Goal: Information Seeking & Learning: Learn about a topic

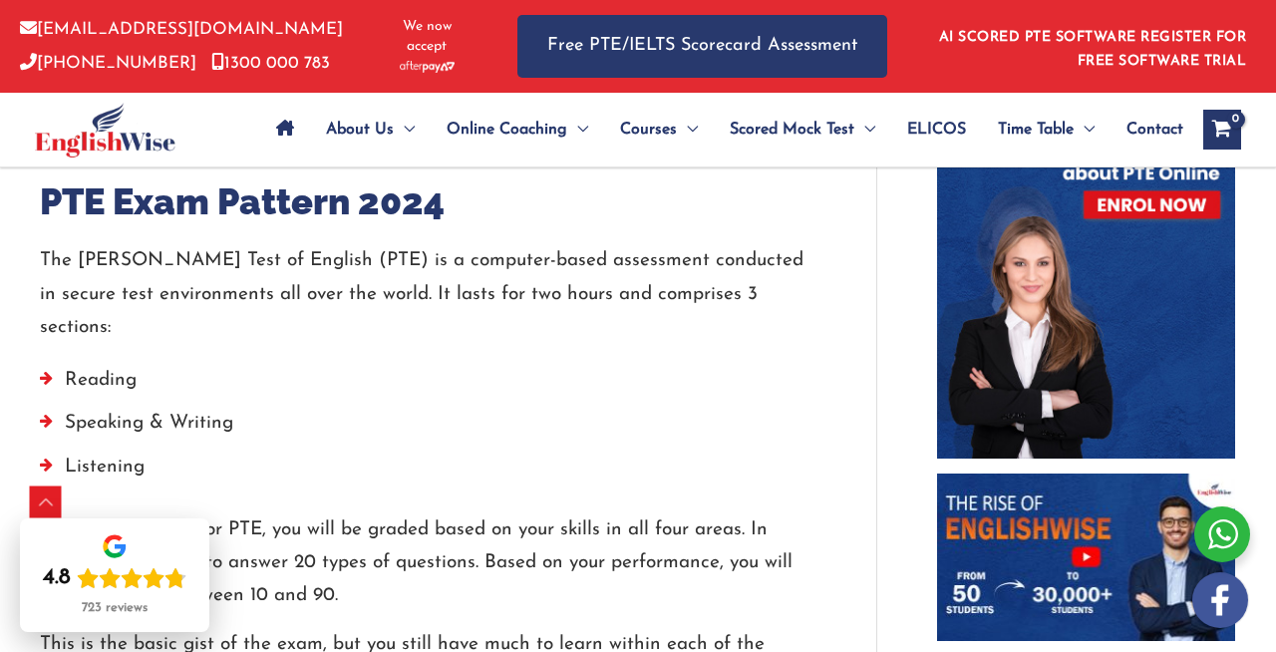
scroll to position [1018, 0]
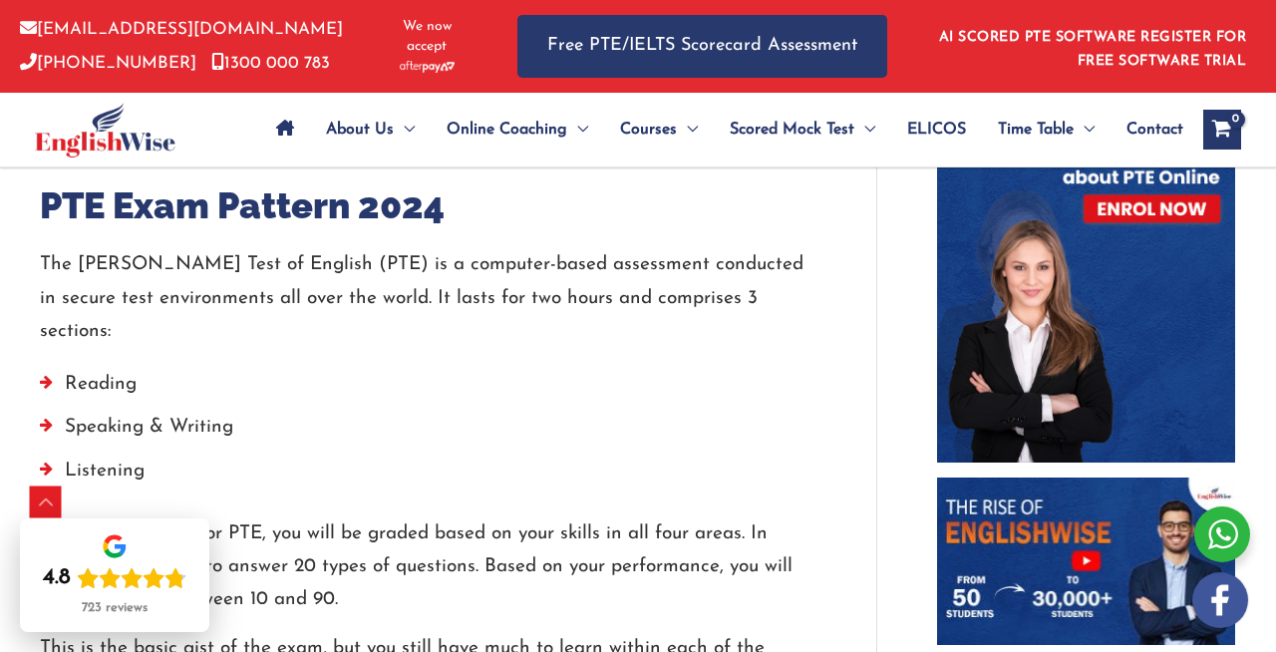
click at [394, 414] on li "Speaking & Writing" at bounding box center [428, 432] width 776 height 43
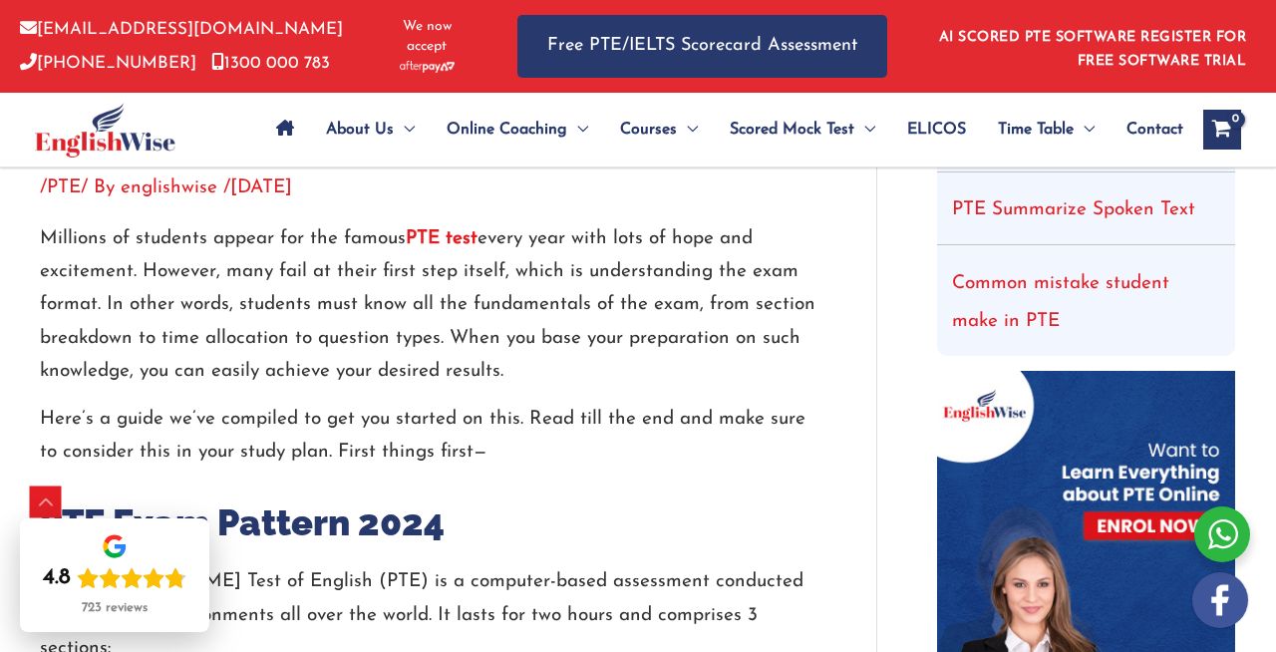
scroll to position [697, 0]
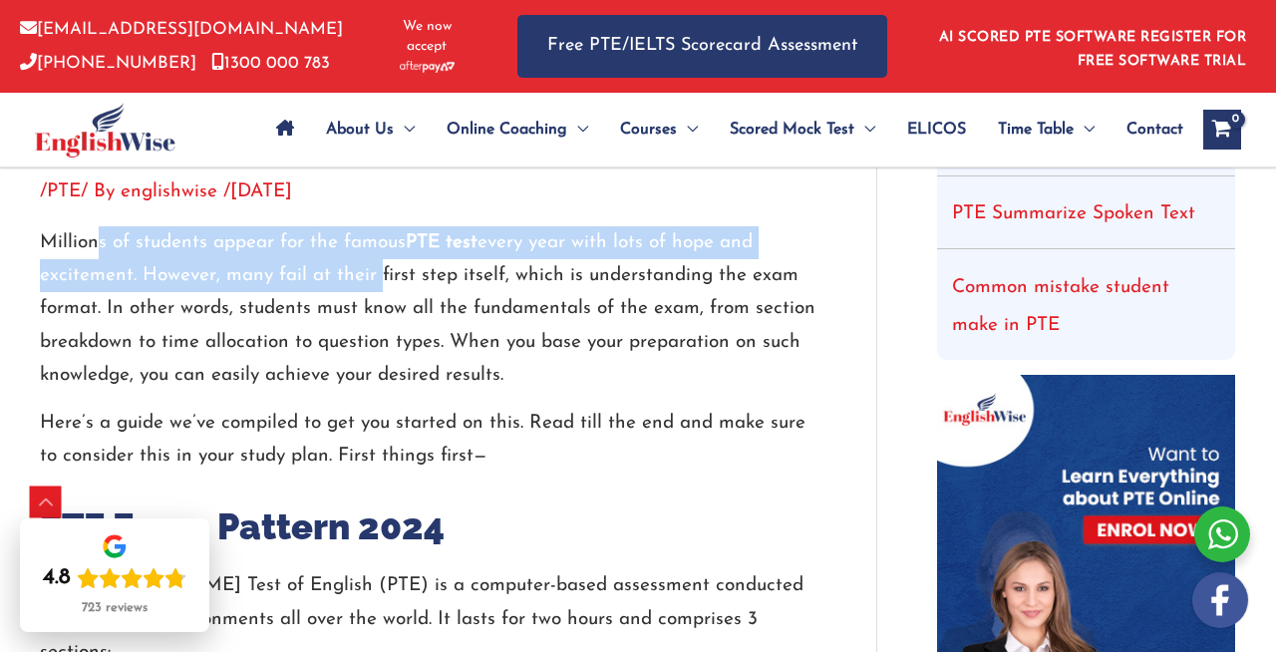
drag, startPoint x: 97, startPoint y: 272, endPoint x: 373, endPoint y: 290, distance: 276.7
click at [373, 302] on p "Millions of students appear for the famous PTE test every year with lots of hop…" at bounding box center [428, 308] width 776 height 165
click at [373, 290] on p "Millions of students appear for the famous PTE test every year with lots of hop…" at bounding box center [428, 308] width 776 height 165
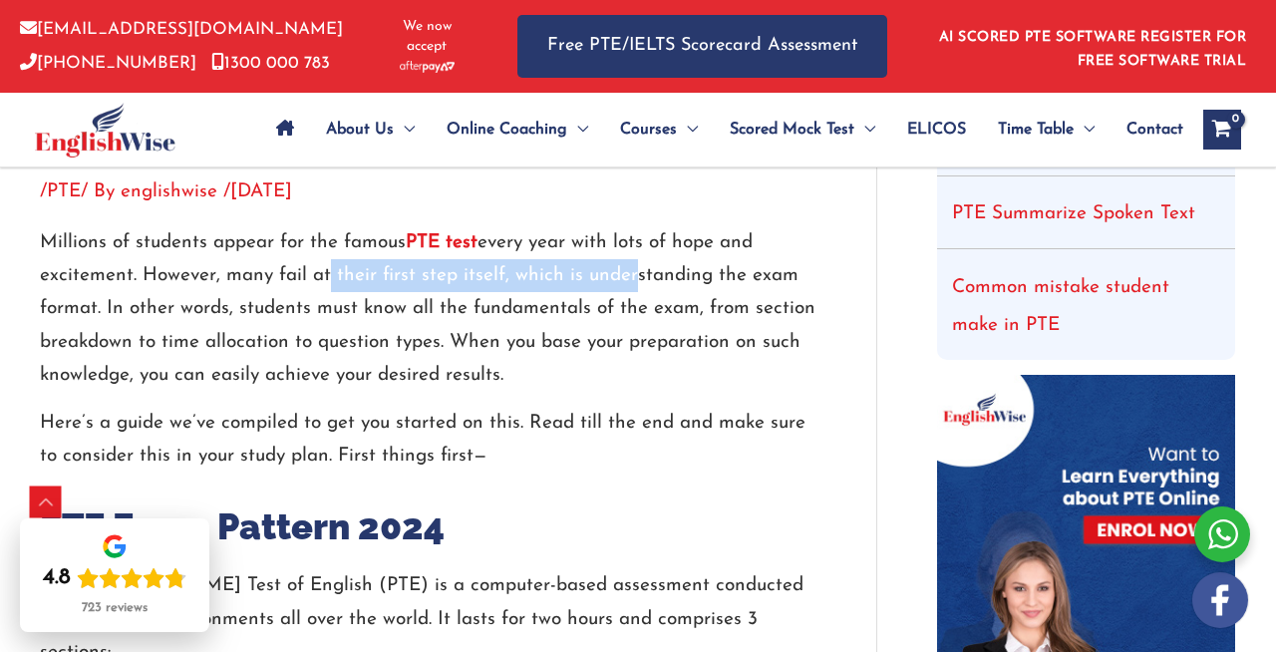
drag, startPoint x: 316, startPoint y: 303, endPoint x: 624, endPoint y: 310, distance: 308.0
click at [624, 311] on p "Millions of students appear for the famous PTE test every year with lots of hop…" at bounding box center [428, 308] width 776 height 165
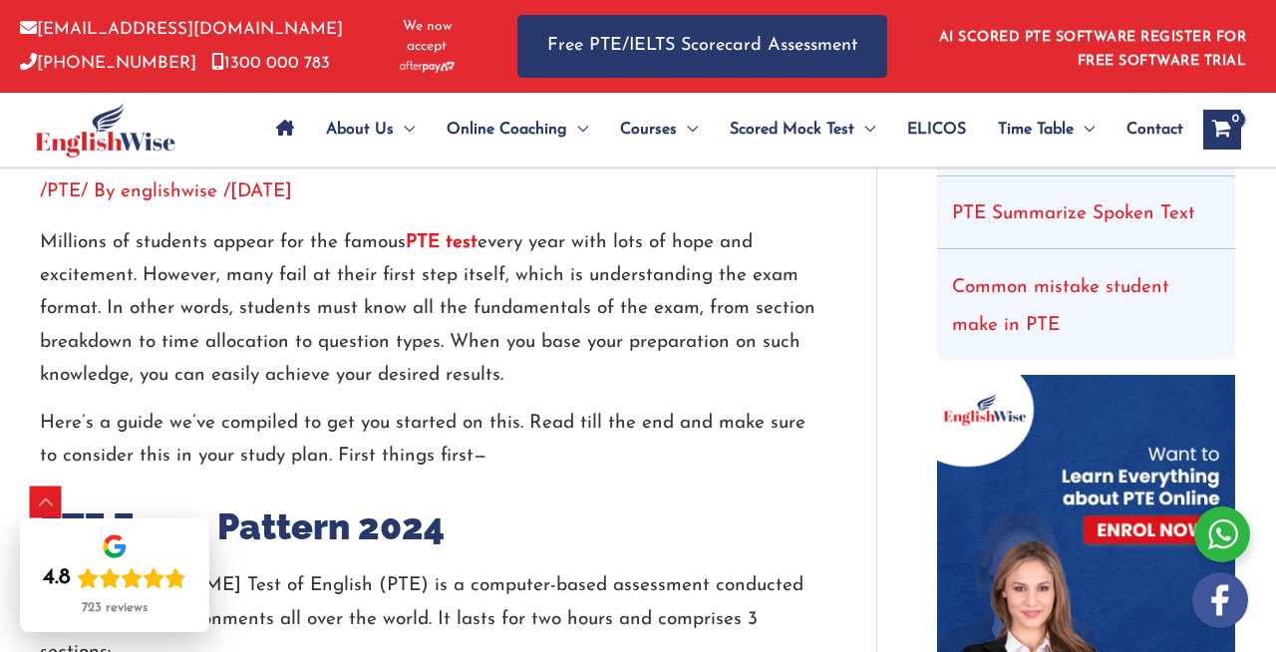
click at [118, 347] on p "Millions of students appear for the famous PTE test every year with lots of hop…" at bounding box center [428, 308] width 776 height 165
drag, startPoint x: 109, startPoint y: 340, endPoint x: 523, endPoint y: 402, distance: 419.2
click at [523, 392] on p "Millions of students appear for the famous PTE test every year with lots of hop…" at bounding box center [428, 308] width 776 height 165
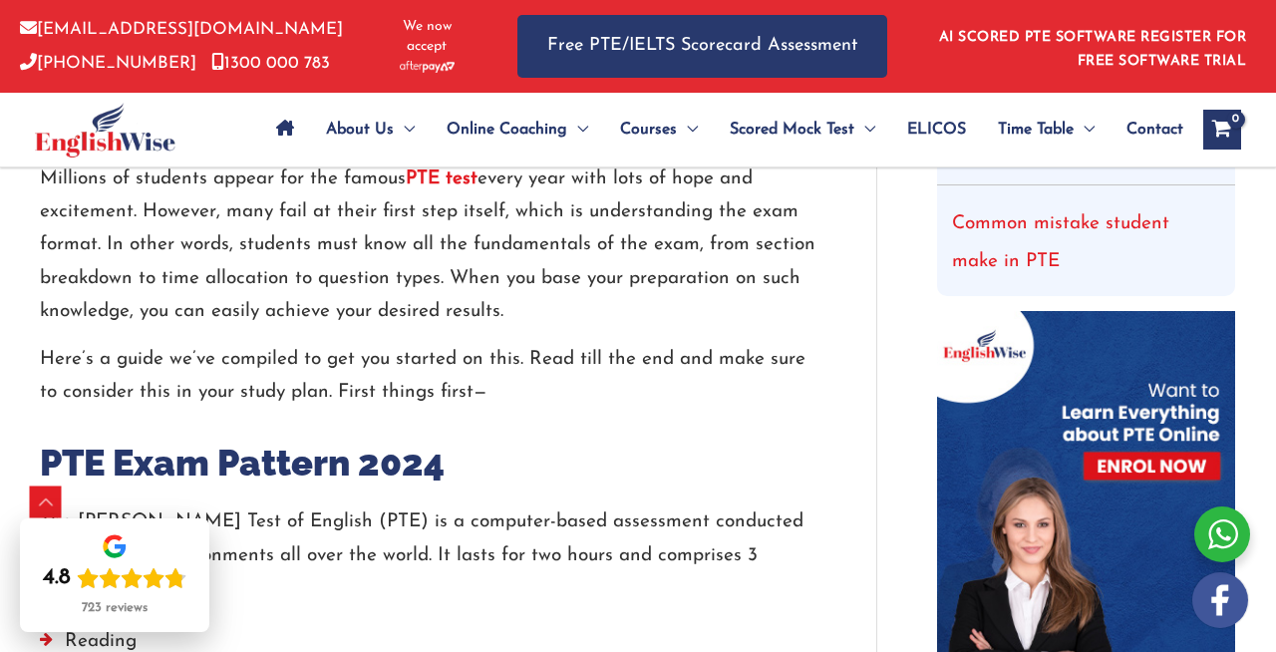
scroll to position [769, 0]
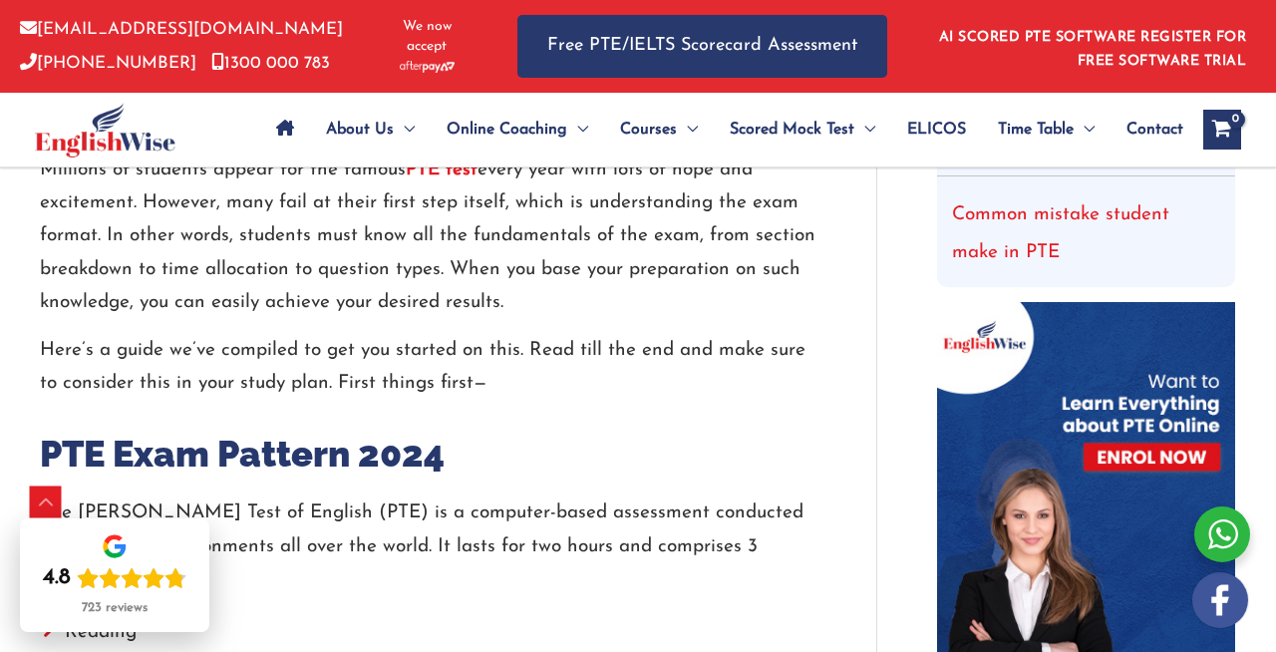
click at [168, 353] on div "Millions of students appear for the famous PTE test every year with lots of hop…" at bounding box center [428, 276] width 776 height 247
drag, startPoint x: 139, startPoint y: 297, endPoint x: 386, endPoint y: 308, distance: 247.4
click at [387, 309] on p "Millions of students appear for the famous PTE test every year with lots of hop…" at bounding box center [428, 235] width 776 height 165
click at [558, 315] on p "Millions of students appear for the famous PTE test every year with lots of hop…" at bounding box center [428, 235] width 776 height 165
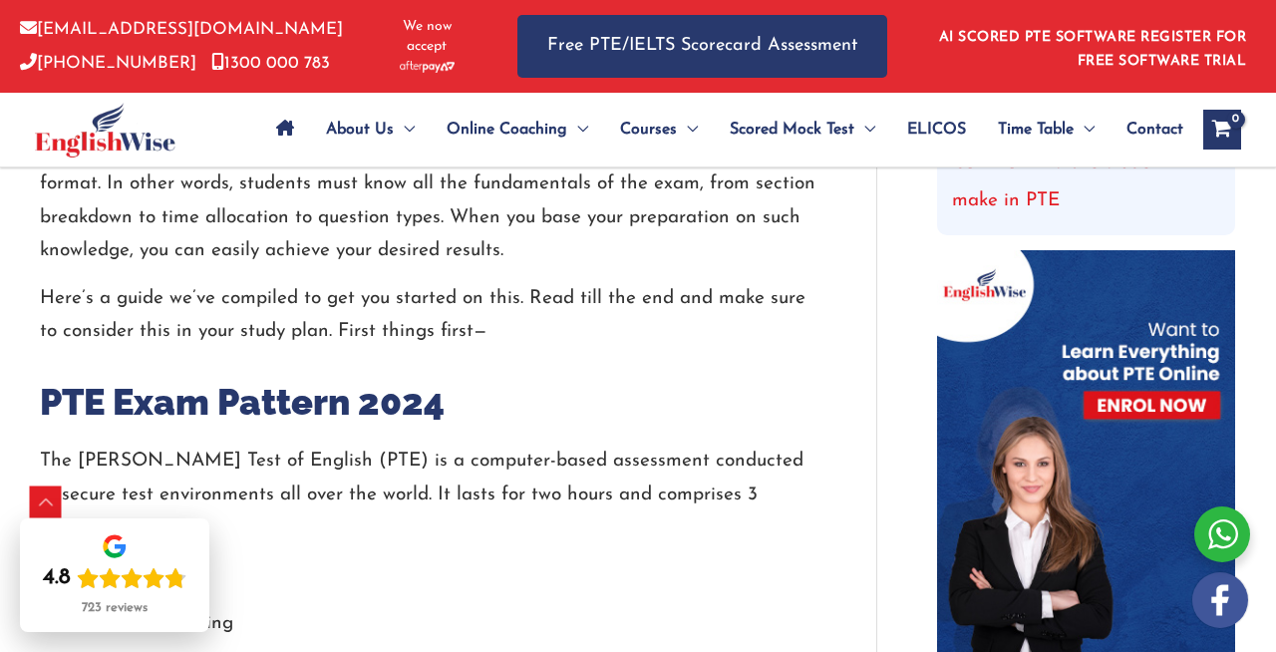
scroll to position [819, 0]
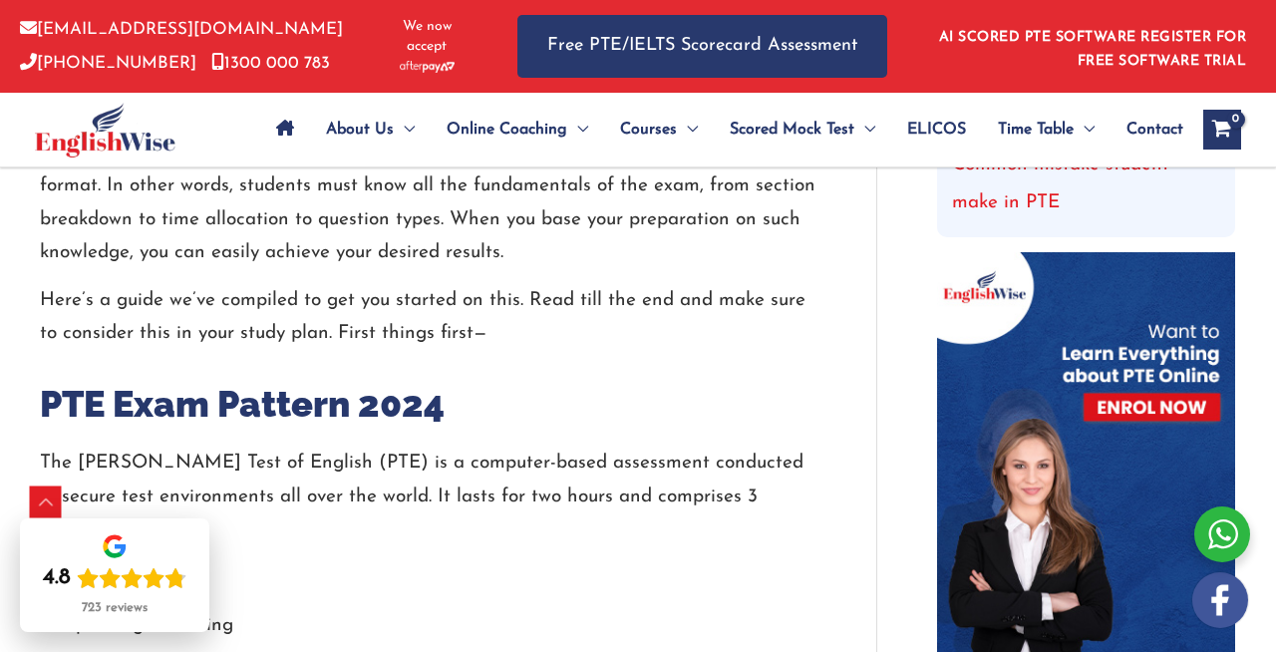
drag, startPoint x: 152, startPoint y: 285, endPoint x: 514, endPoint y: 292, distance: 361.8
click at [514, 269] on p "Millions of students appear for the famous PTE test every year with lots of hop…" at bounding box center [428, 186] width 776 height 165
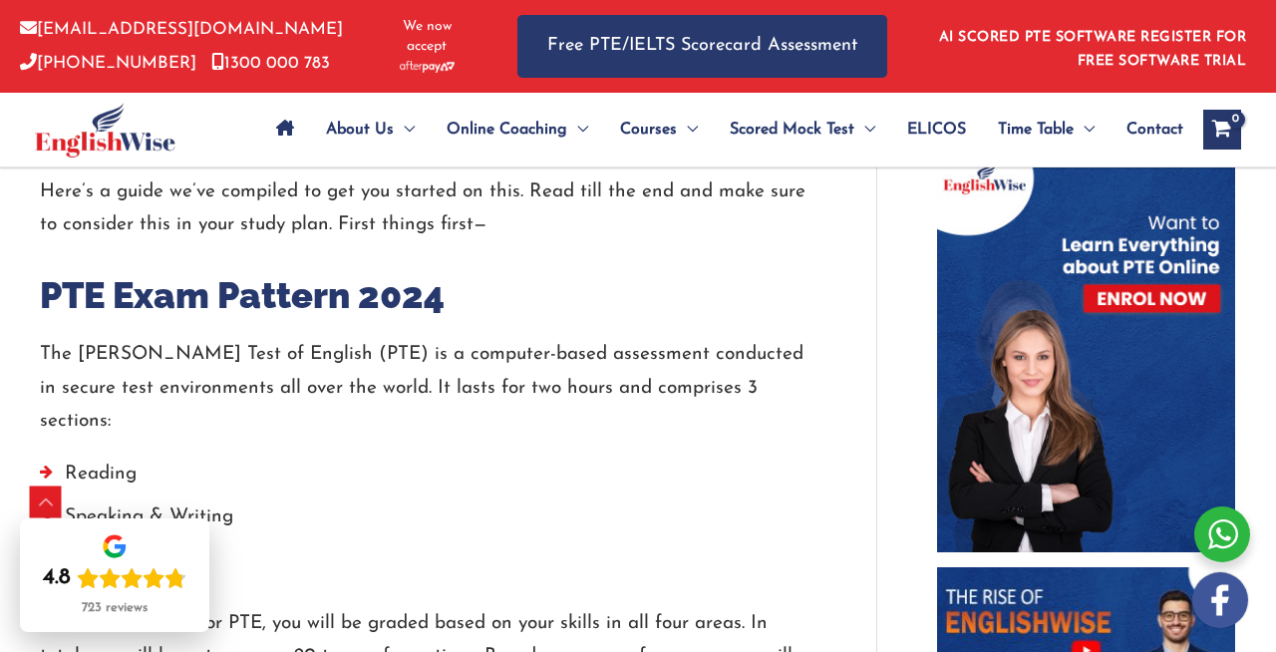
scroll to position [934, 0]
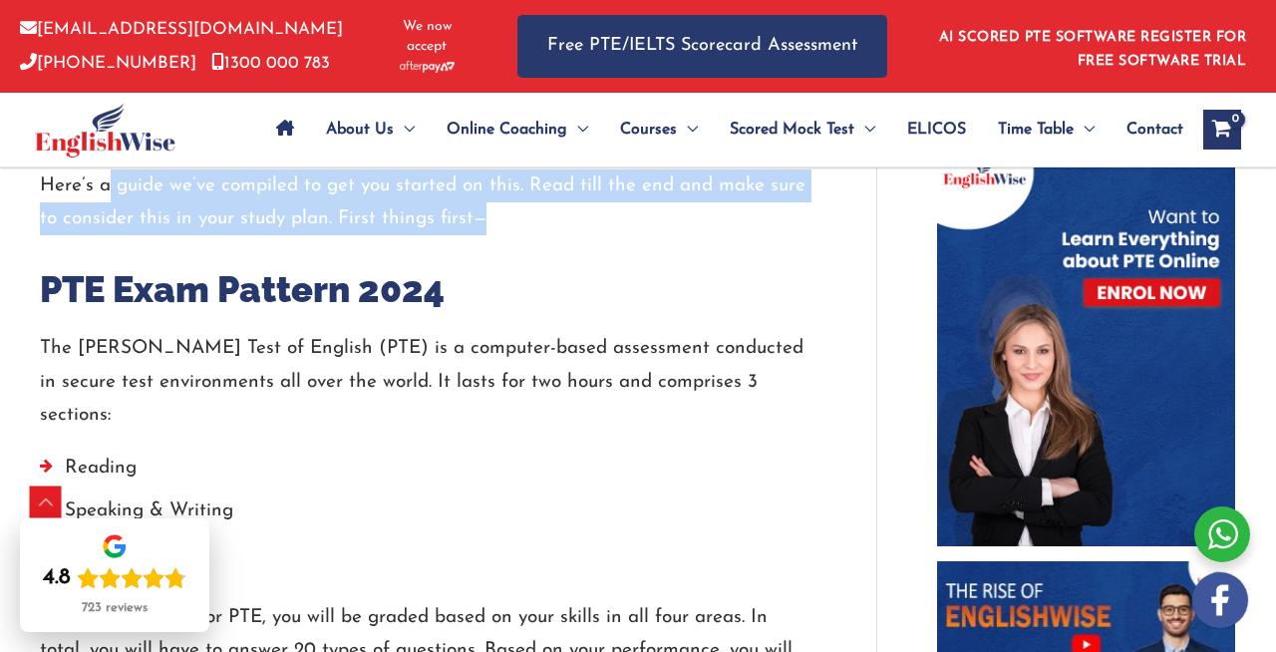
drag, startPoint x: 104, startPoint y: 220, endPoint x: 542, endPoint y: 283, distance: 443.0
click at [542, 266] on div at bounding box center [428, 251] width 776 height 30
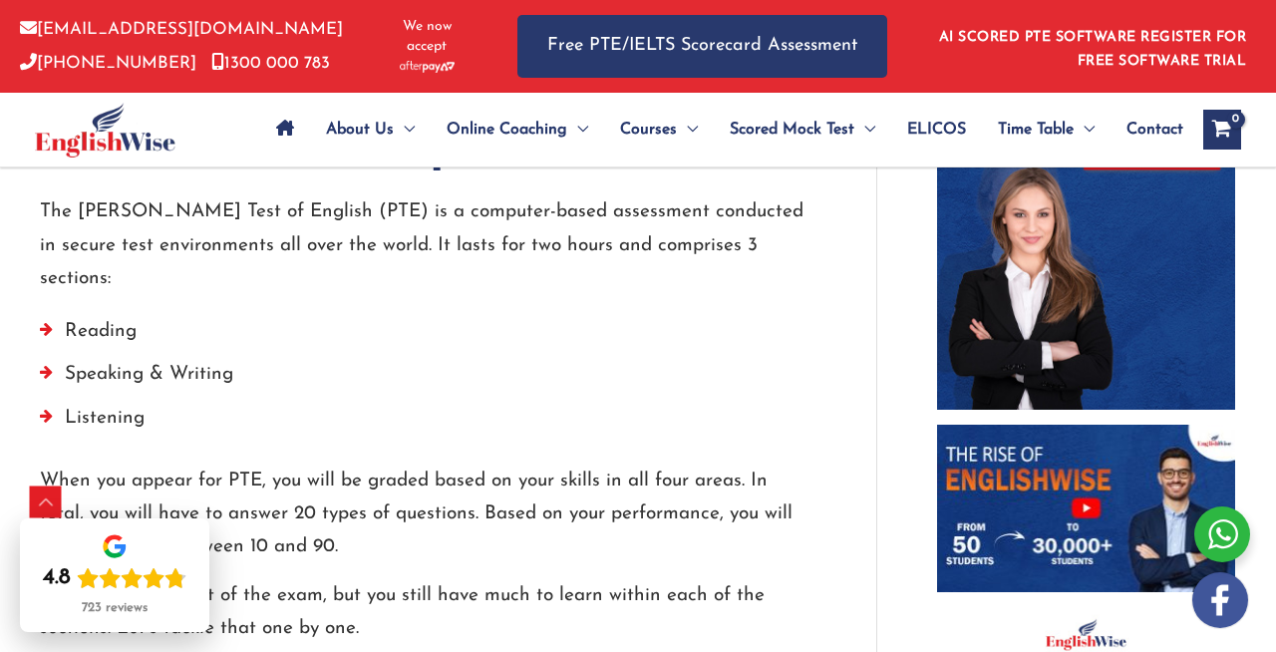
scroll to position [1074, 0]
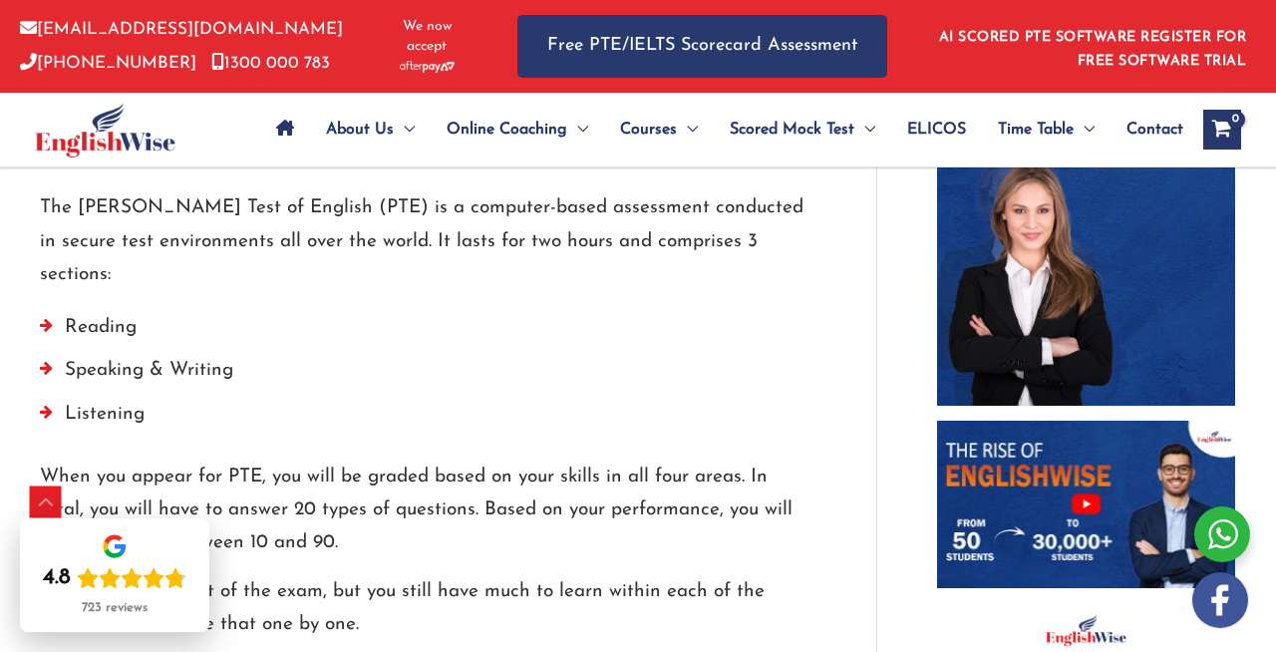
click at [99, 323] on li "Reading" at bounding box center [428, 332] width 776 height 43
click at [143, 371] on li "Speaking & Writing" at bounding box center [428, 375] width 776 height 43
click at [111, 419] on li "Listening" at bounding box center [428, 419] width 776 height 43
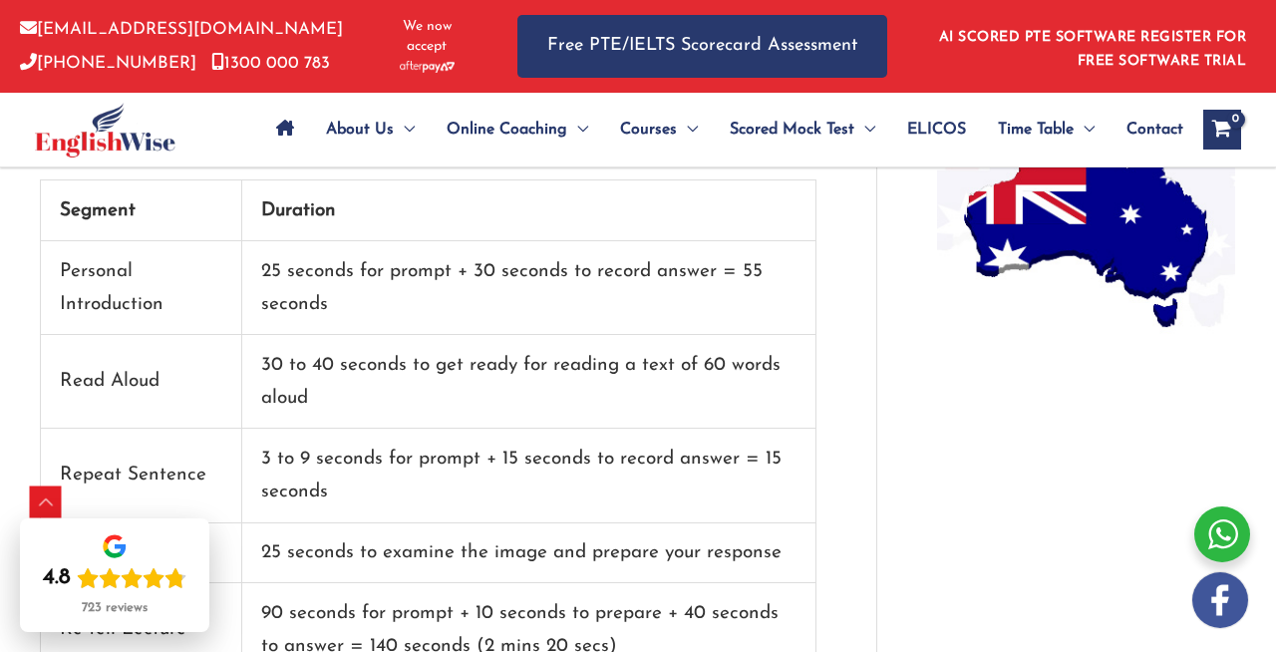
scroll to position [1725, 0]
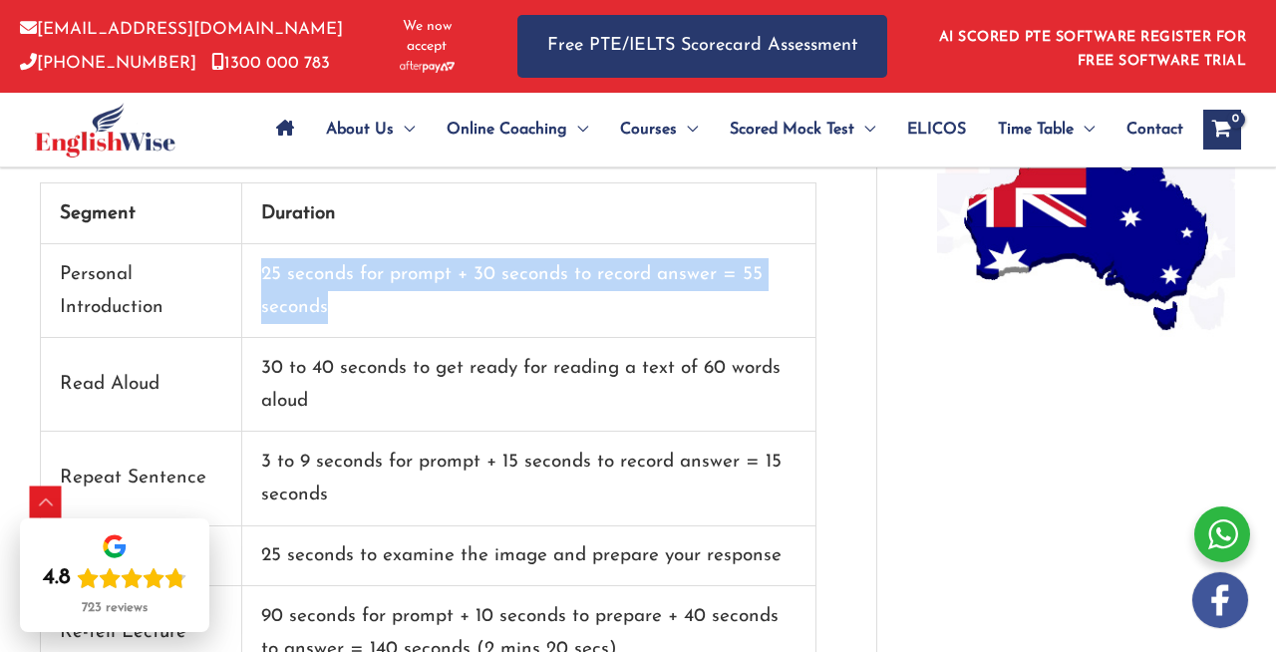
drag, startPoint x: 263, startPoint y: 273, endPoint x: 673, endPoint y: 297, distance: 410.3
click at [673, 298] on td "25 seconds for prompt + 30 seconds to record answer = 55 seconds" at bounding box center [529, 291] width 574 height 94
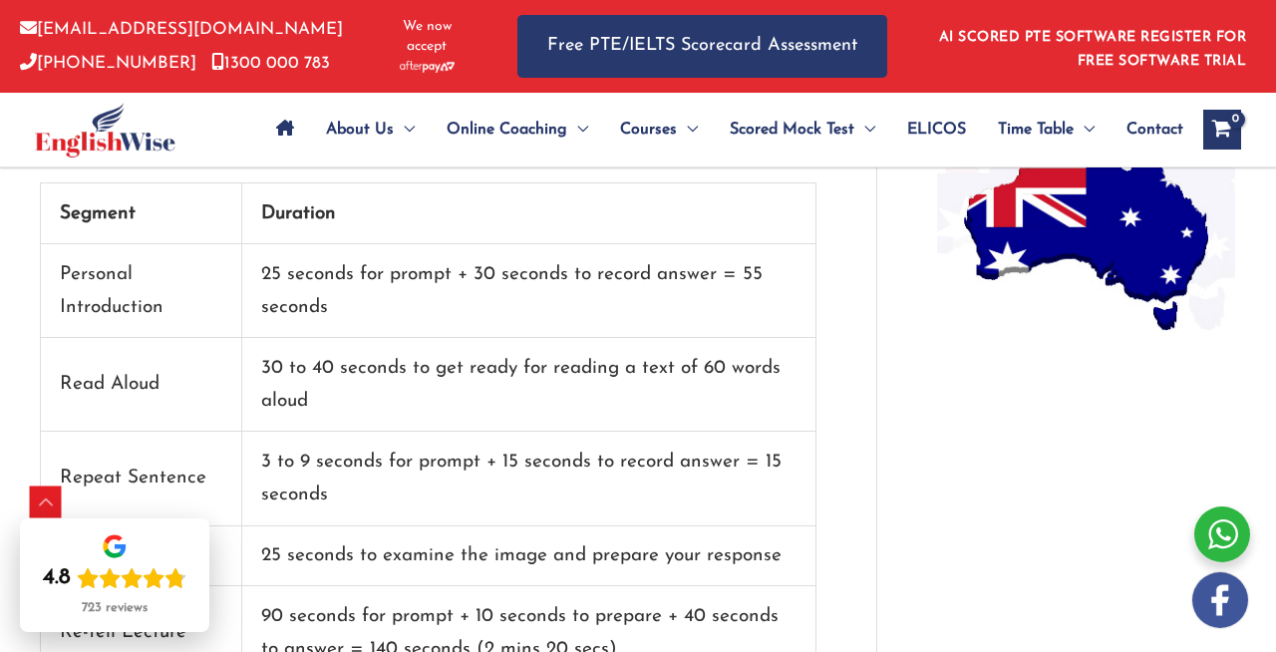
click at [593, 291] on td "25 seconds for prompt + 30 seconds to record answer = 55 seconds" at bounding box center [529, 291] width 574 height 94
drag, startPoint x: 583, startPoint y: 262, endPoint x: 747, endPoint y: 305, distance: 169.9
click at [747, 305] on td "25 seconds for prompt + 30 seconds to record answer = 55 seconds" at bounding box center [529, 291] width 574 height 94
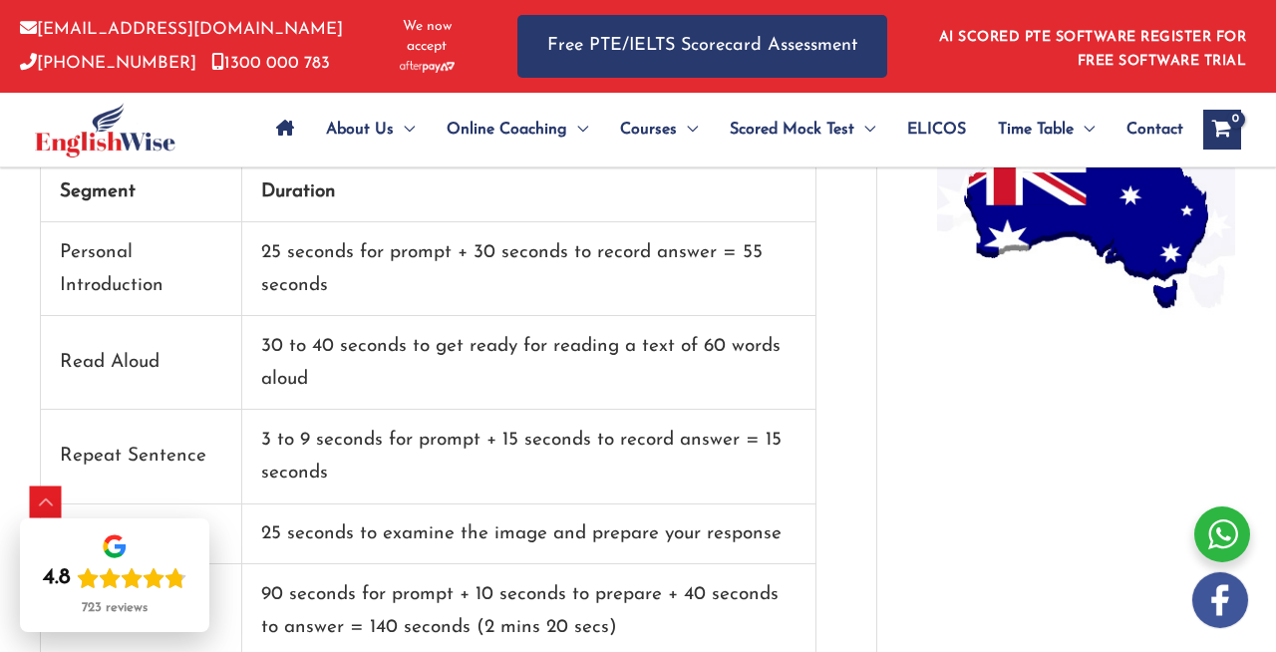
scroll to position [1751, 0]
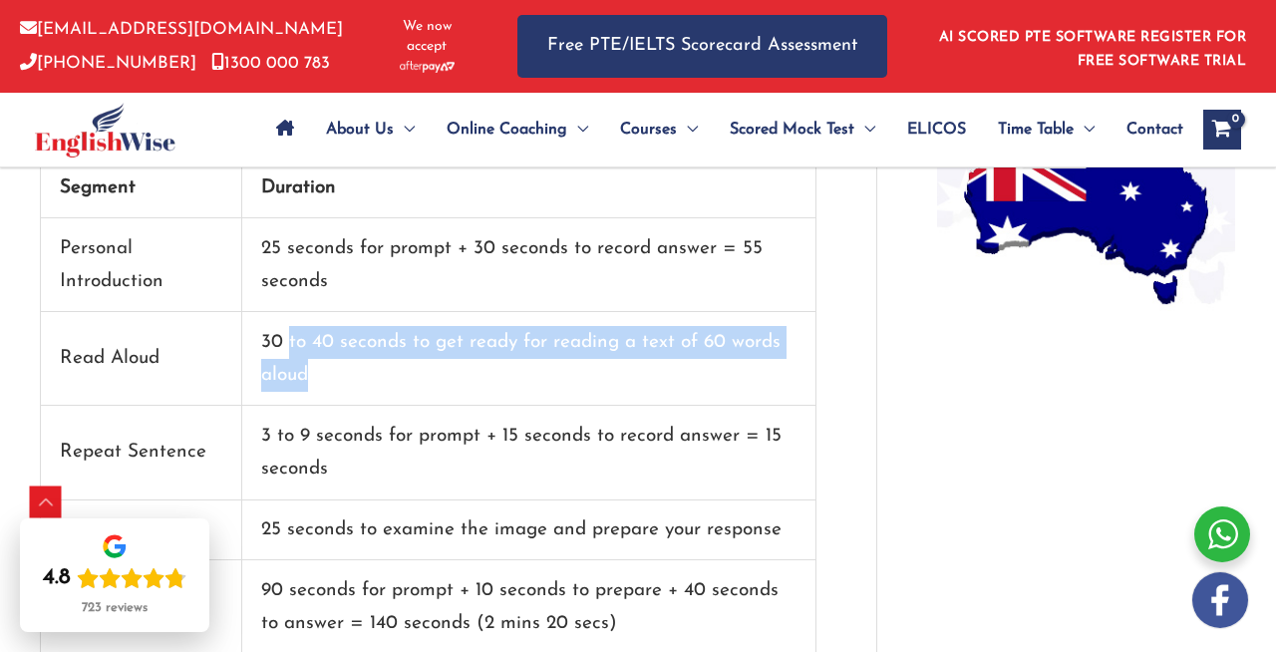
drag, startPoint x: 286, startPoint y: 331, endPoint x: 810, endPoint y: 369, distance: 525.6
click at [810, 369] on td "30 to 40 seconds to get ready for reading a text of 60 words aloud" at bounding box center [529, 359] width 574 height 94
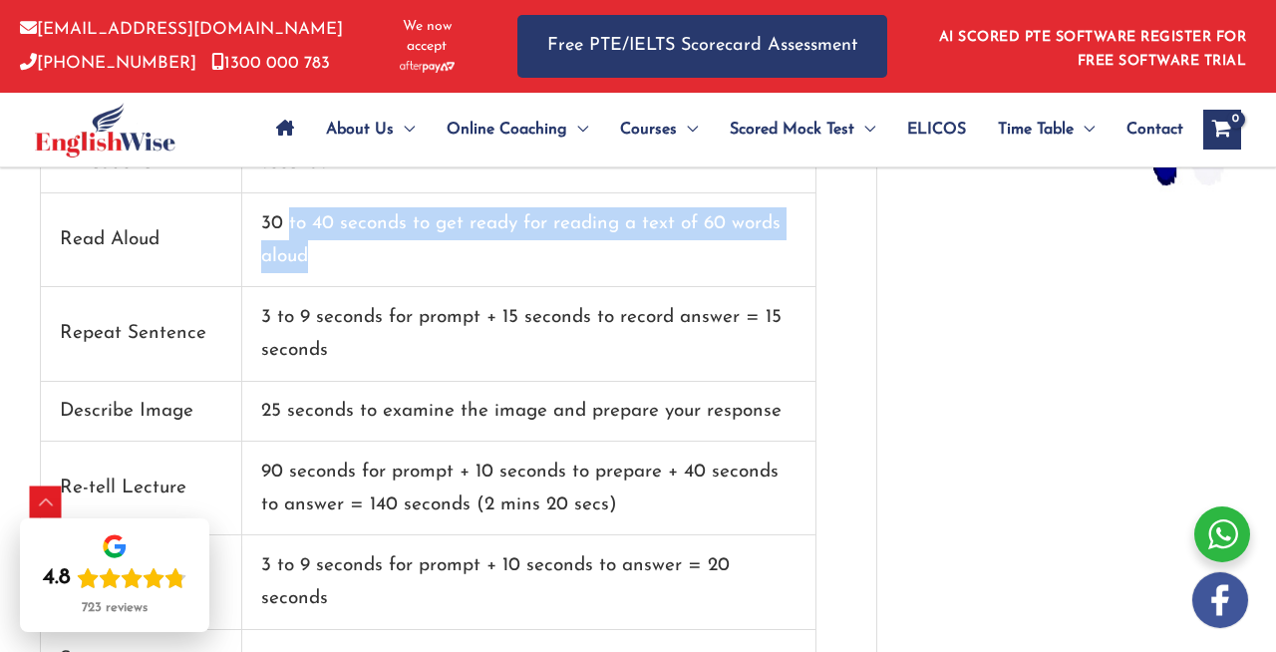
scroll to position [1874, 0]
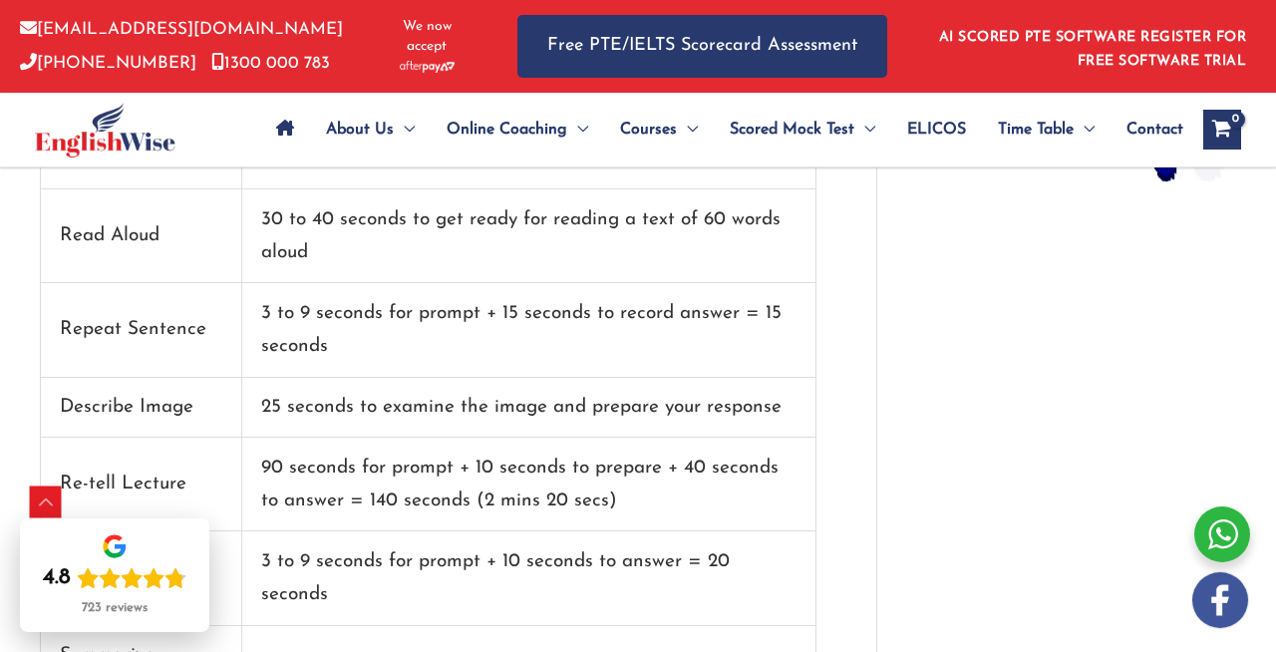
click at [805, 367] on td "3 to 9 seconds for prompt + 15 seconds to record answer = 15 seconds" at bounding box center [529, 330] width 574 height 94
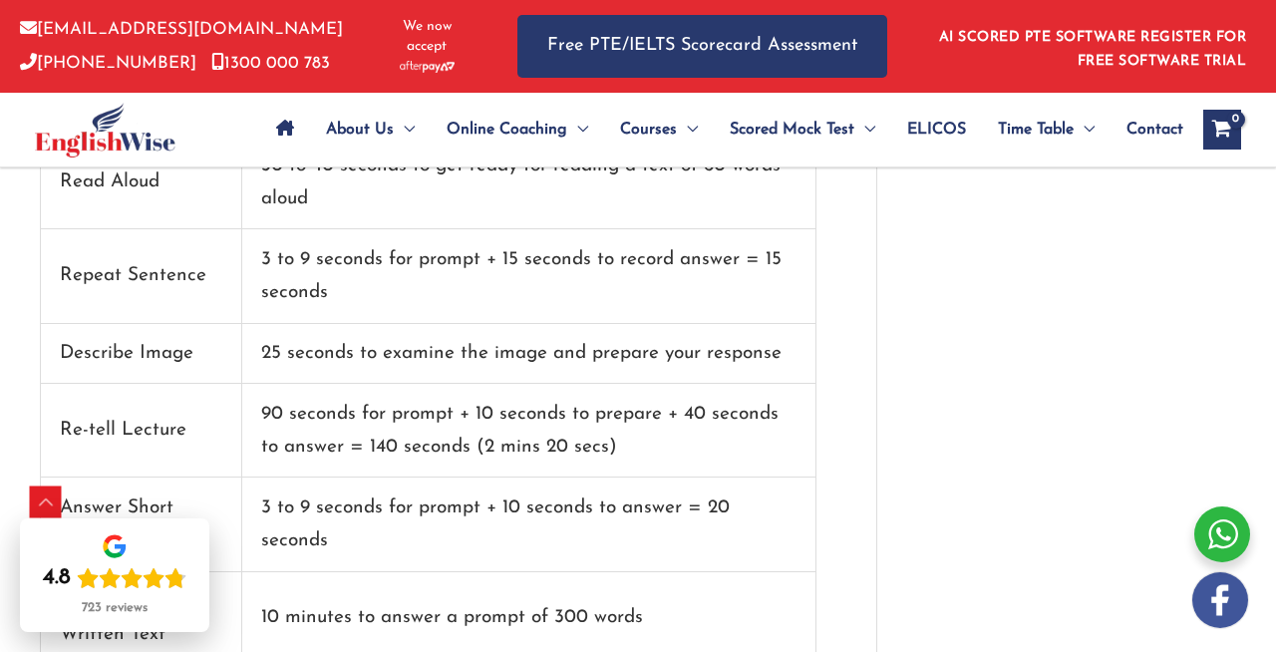
scroll to position [1931, 0]
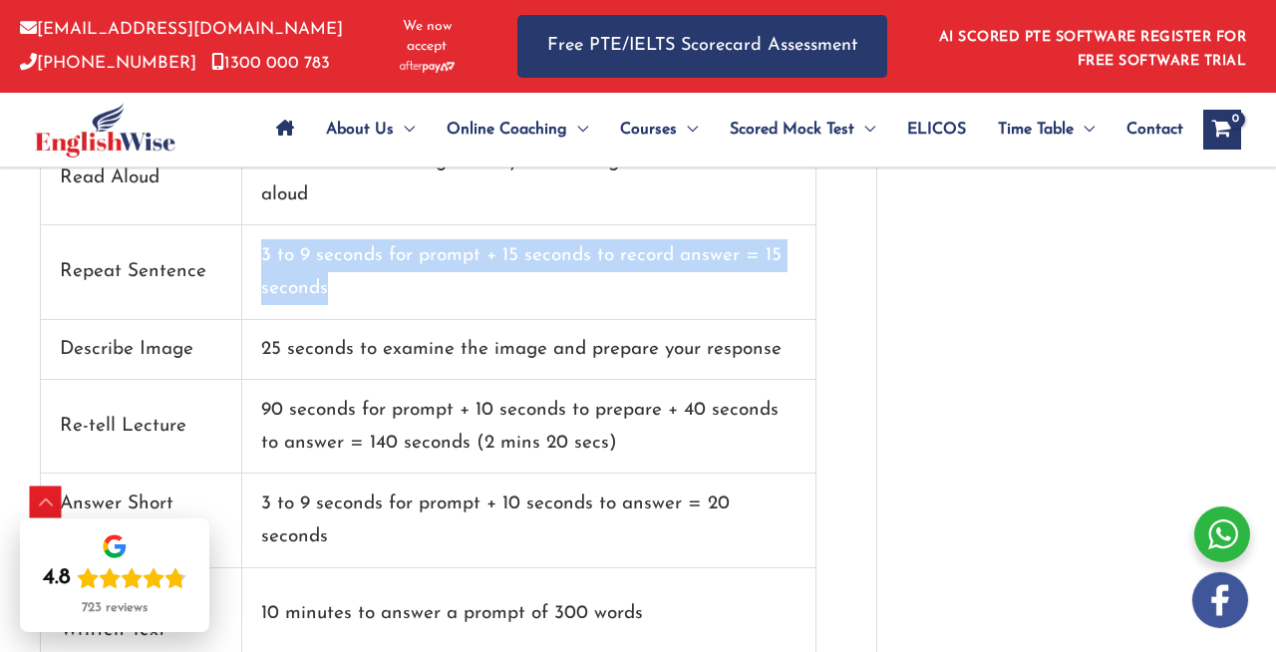
drag, startPoint x: 262, startPoint y: 247, endPoint x: 706, endPoint y: 282, distance: 444.9
click at [706, 282] on td "3 to 9 seconds for prompt + 15 seconds to record answer = 15 seconds" at bounding box center [529, 272] width 574 height 94
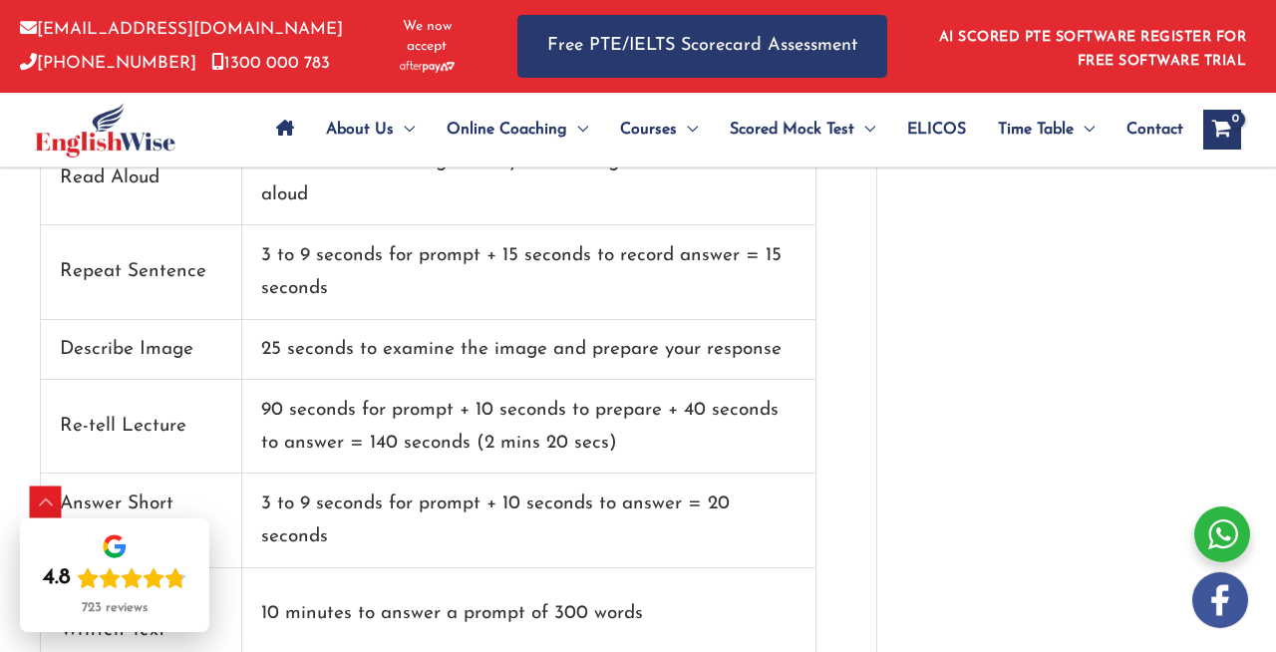
click at [706, 282] on td "3 to 9 seconds for prompt + 15 seconds to record answer = 15 seconds" at bounding box center [529, 272] width 574 height 94
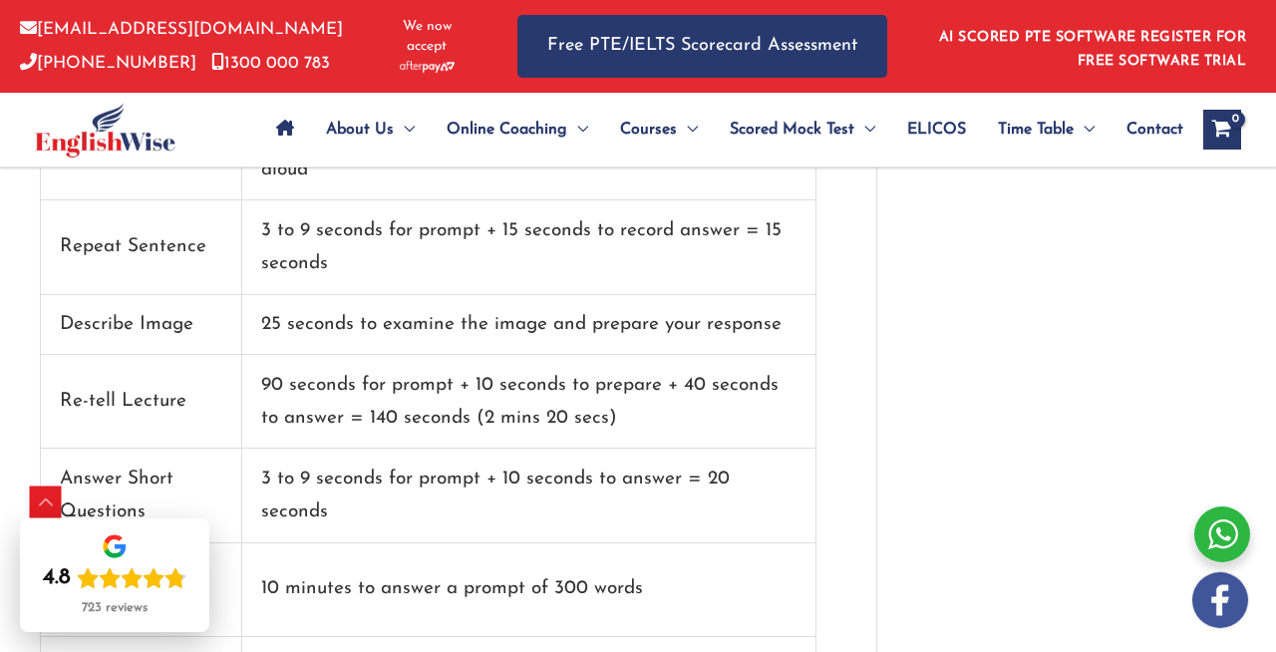
scroll to position [1963, 0]
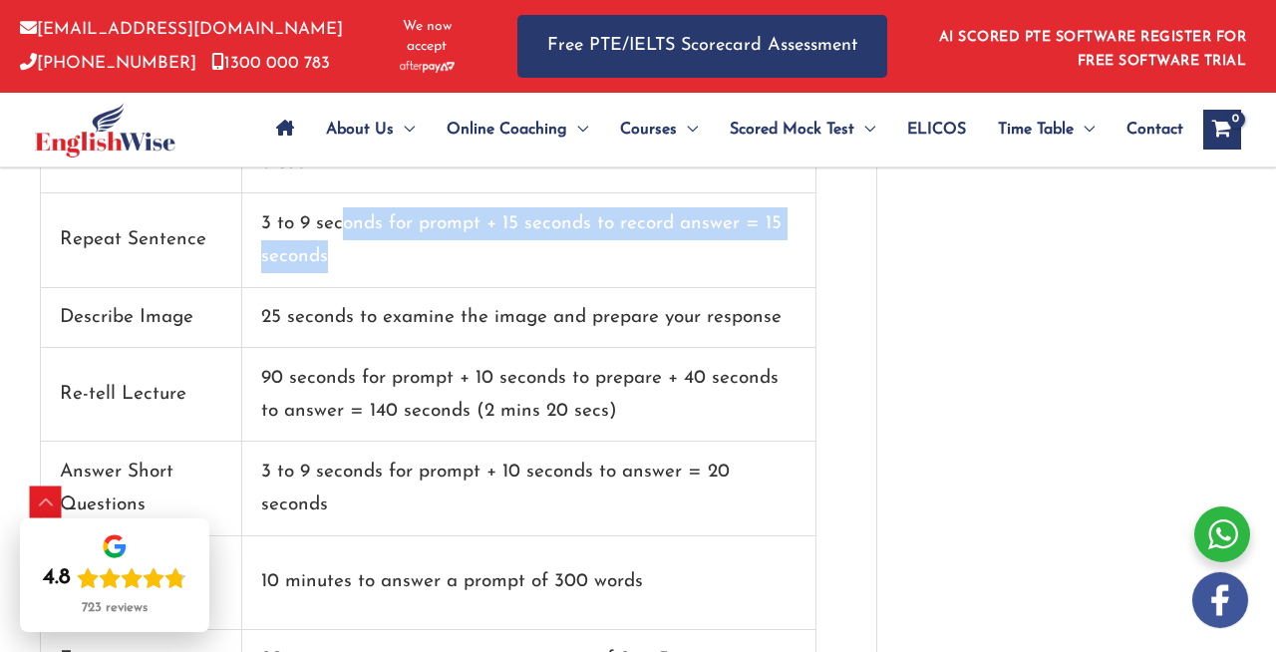
drag, startPoint x: 344, startPoint y: 225, endPoint x: 665, endPoint y: 256, distance: 322.4
click at [665, 256] on td "3 to 9 seconds for prompt + 15 seconds to record answer = 15 seconds" at bounding box center [529, 240] width 574 height 94
drag, startPoint x: 247, startPoint y: 224, endPoint x: 569, endPoint y: 255, distance: 323.4
click at [569, 255] on td "3 to 9 seconds for prompt + 15 seconds to record answer = 15 seconds" at bounding box center [529, 240] width 574 height 94
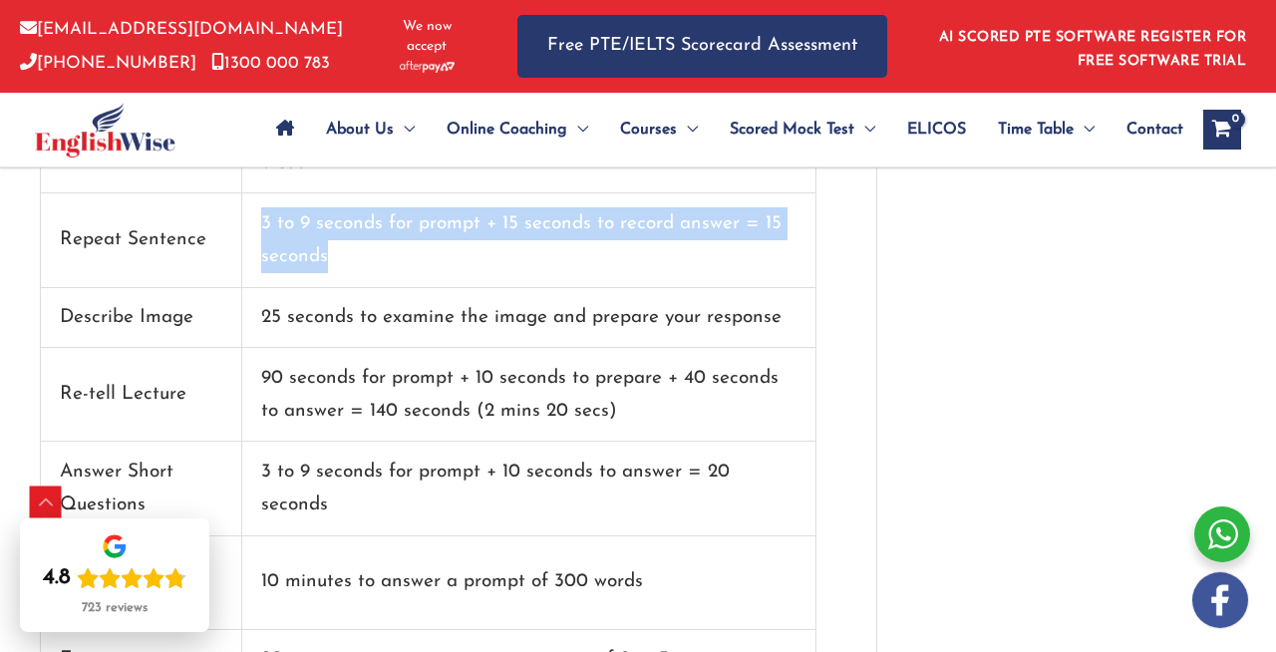
click at [569, 255] on td "3 to 9 seconds for prompt + 15 seconds to record answer = 15 seconds" at bounding box center [529, 240] width 574 height 94
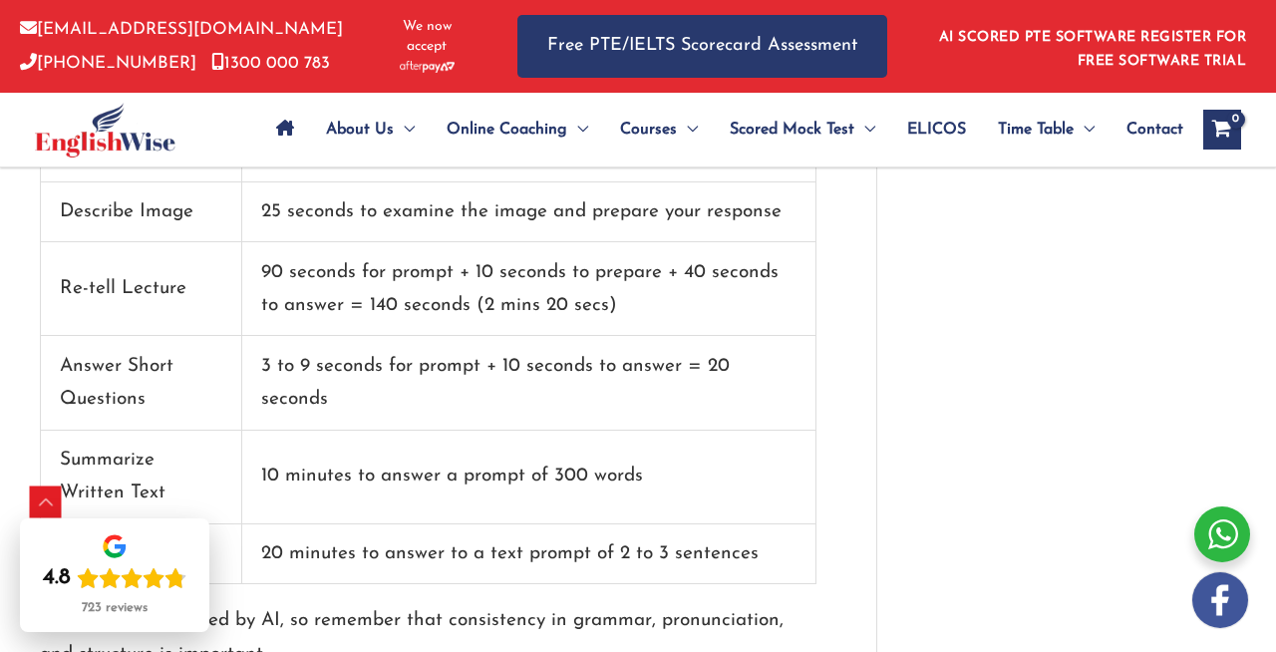
scroll to position [2074, 0]
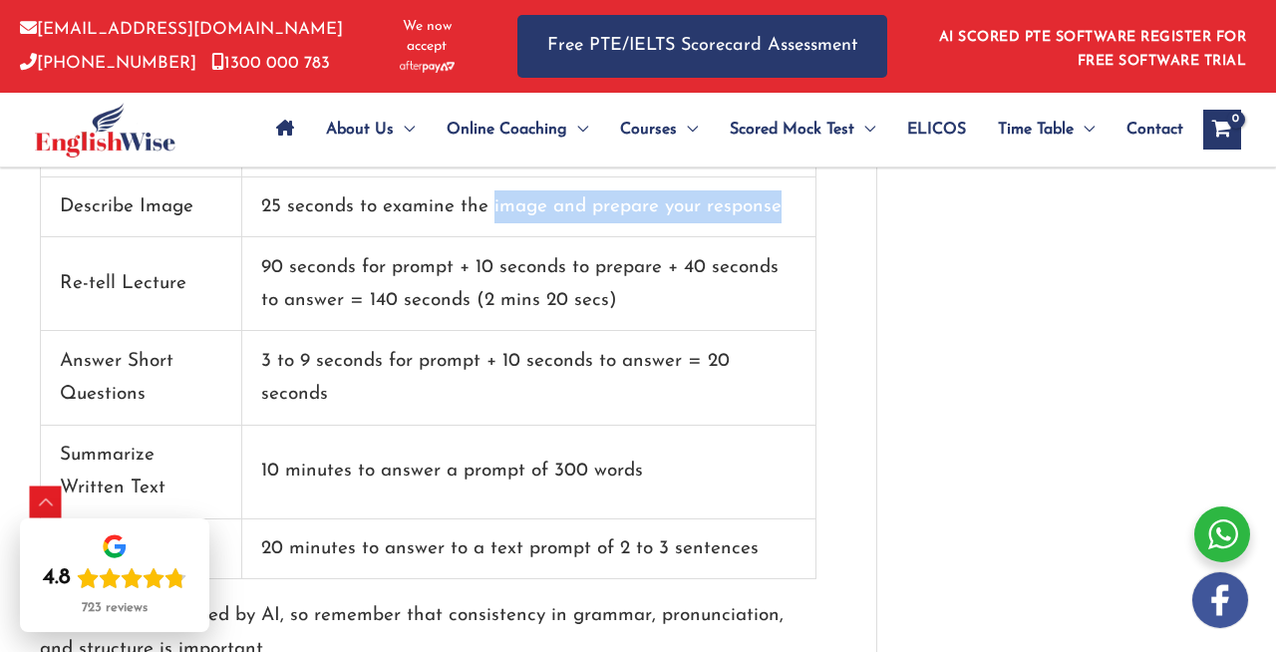
drag, startPoint x: 489, startPoint y: 202, endPoint x: 743, endPoint y: 223, distance: 255.0
click at [744, 223] on td "25 seconds to examine the image and prepare your response" at bounding box center [529, 207] width 574 height 61
click at [743, 223] on td "25 seconds to examine the image and prepare your response" at bounding box center [529, 207] width 574 height 61
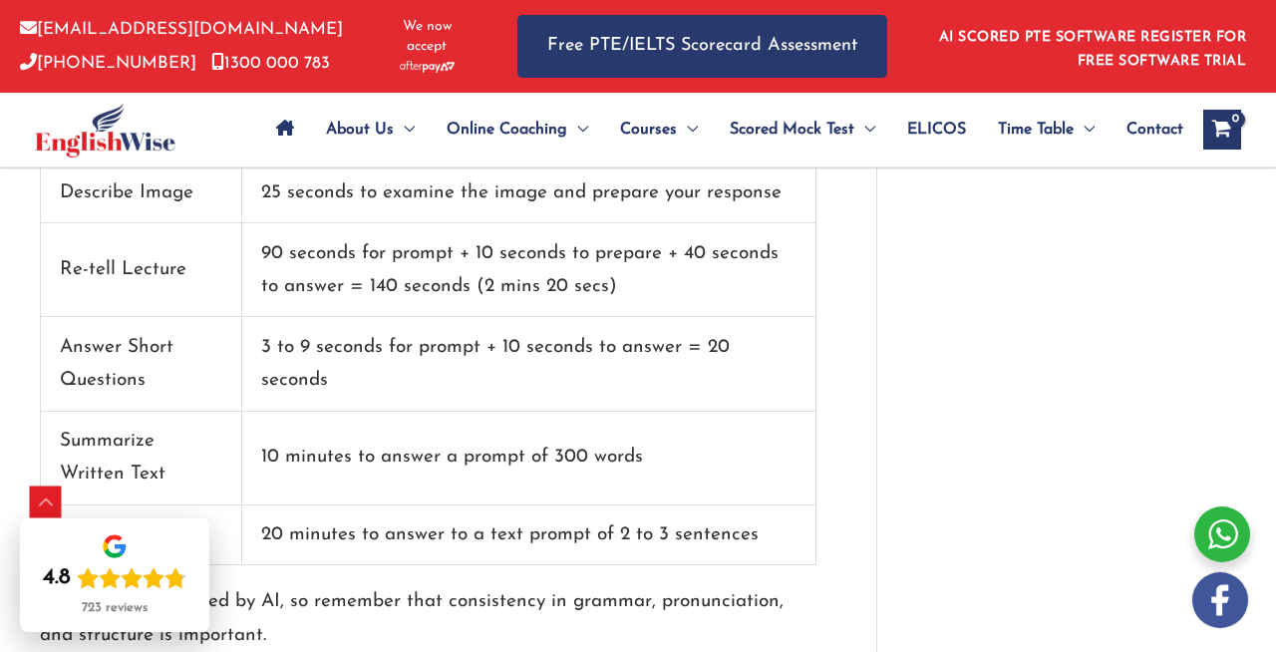
scroll to position [2090, 0]
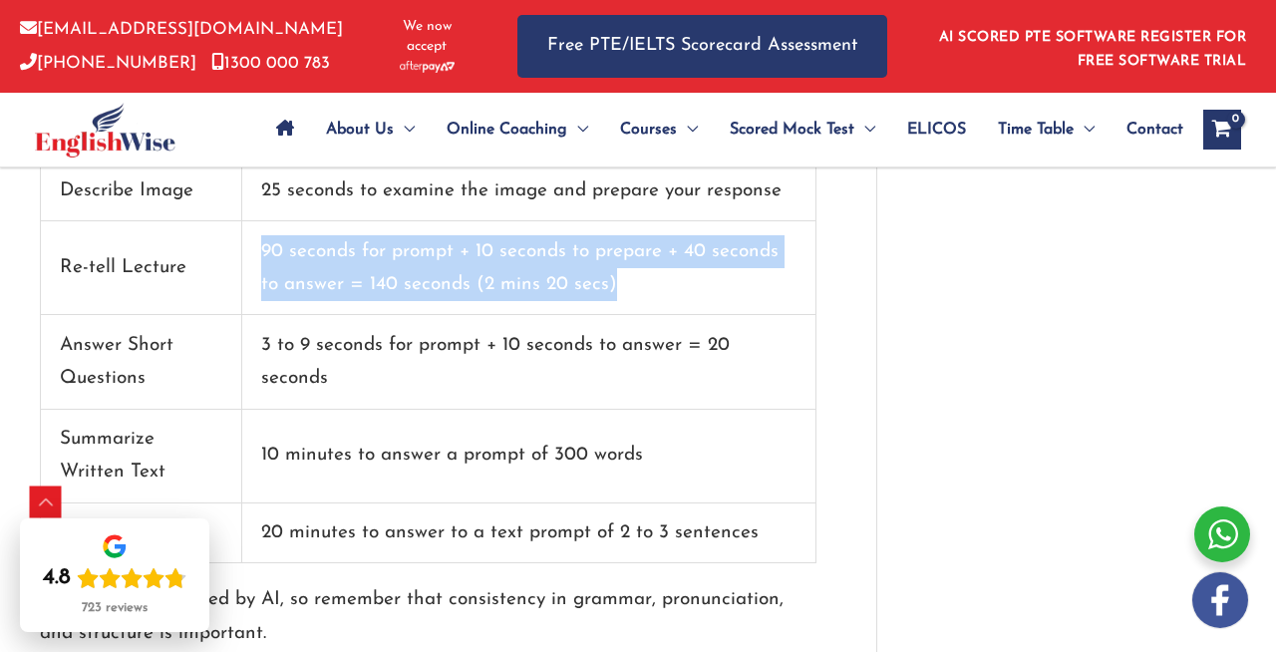
drag, startPoint x: 256, startPoint y: 251, endPoint x: 672, endPoint y: 269, distance: 416.0
click at [672, 269] on td "90 seconds for prompt + 10 seconds to prepare + 40 seconds to answer = 140 seco…" at bounding box center [529, 268] width 574 height 94
drag, startPoint x: 262, startPoint y: 252, endPoint x: 636, endPoint y: 309, distance: 378.0
click at [636, 309] on td "90 seconds for prompt + 10 seconds to prepare + 40 seconds to answer = 140 seco…" at bounding box center [529, 268] width 574 height 94
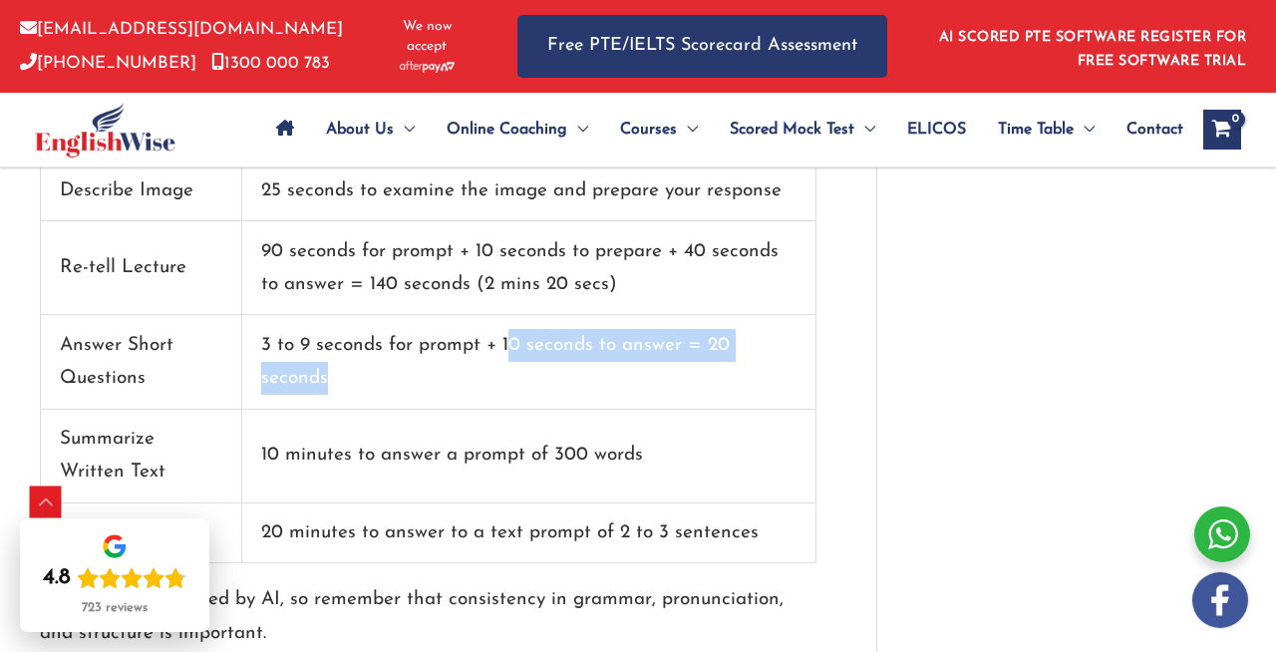
drag, startPoint x: 509, startPoint y: 356, endPoint x: 662, endPoint y: 362, distance: 152.6
click at [662, 362] on td "3 to 9 seconds for prompt + 10 seconds to answer = 20 seconds" at bounding box center [529, 362] width 574 height 94
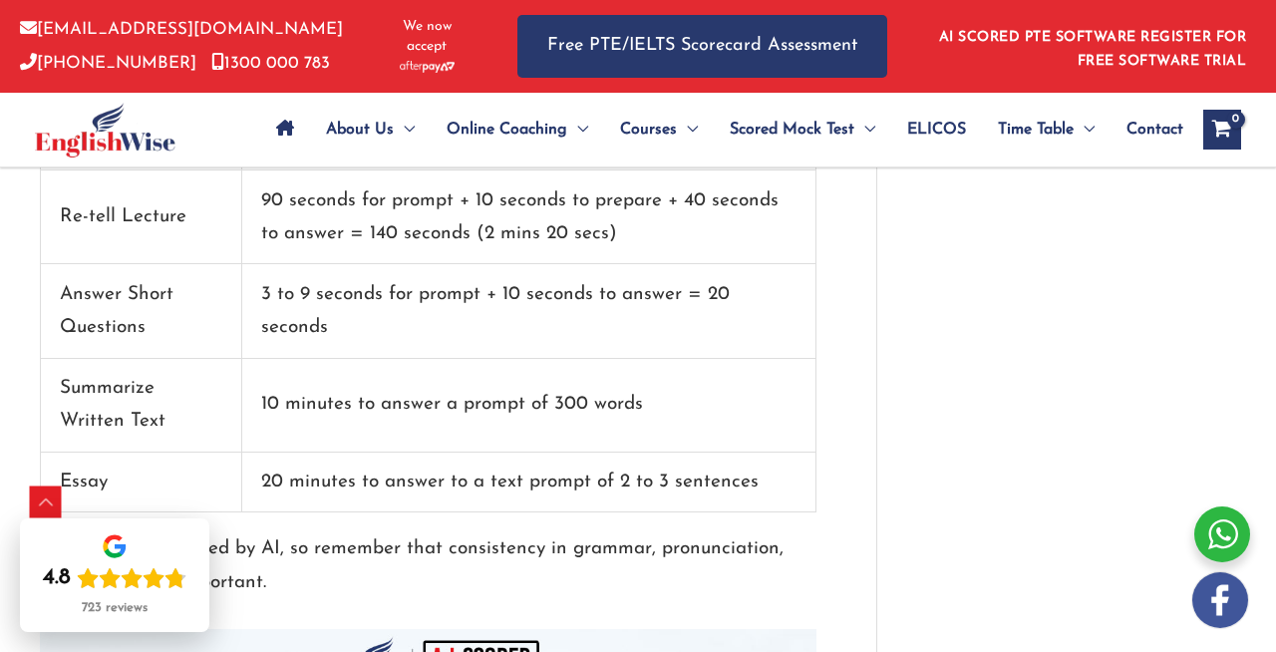
scroll to position [2143, 0]
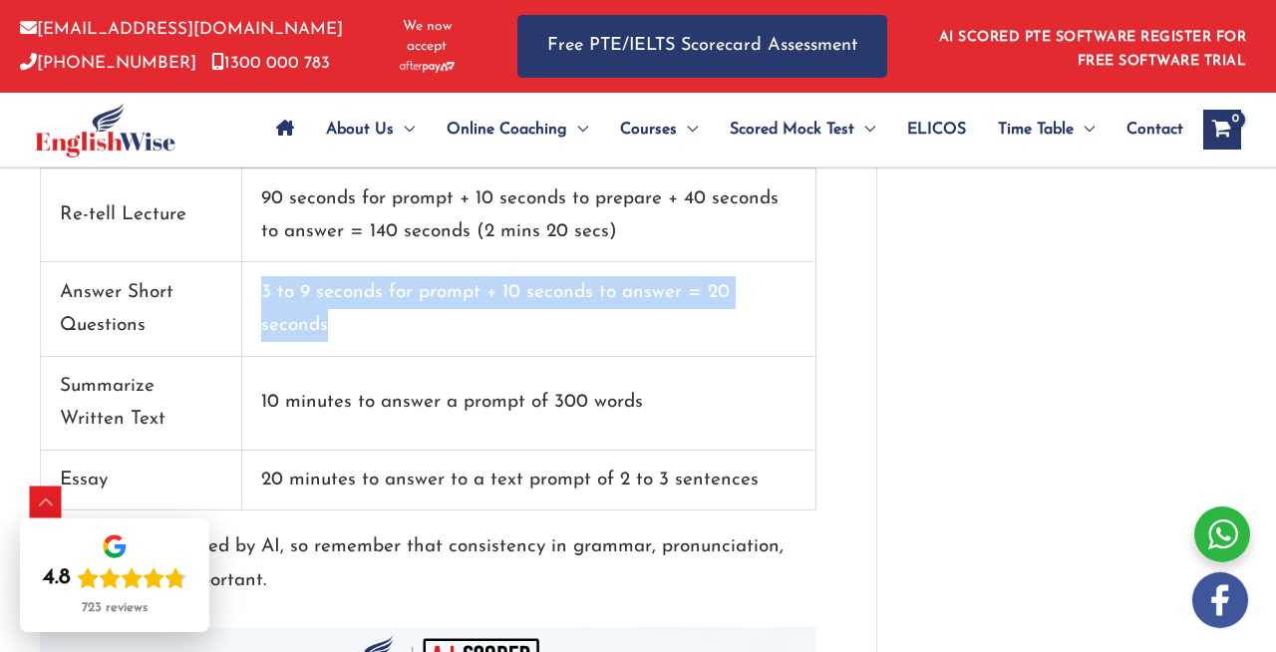
drag, startPoint x: 253, startPoint y: 284, endPoint x: 438, endPoint y: 320, distance: 187.8
click at [438, 332] on td "3 to 9 seconds for prompt + 10 seconds to answer = 20 seconds" at bounding box center [529, 309] width 574 height 94
click at [707, 310] on td "3 to 9 seconds for prompt + 10 seconds to answer = 20 seconds" at bounding box center [529, 309] width 574 height 94
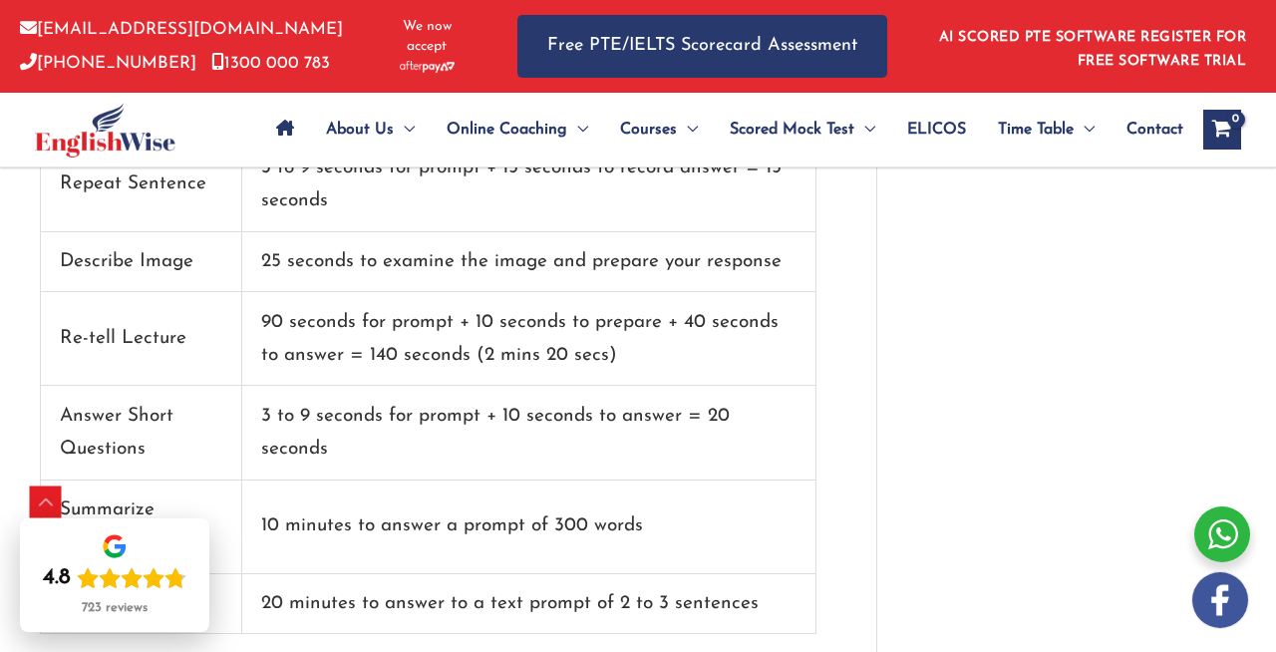
scroll to position [2016, 0]
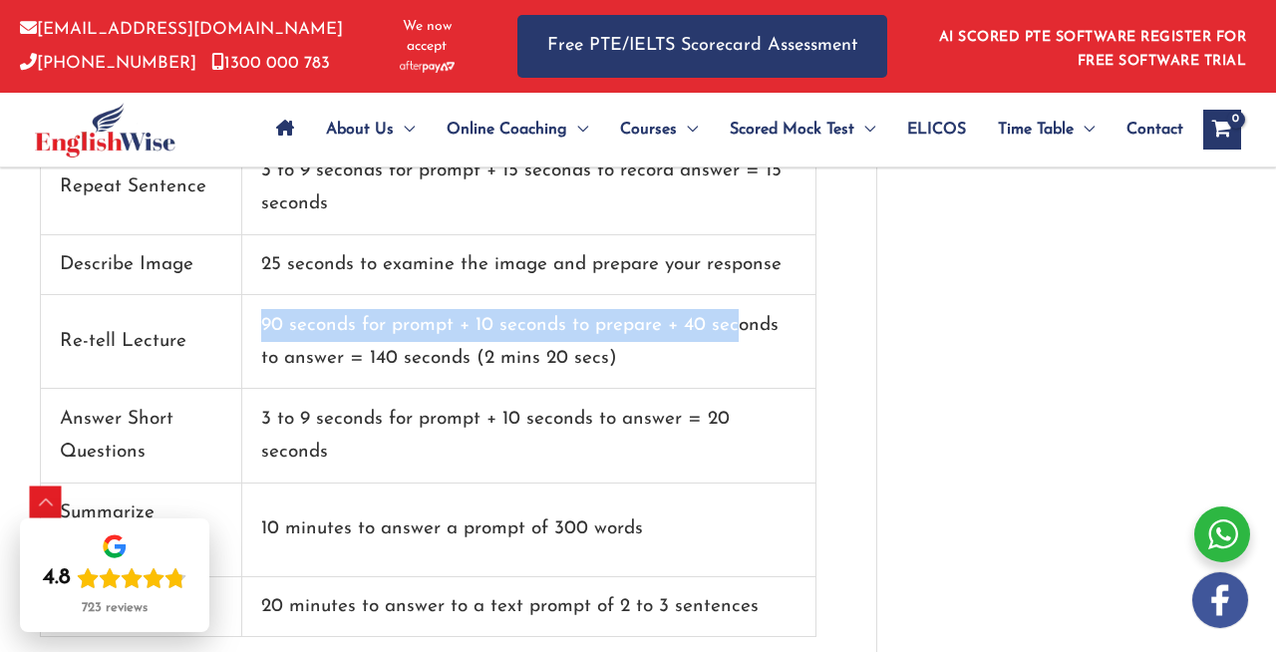
drag, startPoint x: 252, startPoint y: 320, endPoint x: 736, endPoint y: 325, distance: 483.4
click at [736, 325] on td "90 seconds for prompt + 10 seconds to prepare + 40 seconds to answer = 140 seco…" at bounding box center [529, 342] width 574 height 94
click at [730, 327] on td "90 seconds for prompt + 10 seconds to prepare + 40 seconds to answer = 140 seco…" at bounding box center [529, 342] width 574 height 94
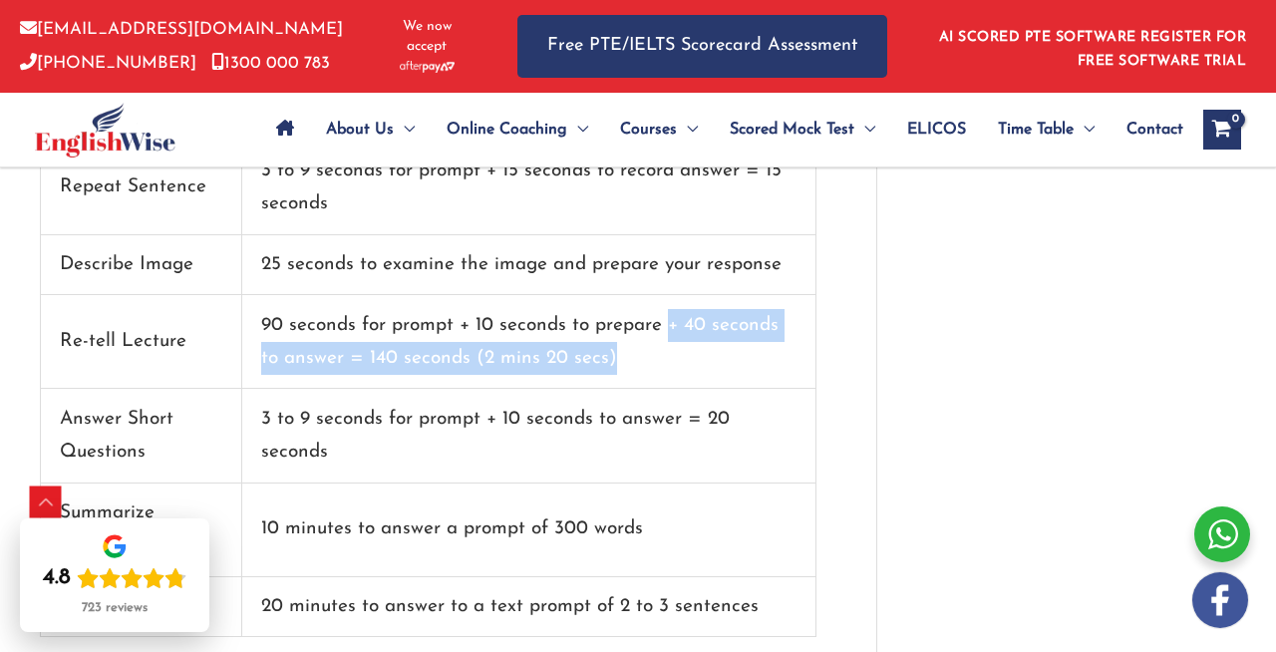
drag, startPoint x: 671, startPoint y: 318, endPoint x: 779, endPoint y: 355, distance: 114.7
click at [779, 356] on td "90 seconds for prompt + 10 seconds to prepare + 40 seconds to answer = 140 seco…" at bounding box center [529, 342] width 574 height 94
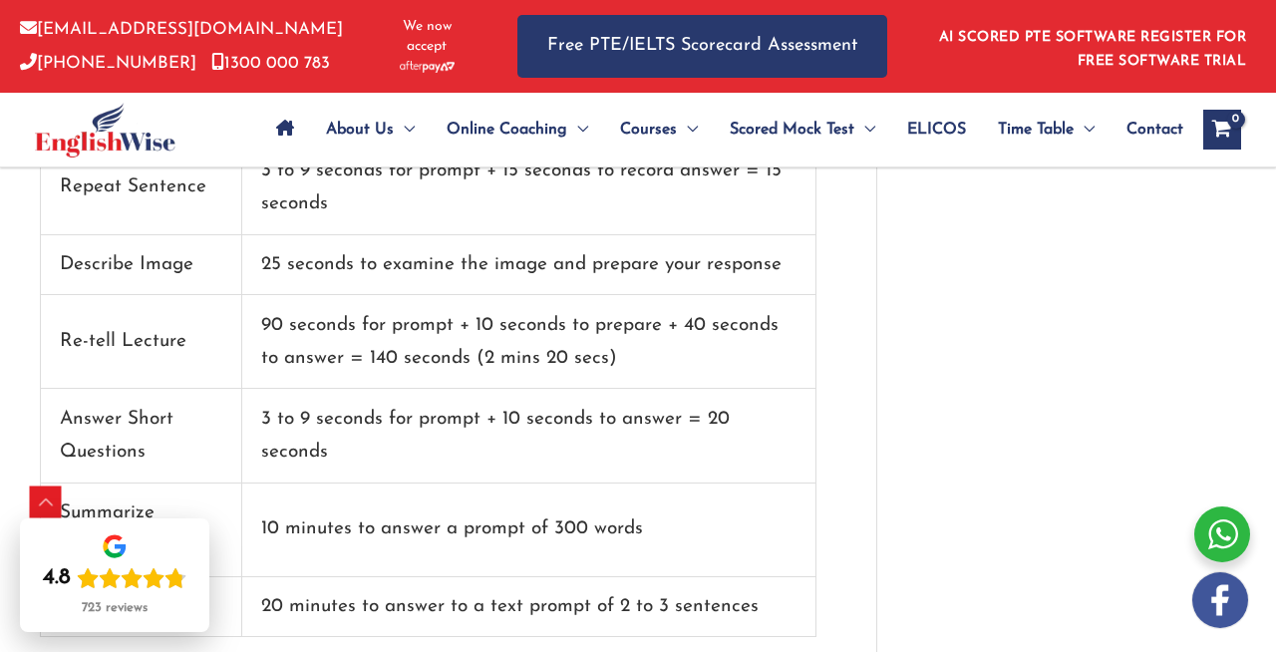
click at [760, 341] on td "90 seconds for prompt + 10 seconds to prepare + 40 seconds to answer = 140 seco…" at bounding box center [529, 342] width 574 height 94
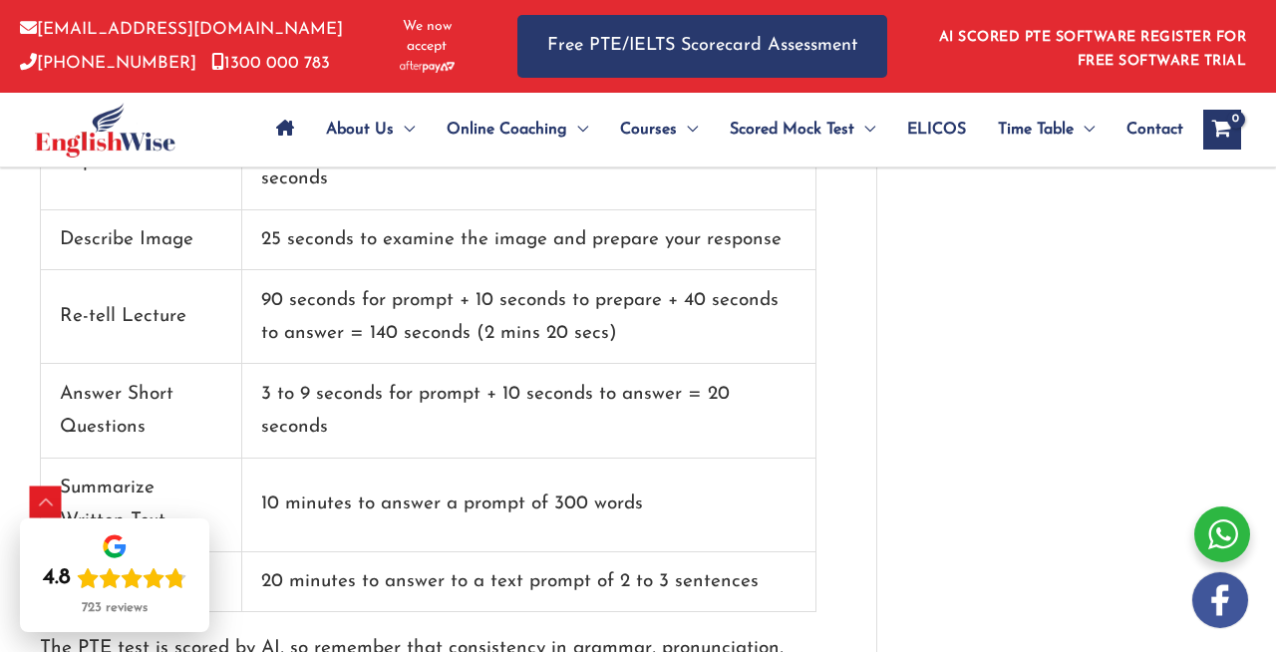
scroll to position [2049, 0]
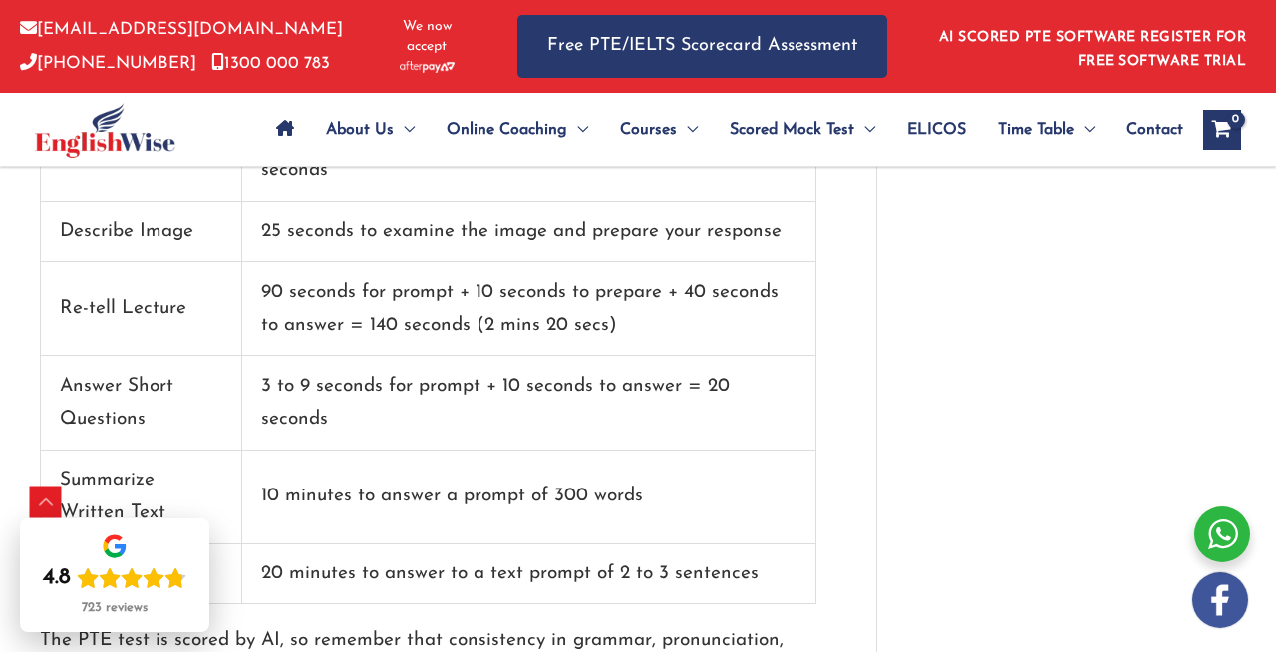
click at [632, 324] on td "90 seconds for prompt + 10 seconds to prepare + 40 seconds to answer = 140 seco…" at bounding box center [529, 309] width 574 height 94
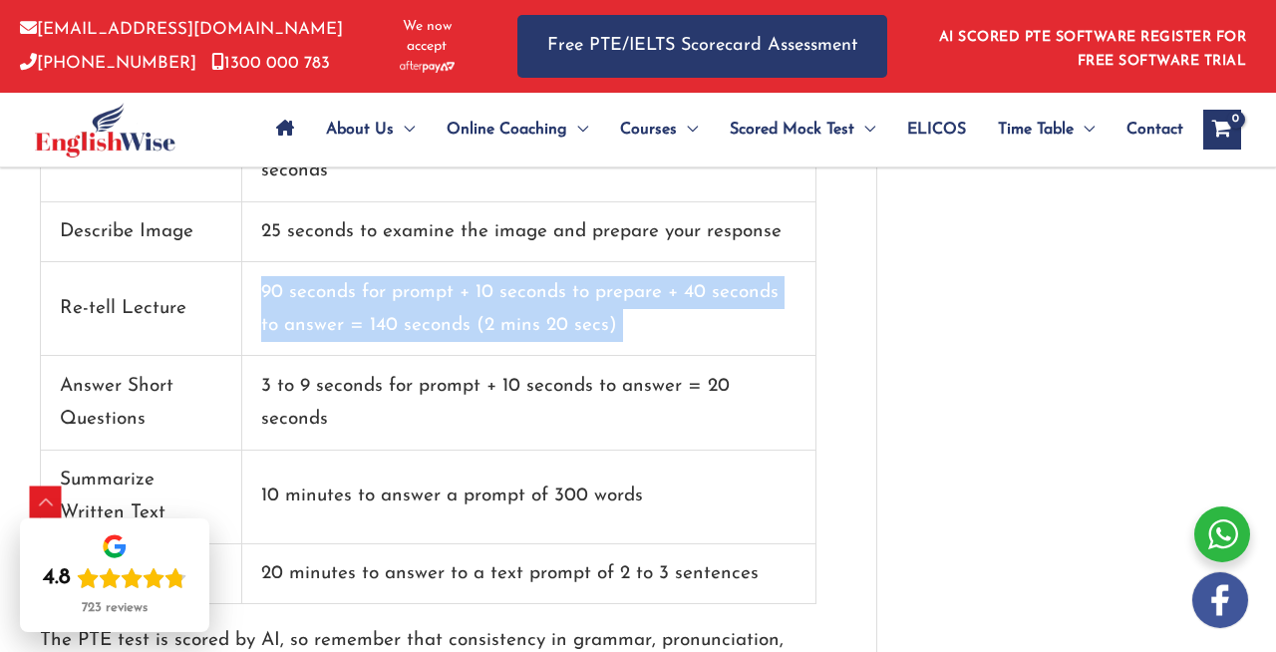
click at [632, 324] on td "90 seconds for prompt + 10 seconds to prepare + 40 seconds to answer = 140 seco…" at bounding box center [529, 309] width 574 height 94
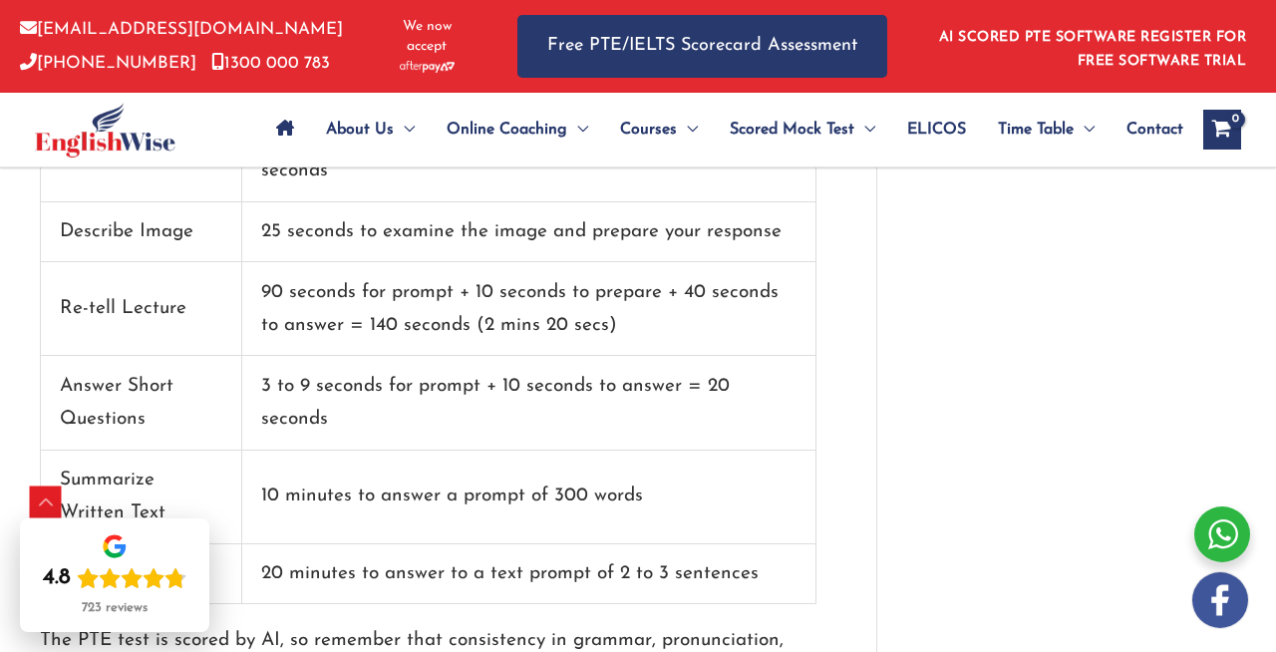
click at [641, 326] on td "90 seconds for prompt + 10 seconds to prepare + 40 seconds to answer = 140 seco…" at bounding box center [529, 309] width 574 height 94
click at [634, 332] on td "90 seconds for prompt + 10 seconds to prepare + 40 seconds to answer = 140 seco…" at bounding box center [529, 309] width 574 height 94
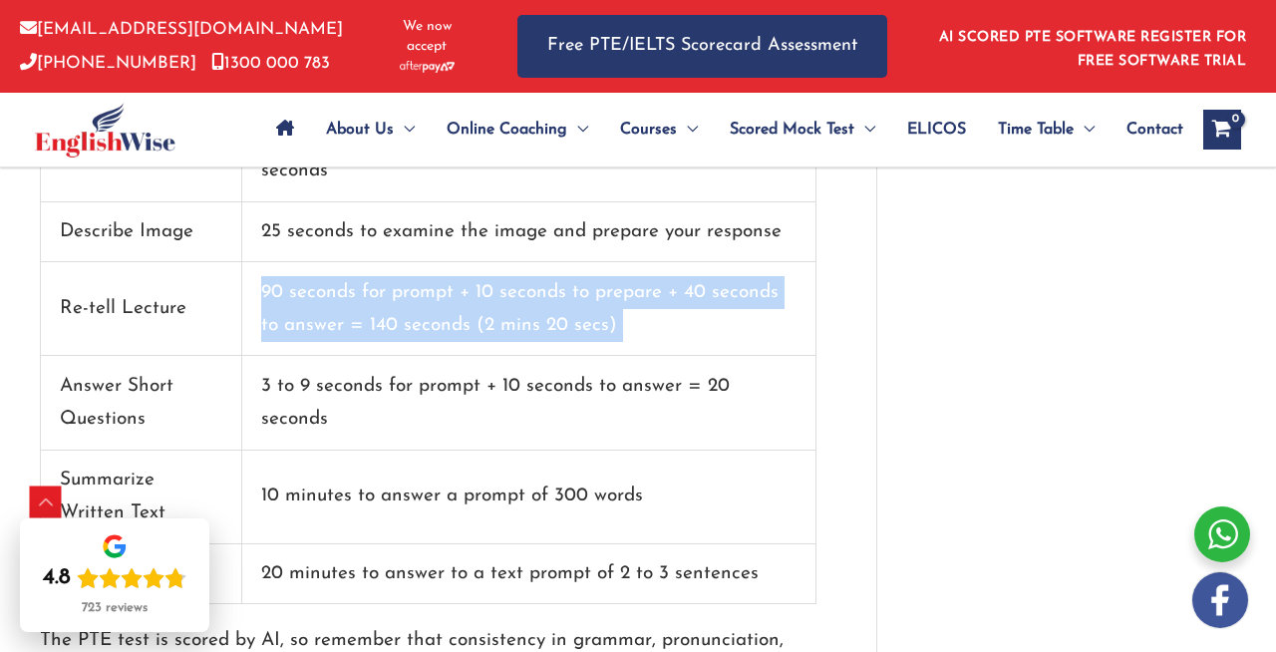
click at [634, 332] on td "90 seconds for prompt + 10 seconds to prepare + 40 seconds to answer = 140 seco…" at bounding box center [529, 309] width 574 height 94
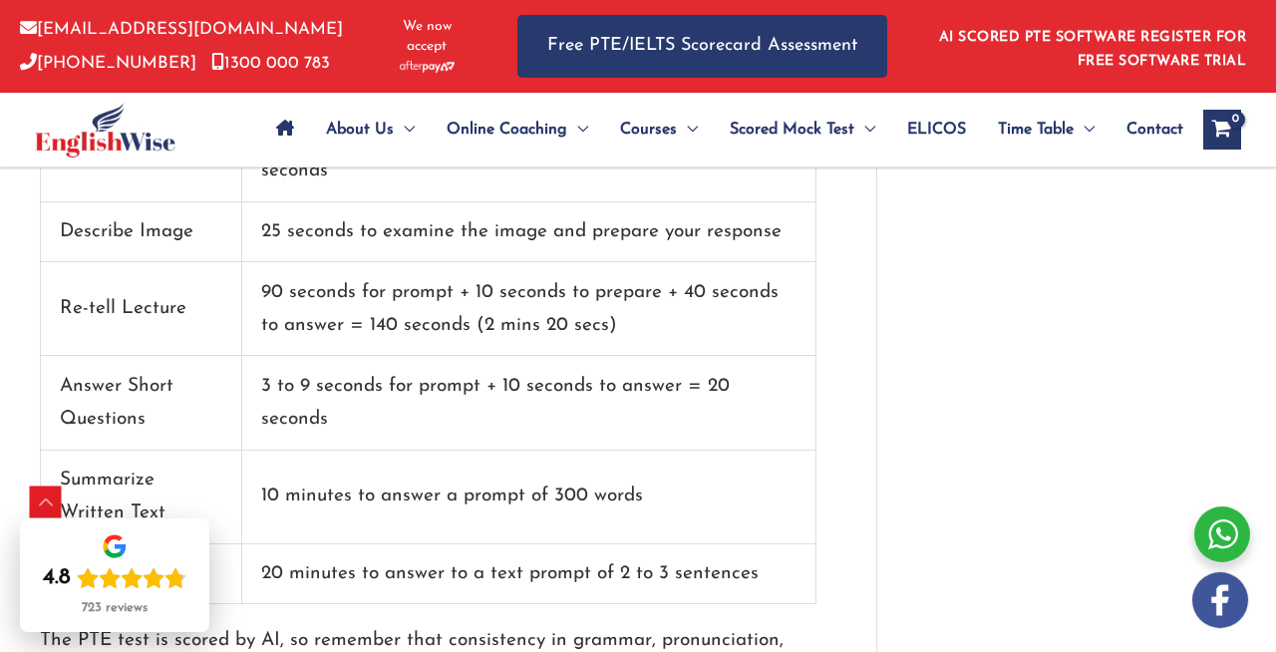
click at [620, 392] on td "3 to 9 seconds for prompt + 10 seconds to answer = 20 seconds" at bounding box center [529, 403] width 574 height 94
click at [620, 393] on td "3 to 9 seconds for prompt + 10 seconds to answer = 20 seconds" at bounding box center [529, 403] width 574 height 94
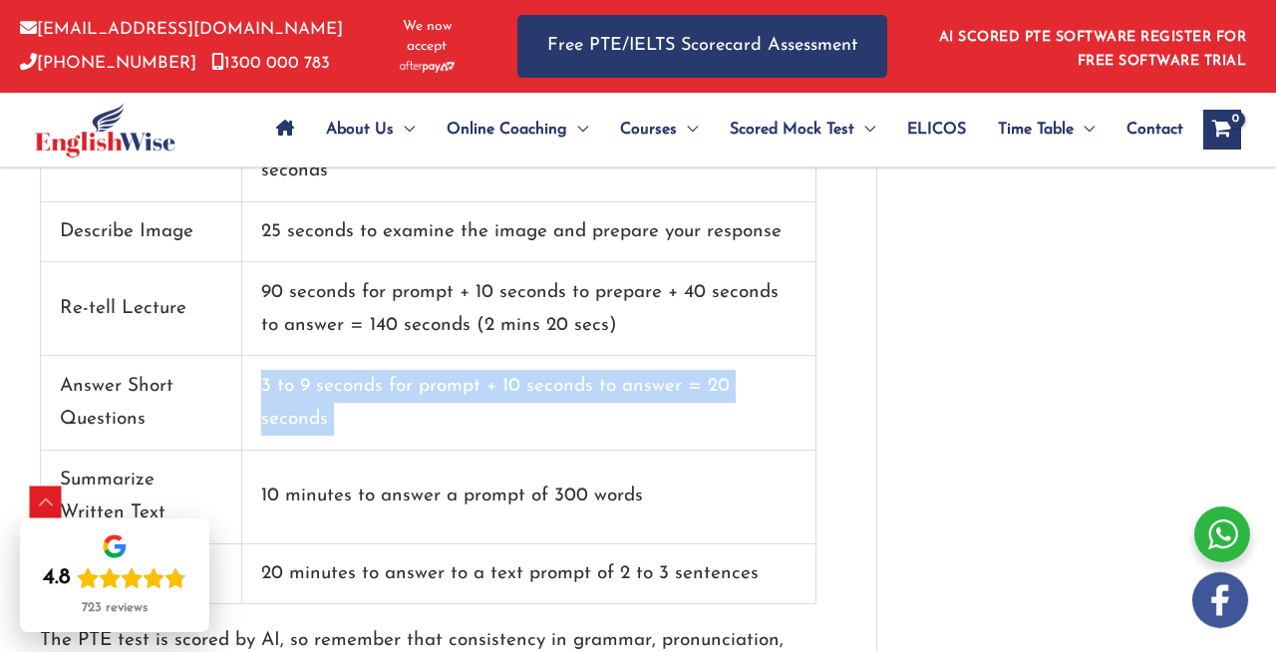
click at [620, 393] on td "3 to 9 seconds for prompt + 10 seconds to answer = 20 seconds" at bounding box center [529, 403] width 574 height 94
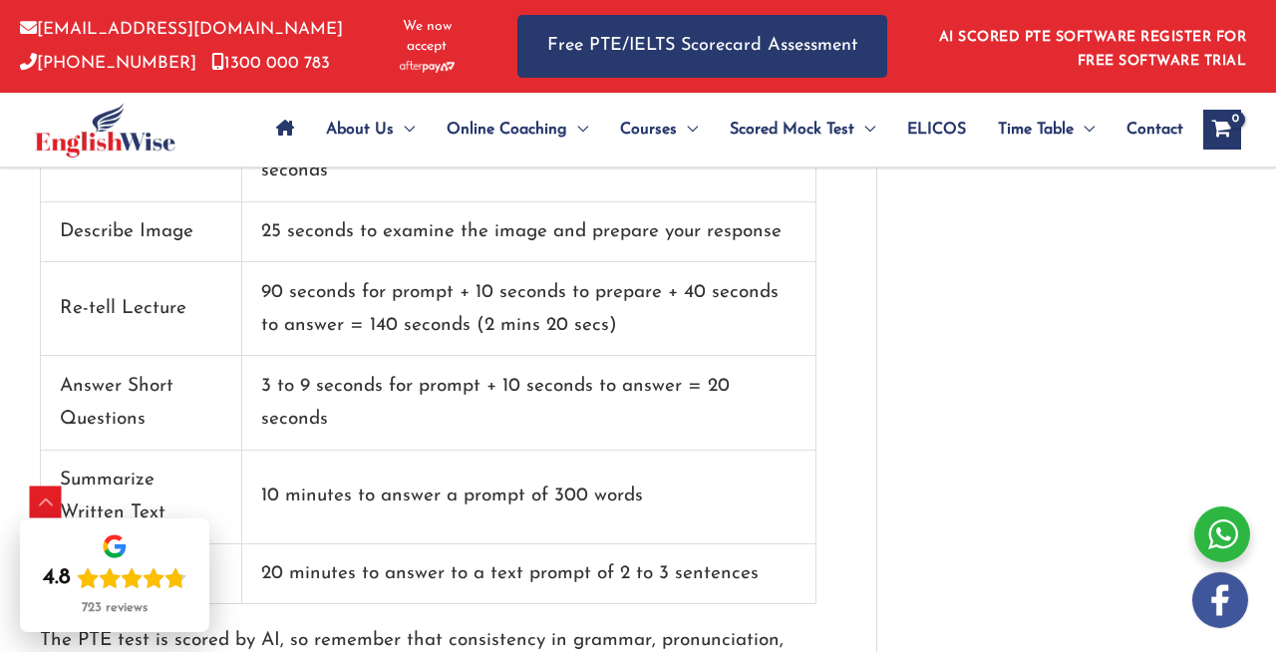
click at [602, 450] on td "10 minutes to answer a prompt of 300 words" at bounding box center [529, 497] width 574 height 94
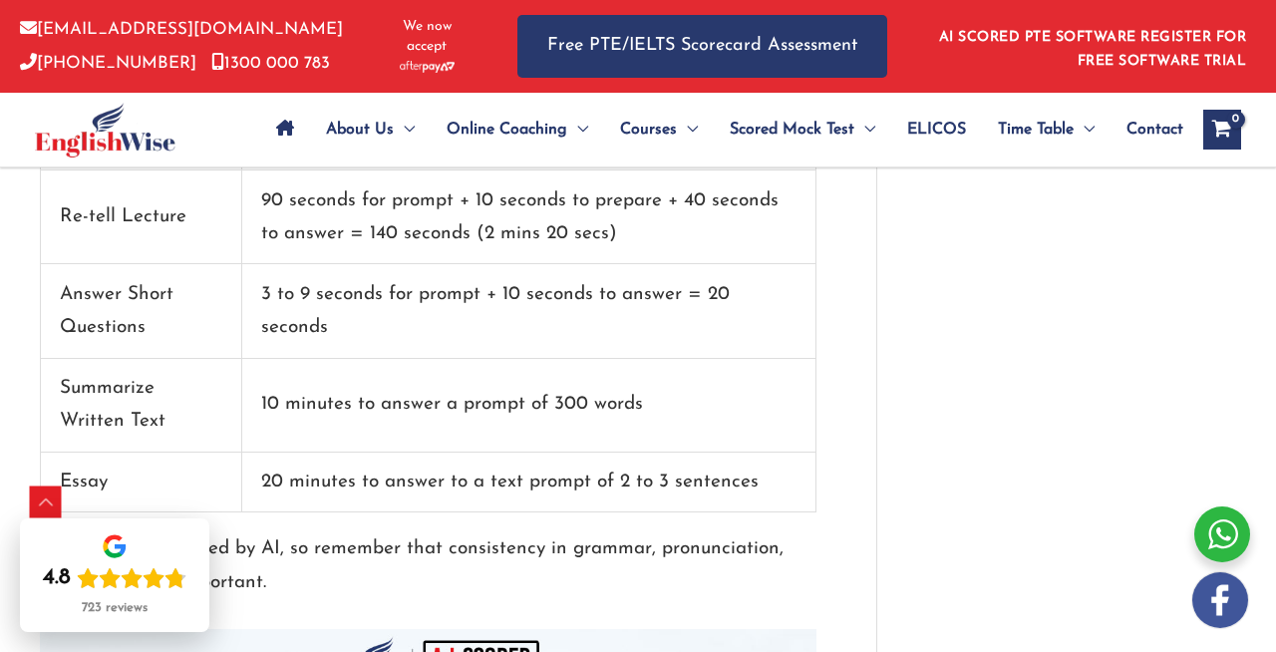
scroll to position [2148, 0]
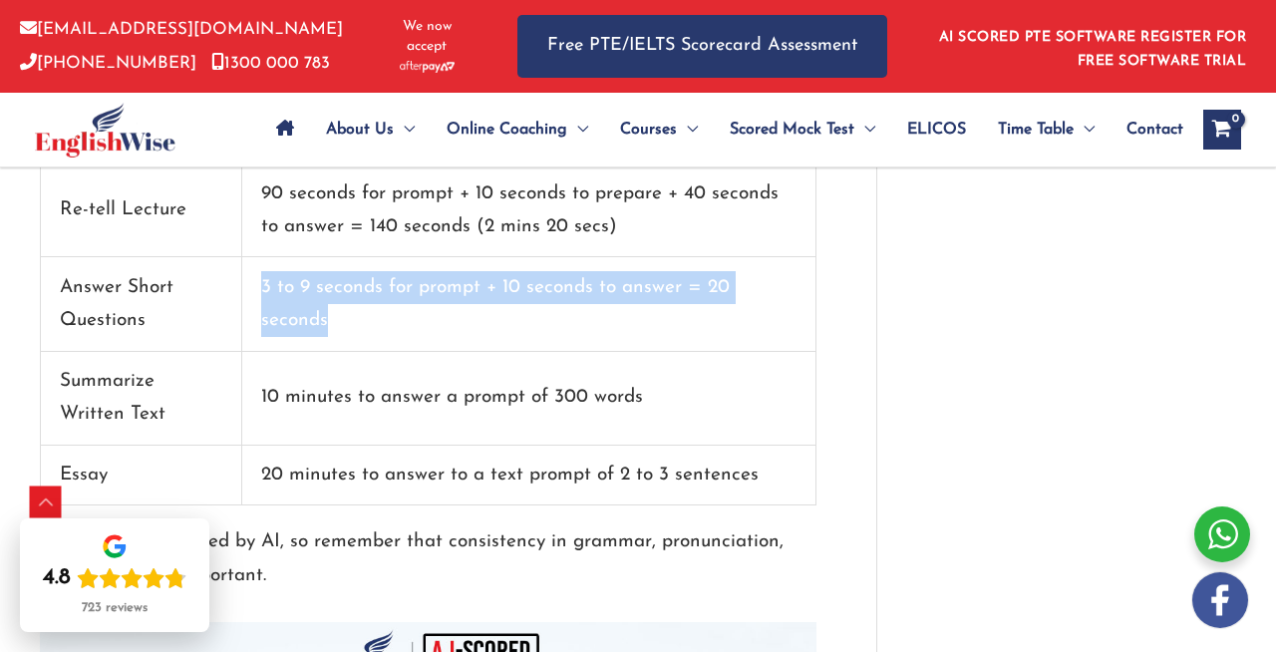
drag, startPoint x: 262, startPoint y: 276, endPoint x: 471, endPoint y: 319, distance: 213.6
click at [471, 319] on td "3 to 9 seconds for prompt + 10 seconds to answer = 20 seconds" at bounding box center [529, 304] width 574 height 94
click at [471, 320] on td "3 to 9 seconds for prompt + 10 seconds to answer = 20 seconds" at bounding box center [529, 304] width 574 height 94
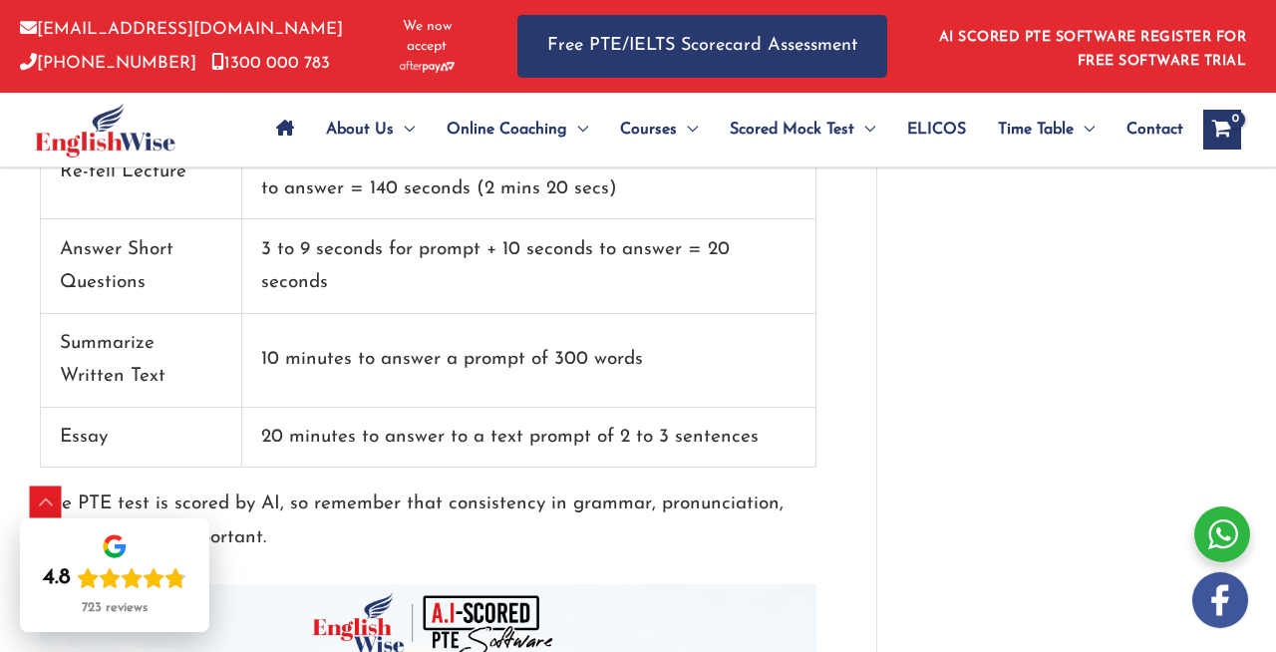
scroll to position [2194, 0]
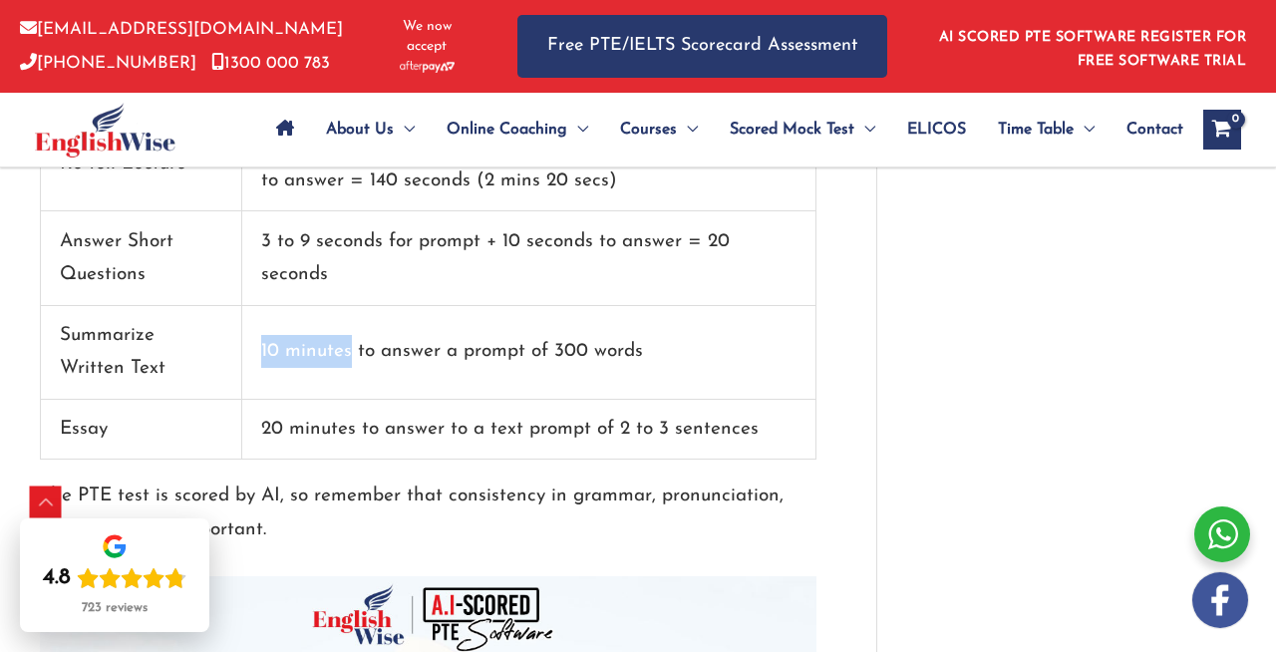
drag, startPoint x: 261, startPoint y: 352, endPoint x: 350, endPoint y: 364, distance: 89.5
click at [350, 363] on td "10 minutes to answer a prompt of 300 words" at bounding box center [529, 353] width 574 height 94
drag, startPoint x: 254, startPoint y: 345, endPoint x: 683, endPoint y: 346, distance: 428.6
click at [683, 346] on td "10 minutes to answer a prompt of 300 words" at bounding box center [529, 353] width 574 height 94
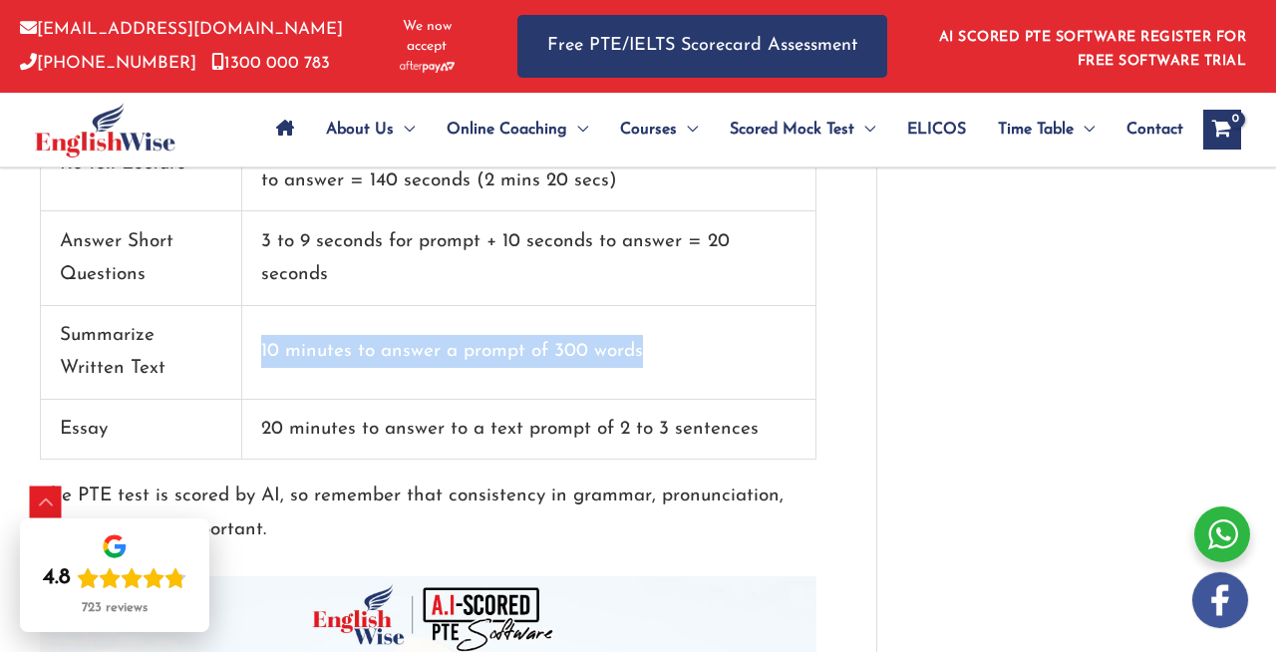
click at [683, 346] on td "10 minutes to answer a prompt of 300 words" at bounding box center [529, 353] width 574 height 94
drag, startPoint x: 447, startPoint y: 355, endPoint x: 663, endPoint y: 358, distance: 215.3
click at [663, 358] on td "10 minutes to answer a prompt of 300 words" at bounding box center [529, 353] width 574 height 94
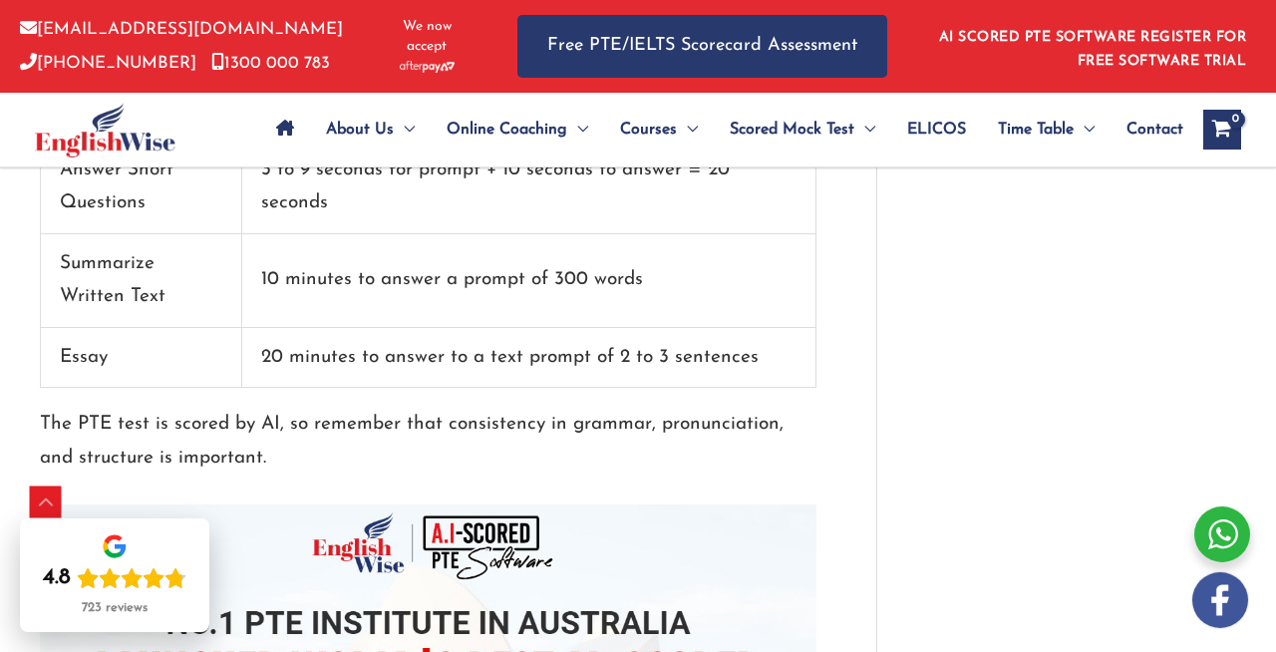
scroll to position [2266, 0]
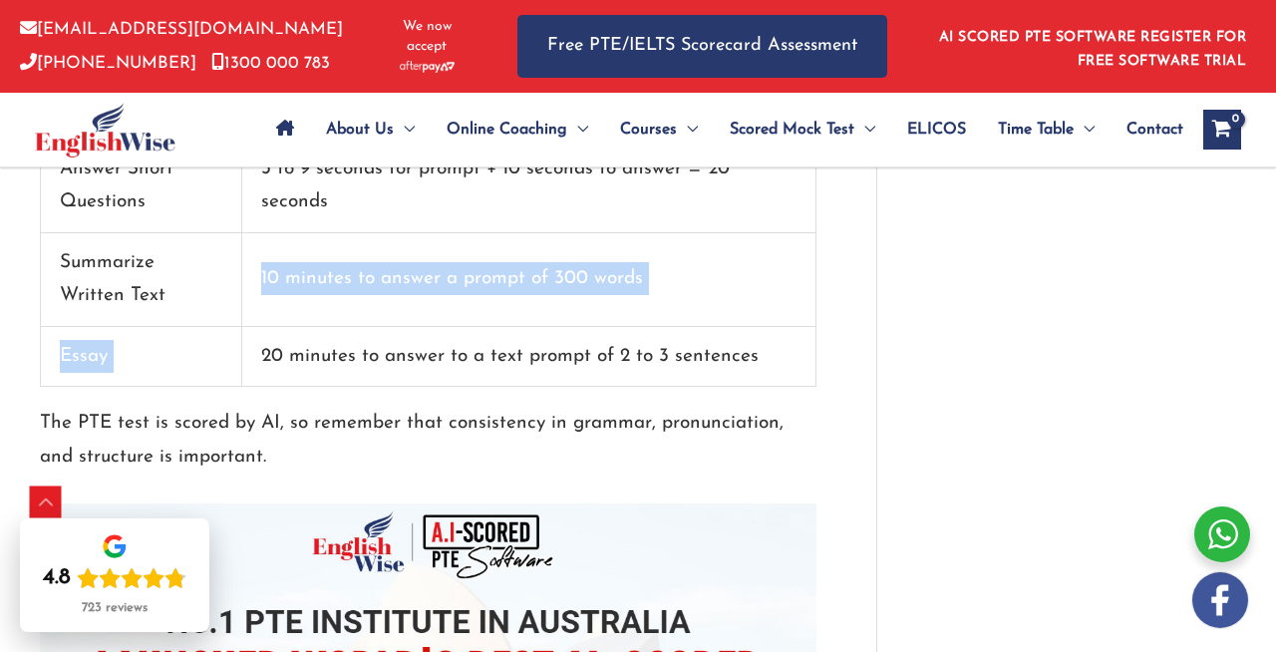
drag, startPoint x: 255, startPoint y: 348, endPoint x: 268, endPoint y: 254, distance: 94.6
click at [268, 254] on tbody "Segment Duration Personal Introduction 25 seconds for prompt + 30 seconds to re…" at bounding box center [428, 14] width 775 height 744
click at [268, 253] on td "10 minutes to answer a prompt of 300 words" at bounding box center [529, 280] width 574 height 94
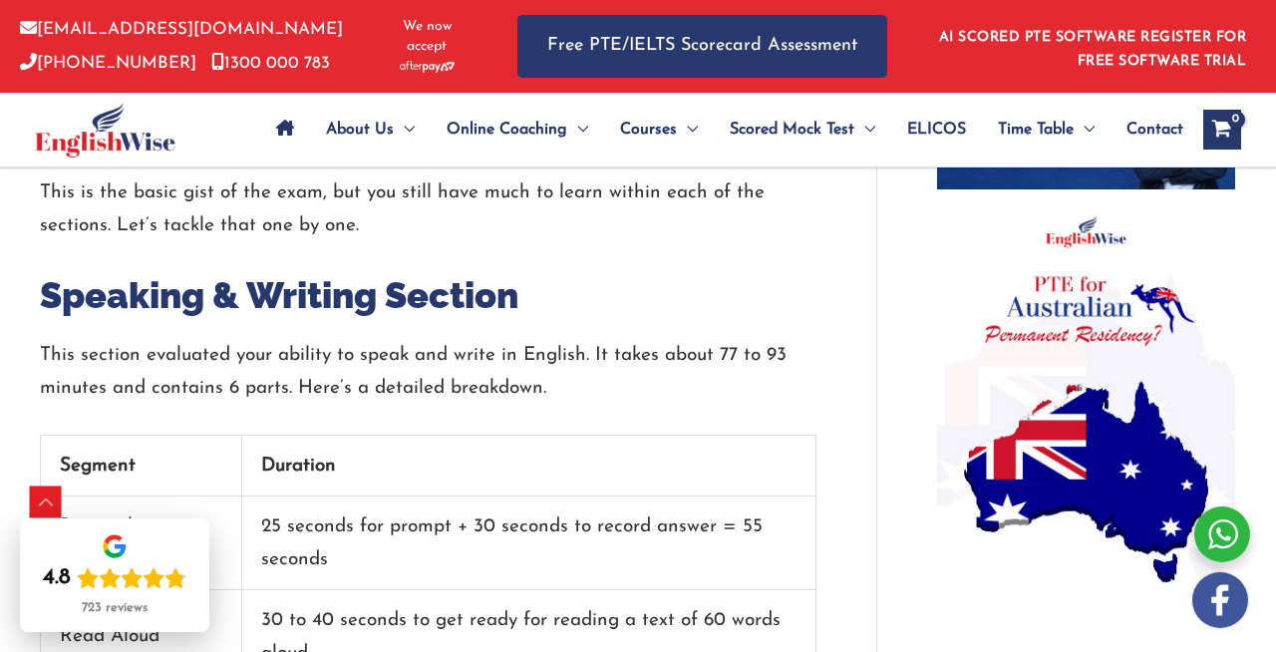
scroll to position [1476, 0]
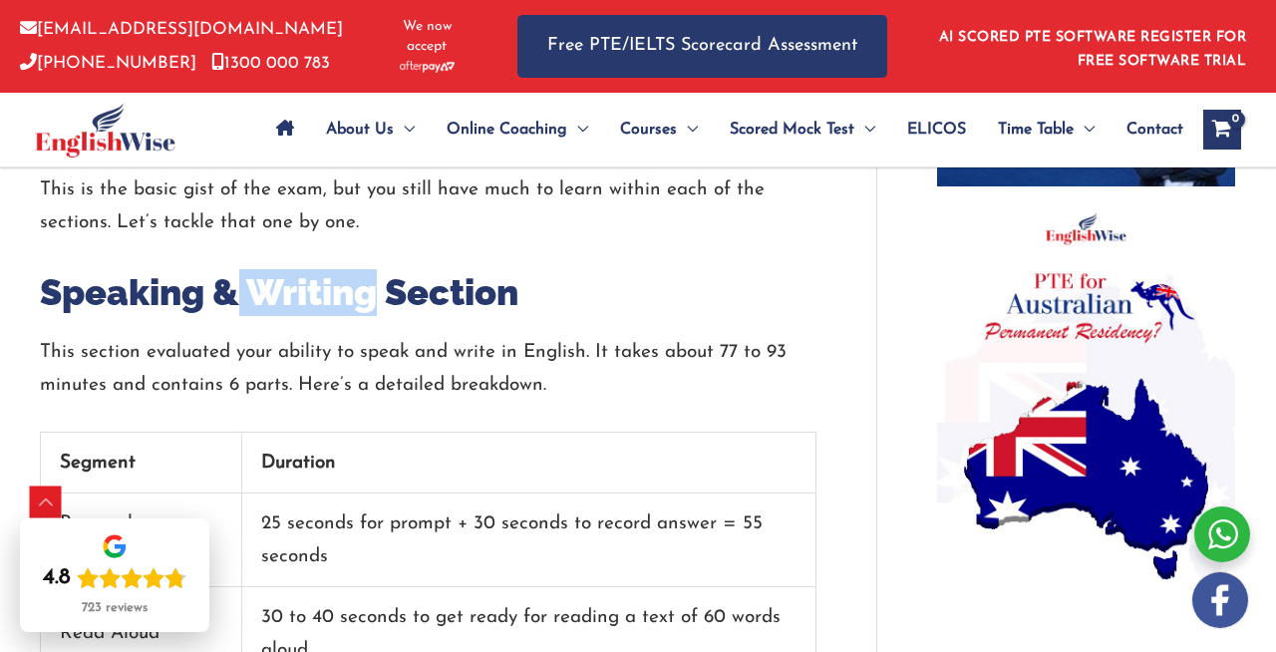
drag, startPoint x: 241, startPoint y: 308, endPoint x: 437, endPoint y: 308, distance: 195.3
click at [420, 308] on h2 "Speaking & Writing Section" at bounding box center [428, 292] width 776 height 47
click at [437, 308] on h2 "Speaking & Writing Section" at bounding box center [428, 292] width 776 height 47
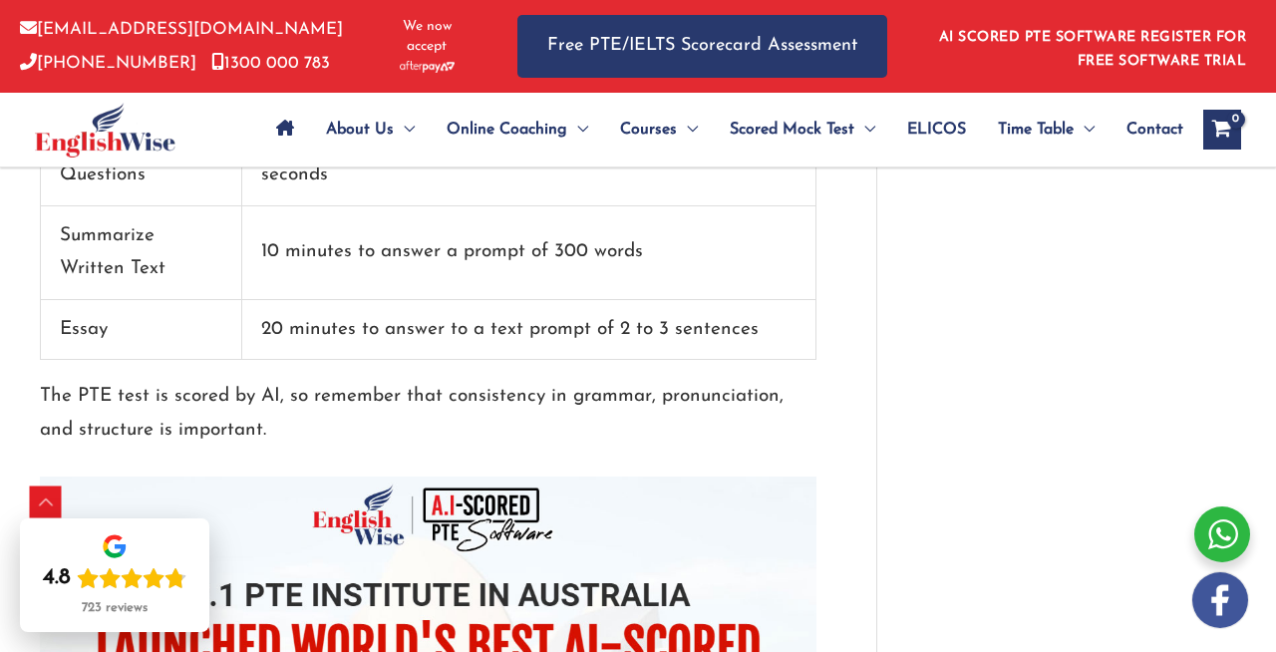
scroll to position [2276, 0]
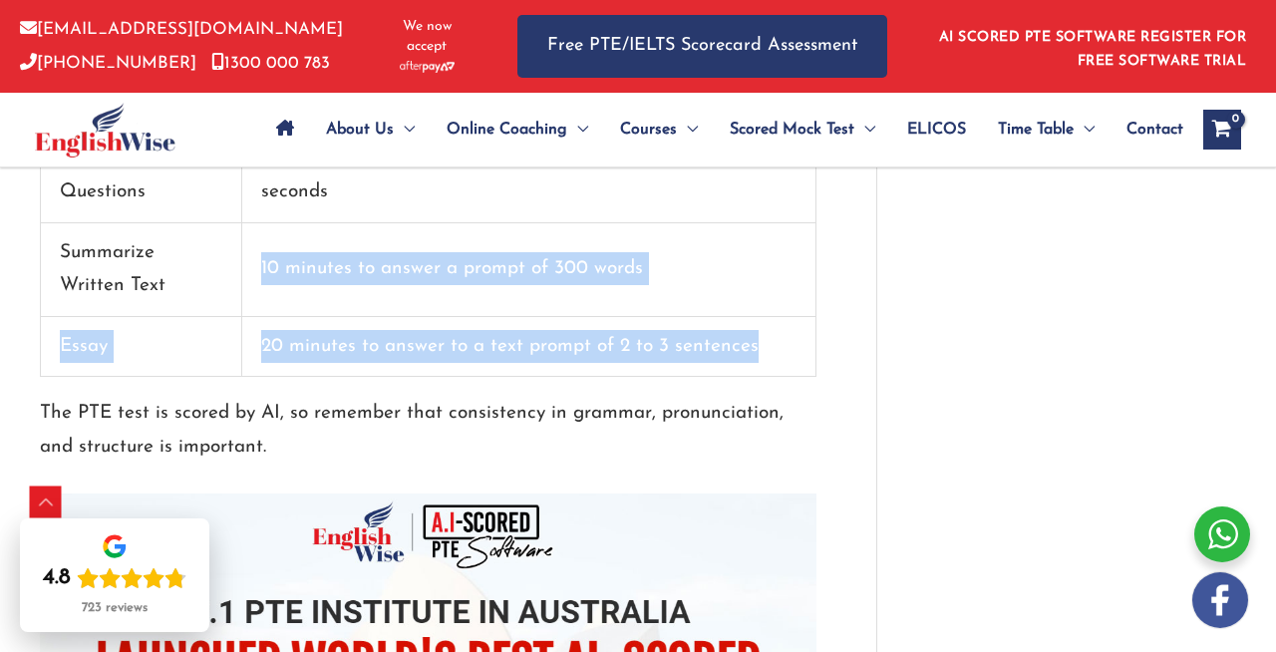
drag, startPoint x: 260, startPoint y: 260, endPoint x: 738, endPoint y: 390, distance: 494.7
click at [699, 365] on td "20 minutes to answer to a text prompt of 2 to 3 sentences" at bounding box center [529, 347] width 574 height 61
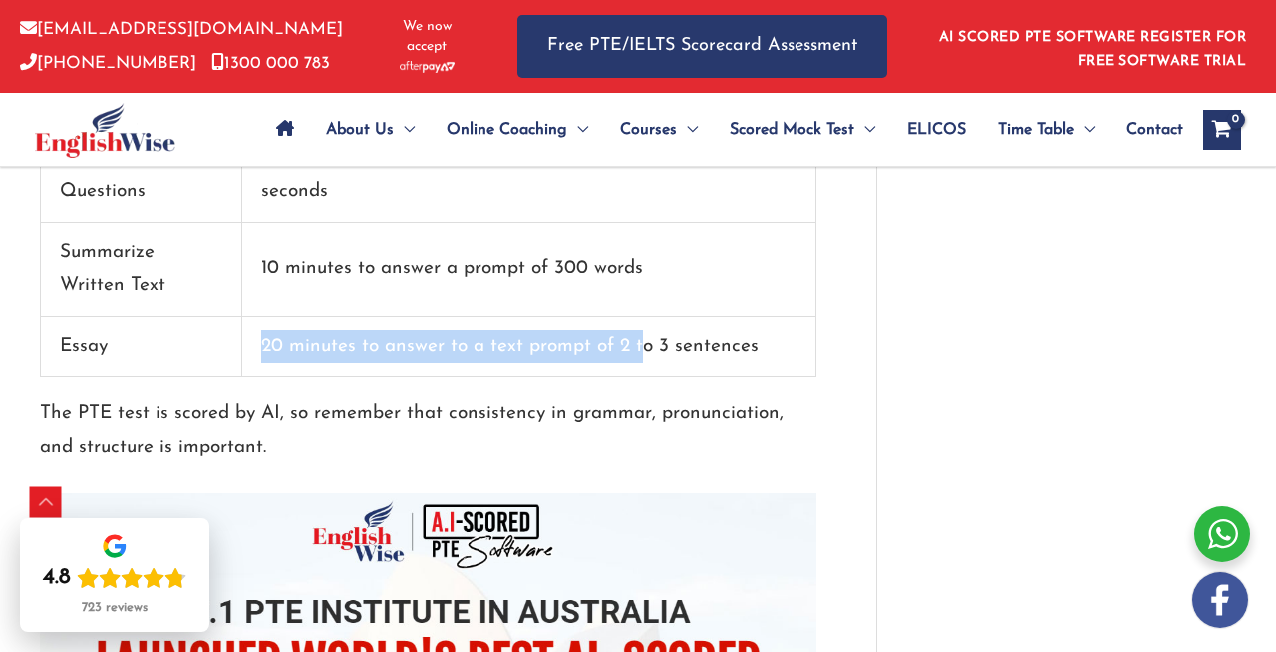
drag, startPoint x: 264, startPoint y: 341, endPoint x: 637, endPoint y: 337, distance: 372.8
click at [637, 337] on td "20 minutes to answer to a text prompt of 2 to 3 sentences" at bounding box center [529, 347] width 574 height 61
drag, startPoint x: 769, startPoint y: 351, endPoint x: 256, endPoint y: 342, distance: 513.3
click at [256, 342] on td "20 minutes to answer to a text prompt of 2 to 3 sentences" at bounding box center [529, 347] width 574 height 61
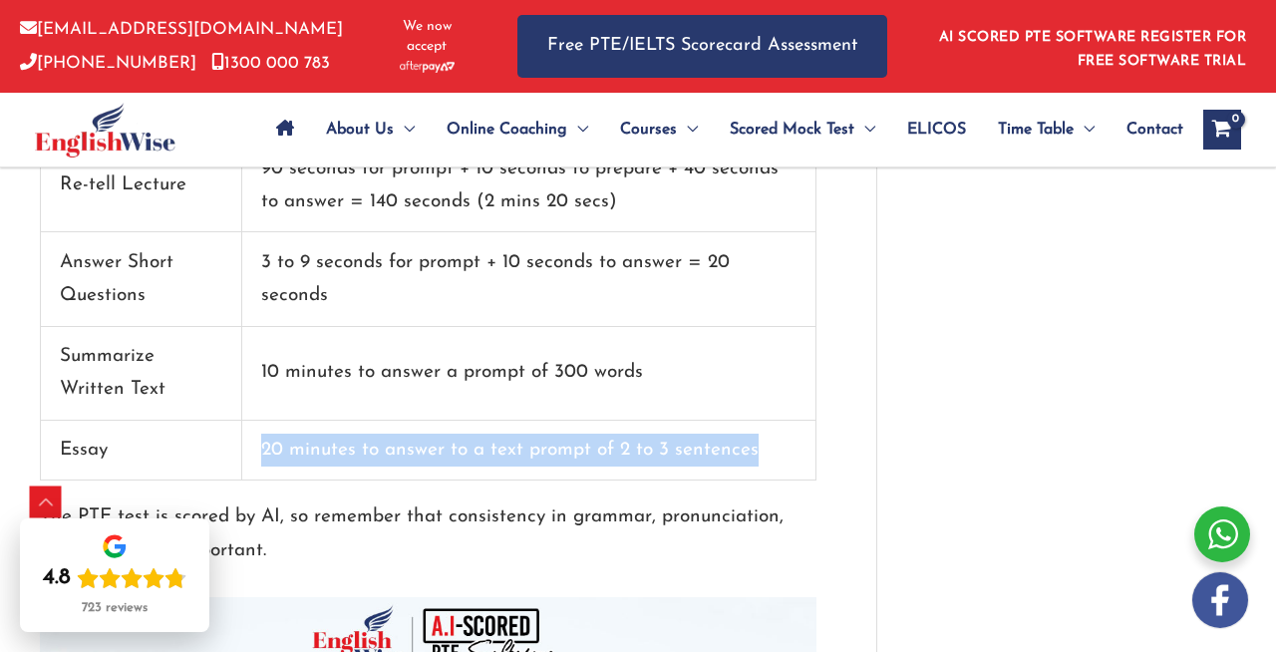
scroll to position [2166, 0]
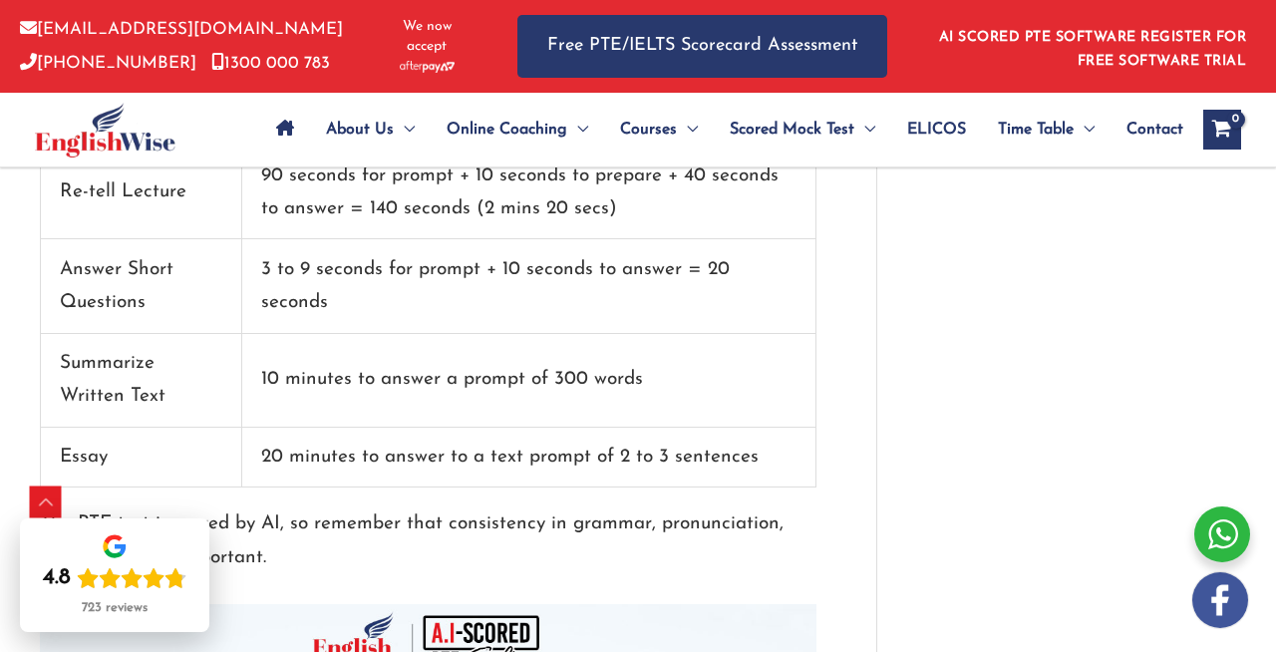
click at [346, 313] on td "3 to 9 seconds for prompt + 10 seconds to answer = 20 seconds" at bounding box center [529, 286] width 574 height 94
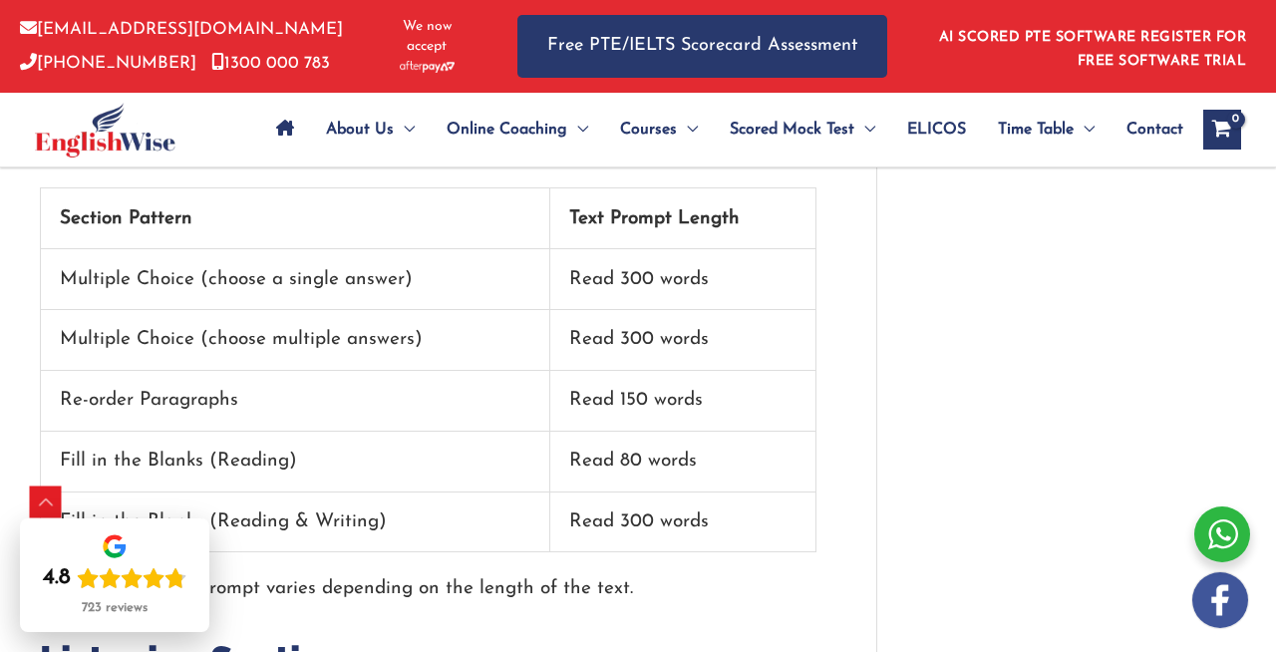
scroll to position [3281, 0]
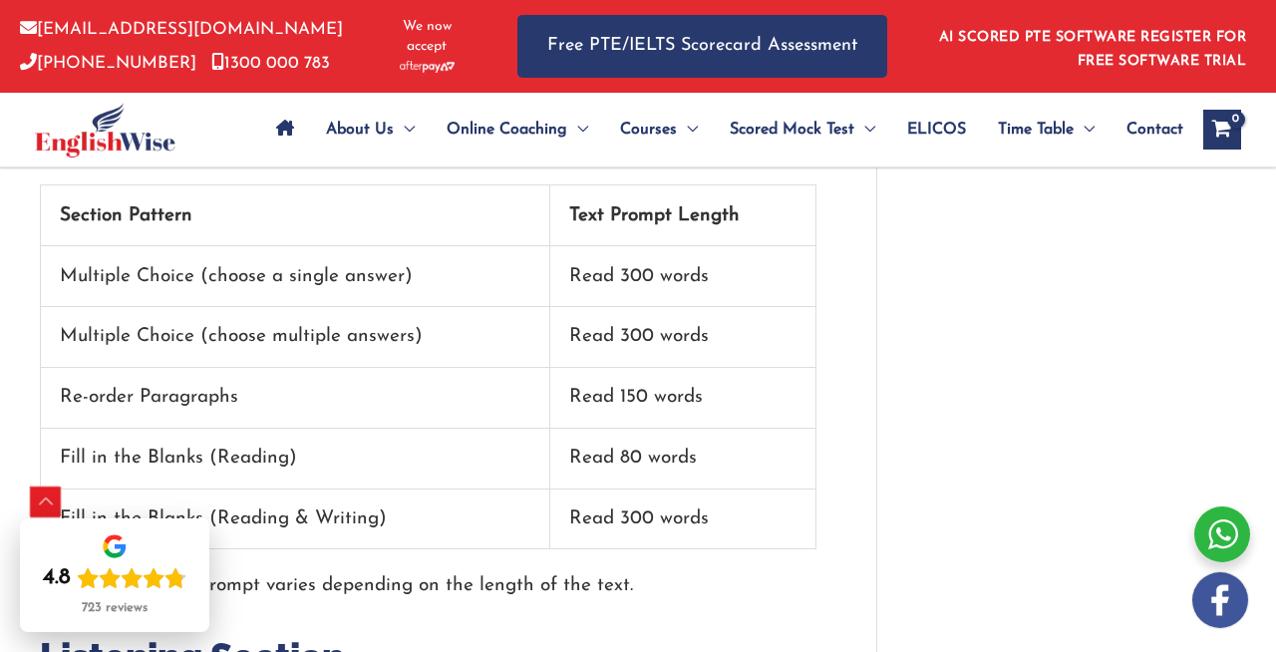
click at [35, 505] on div "Scroll to Top" at bounding box center [46, 502] width 32 height 32
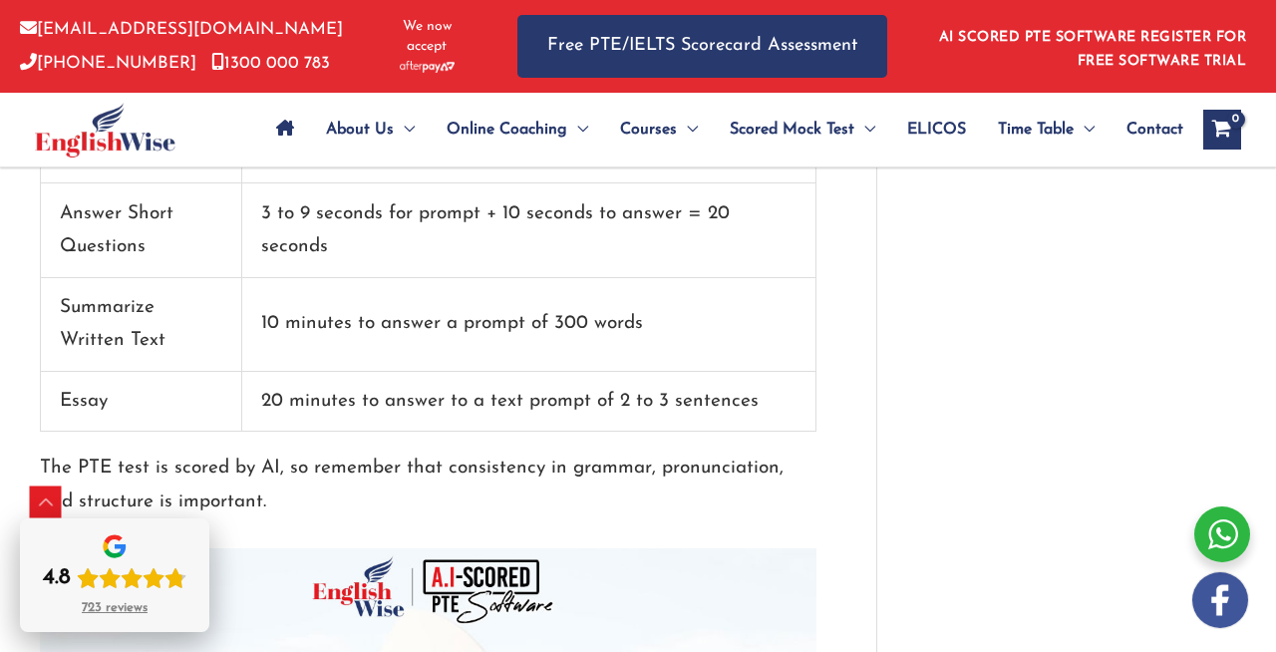
scroll to position [2224, 0]
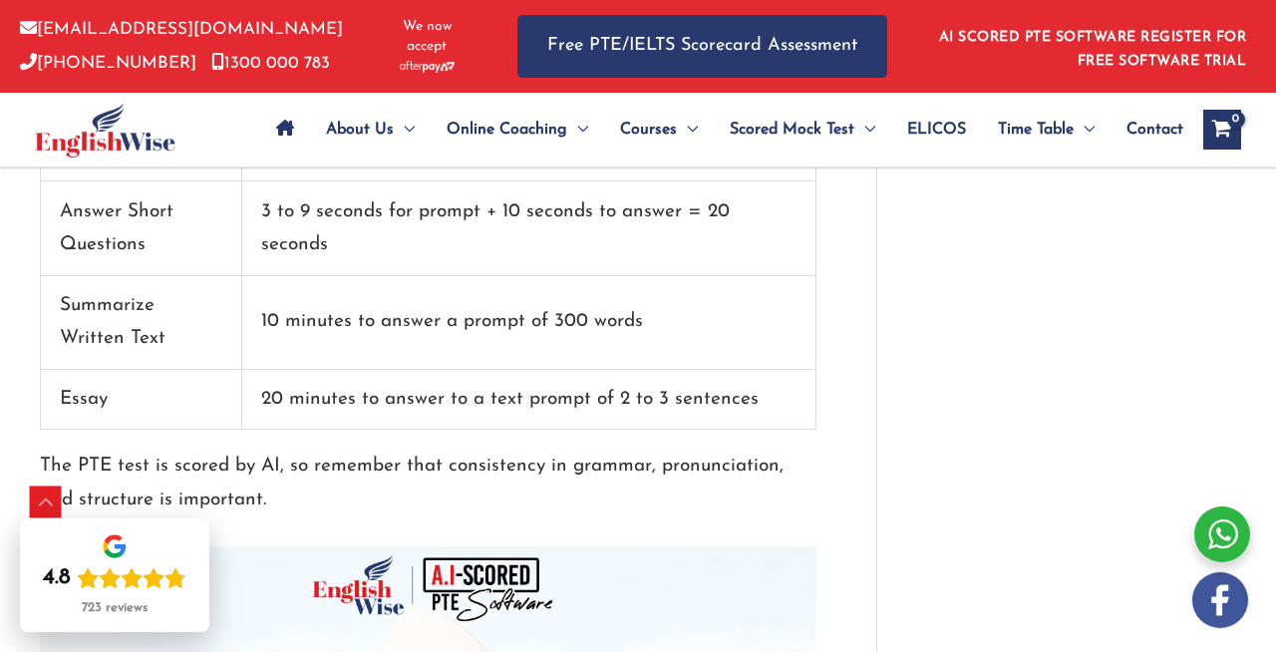
click at [330, 474] on p "The PTE test is scored by AI, so remember that consistency in grammar, pronunci…" at bounding box center [428, 482] width 776 height 67
click at [330, 490] on p "The PTE test is scored by AI, so remember that consistency in grammar, pronunci…" at bounding box center [428, 482] width 776 height 67
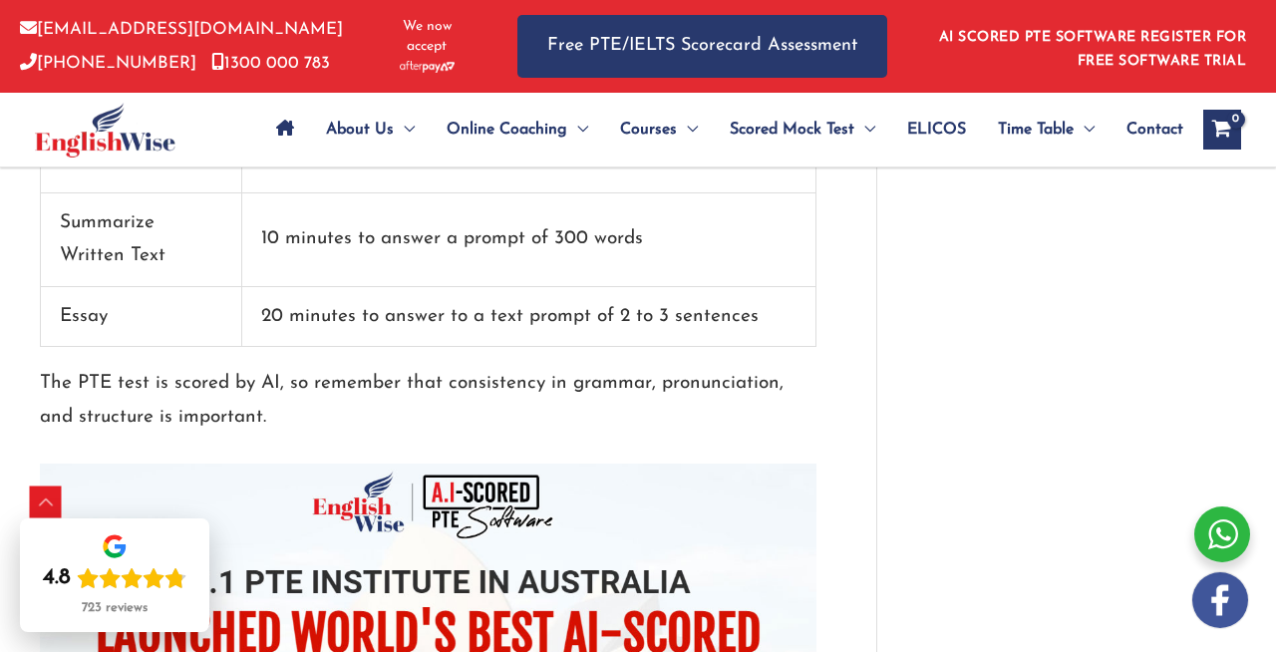
scroll to position [2324, 0]
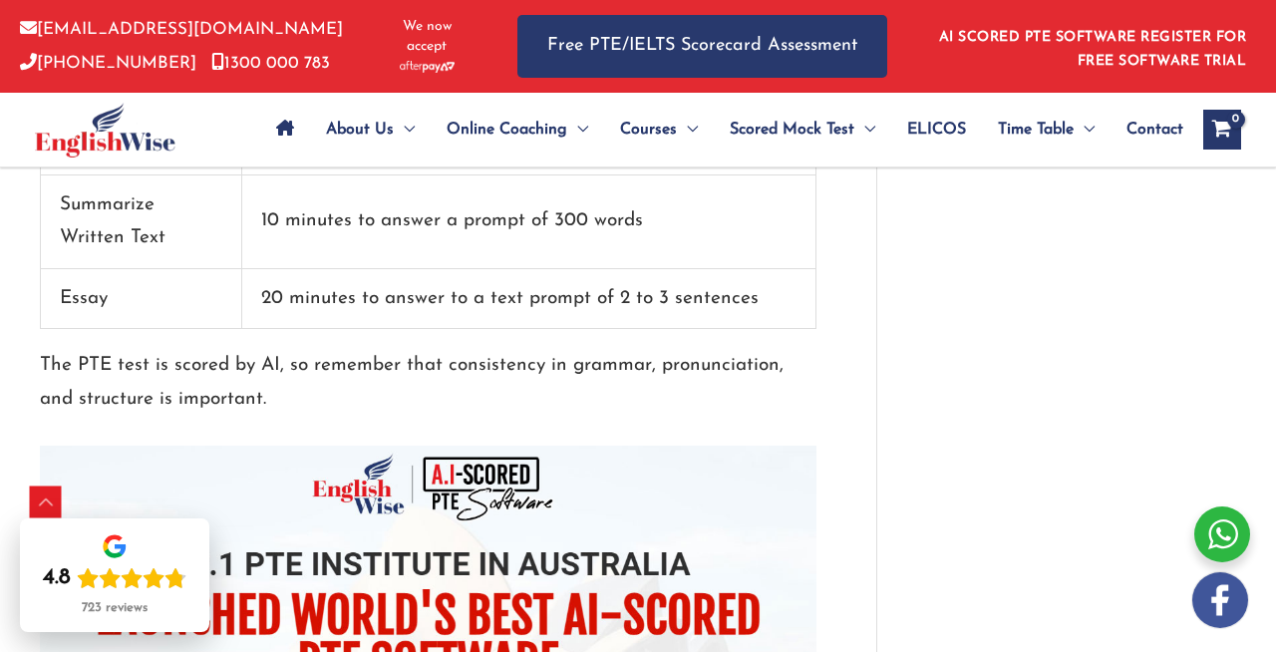
click at [369, 389] on p "The PTE test is scored by AI, so remember that consistency in grammar, pronunci…" at bounding box center [428, 382] width 776 height 67
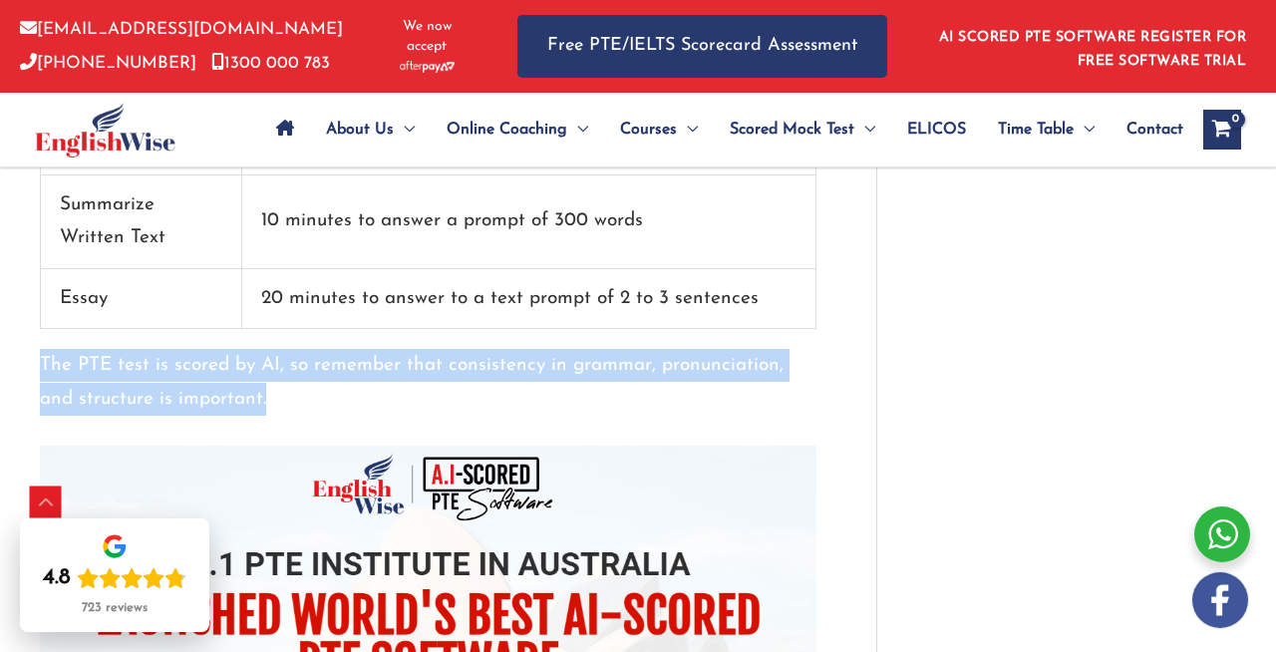
click at [369, 389] on p "The PTE test is scored by AI, so remember that consistency in grammar, pronunci…" at bounding box center [428, 382] width 776 height 67
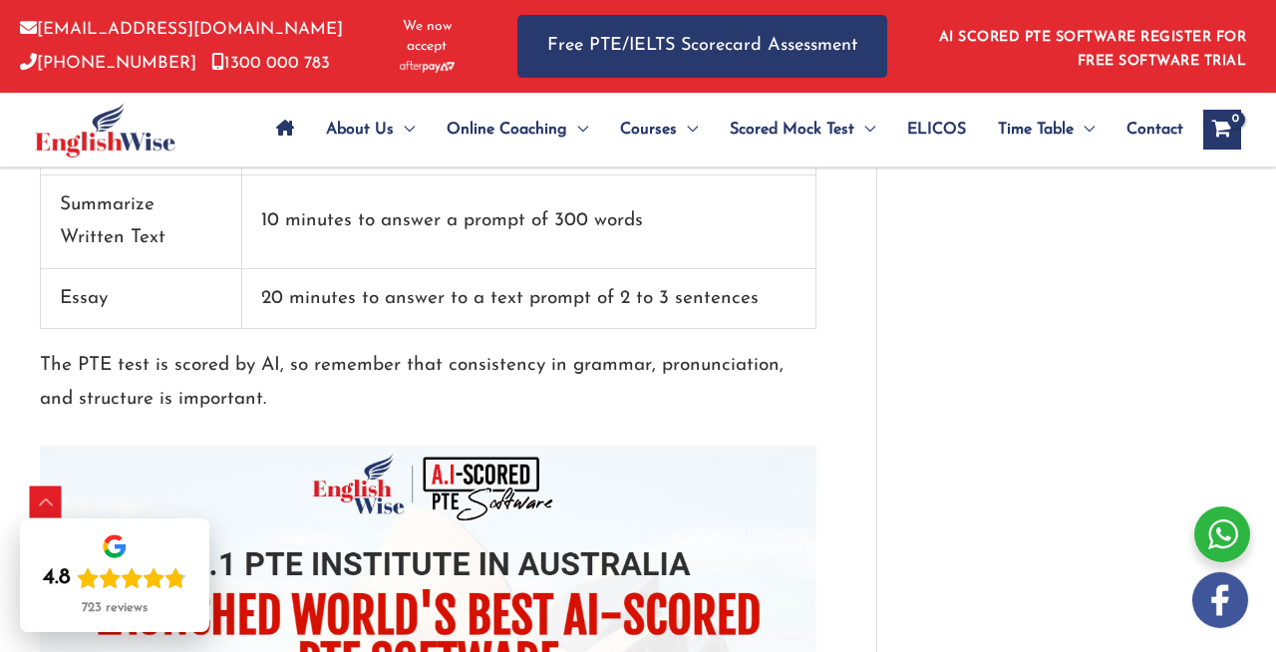
click at [420, 389] on p "The PTE test is scored by AI, so remember that consistency in grammar, pronunci…" at bounding box center [428, 382] width 776 height 67
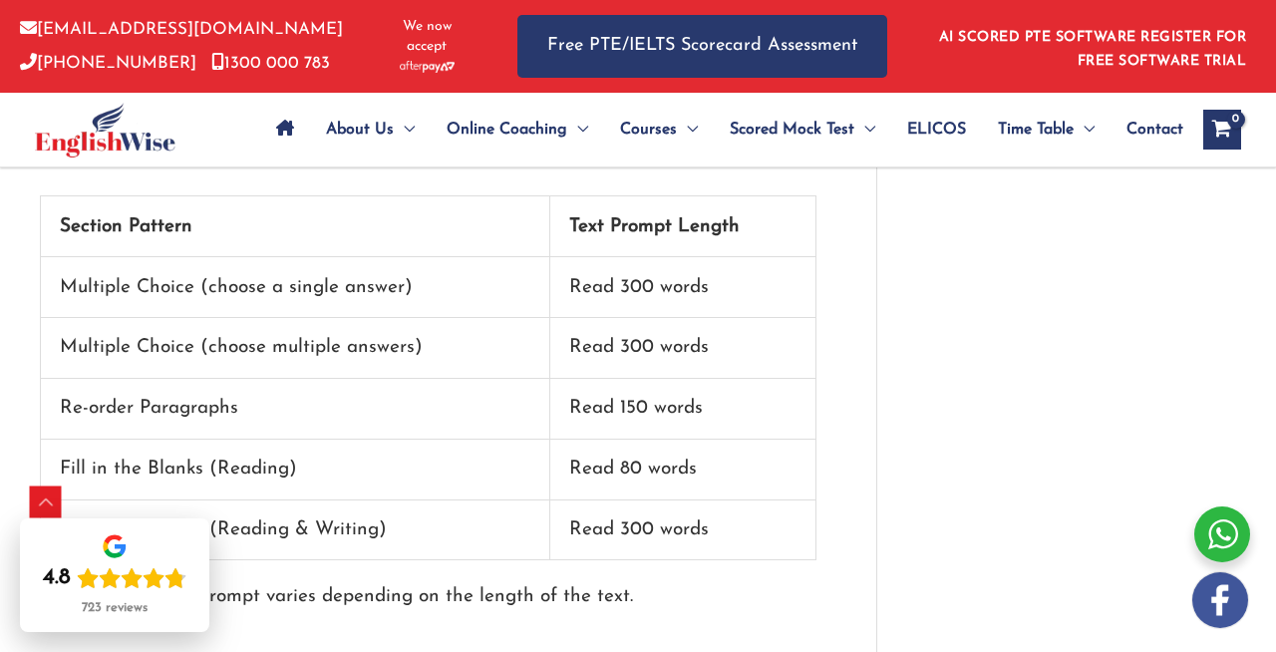
scroll to position [3274, 0]
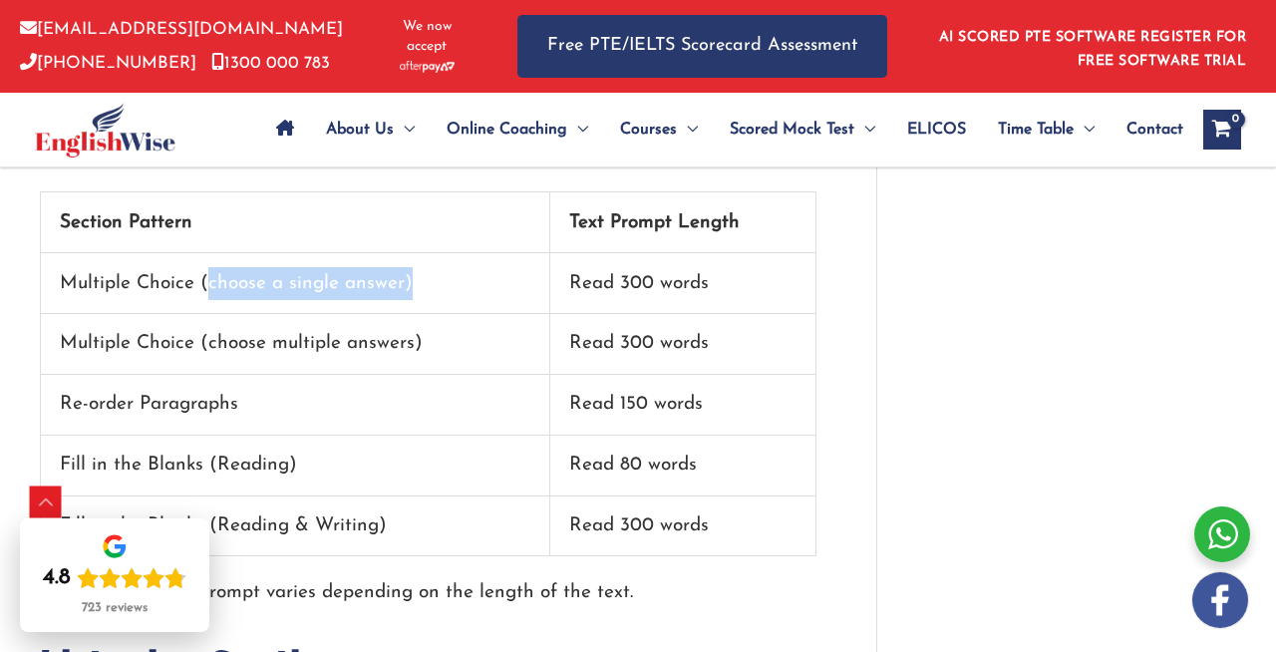
drag, startPoint x: 210, startPoint y: 285, endPoint x: 470, endPoint y: 291, distance: 260.2
click at [471, 291] on td "Multiple Choice (choose a single answer)" at bounding box center [295, 283] width 509 height 61
click at [470, 291] on td "Multiple Choice (choose a single answer)" at bounding box center [295, 283] width 509 height 61
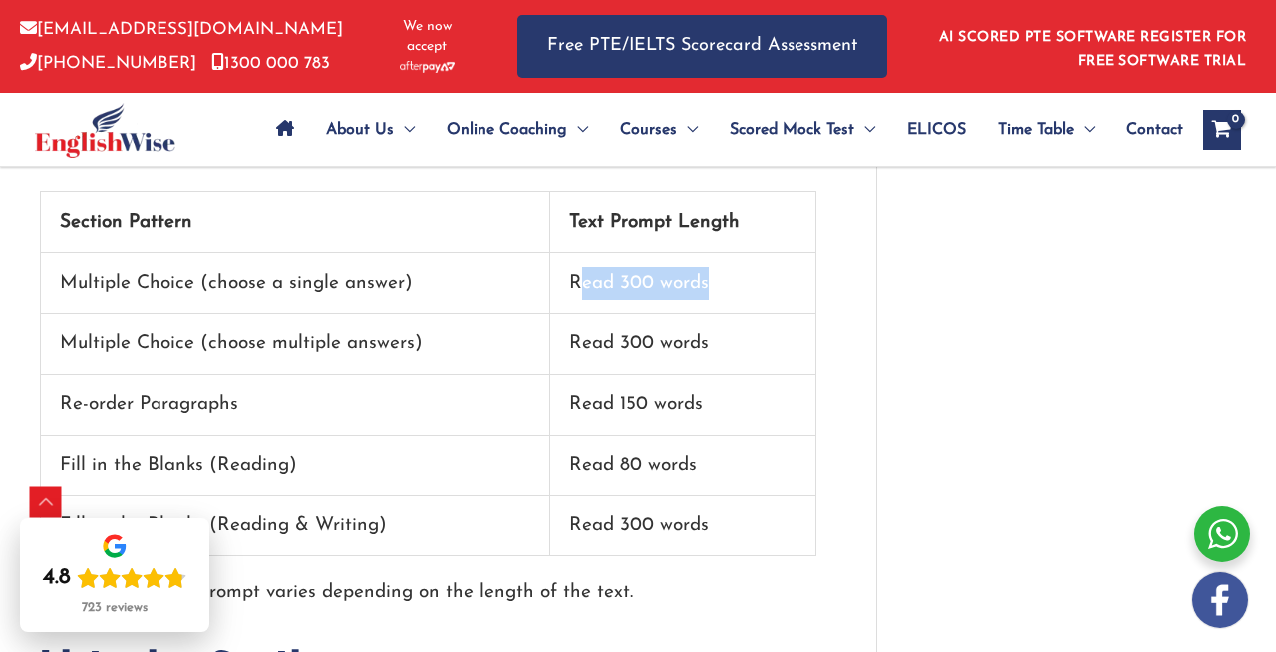
drag, startPoint x: 578, startPoint y: 278, endPoint x: 735, endPoint y: 276, distance: 156.5
click at [739, 277] on td "Read 300 words" at bounding box center [683, 283] width 266 height 61
click at [735, 276] on td "Read 300 words" at bounding box center [683, 283] width 266 height 61
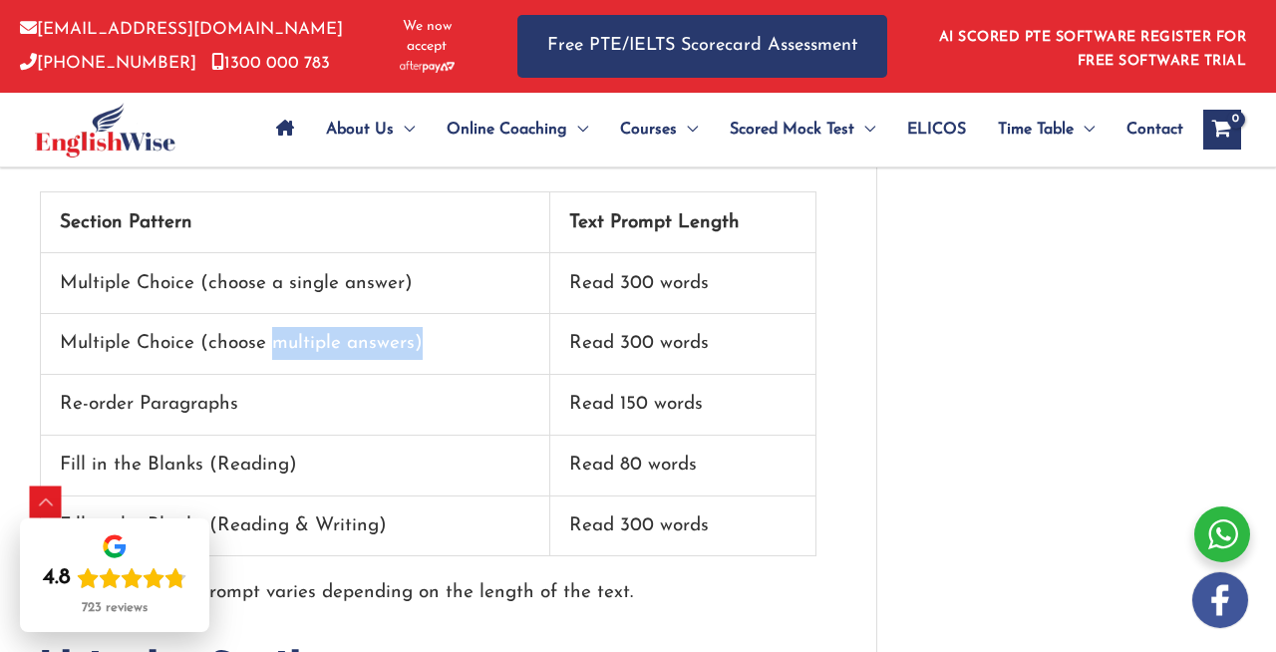
drag, startPoint x: 277, startPoint y: 335, endPoint x: 500, endPoint y: 335, distance: 223.2
click at [500, 335] on td "Multiple Choice (choose multiple answers)" at bounding box center [295, 344] width 509 height 61
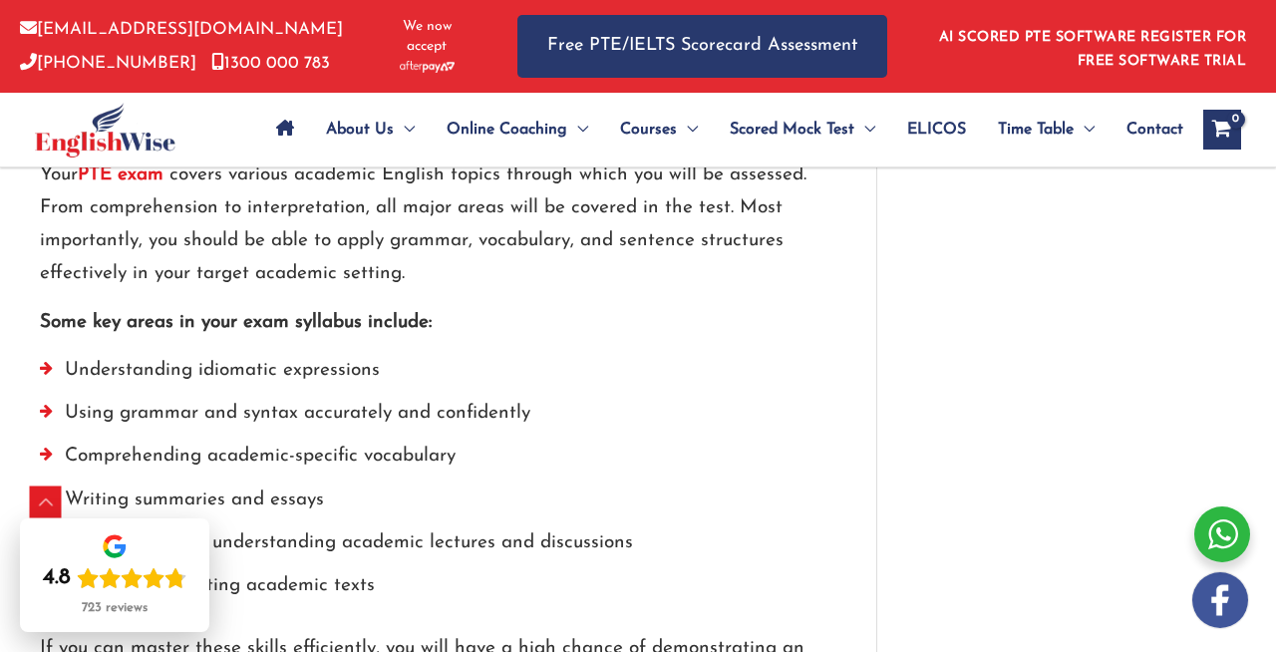
scroll to position [4745, 0]
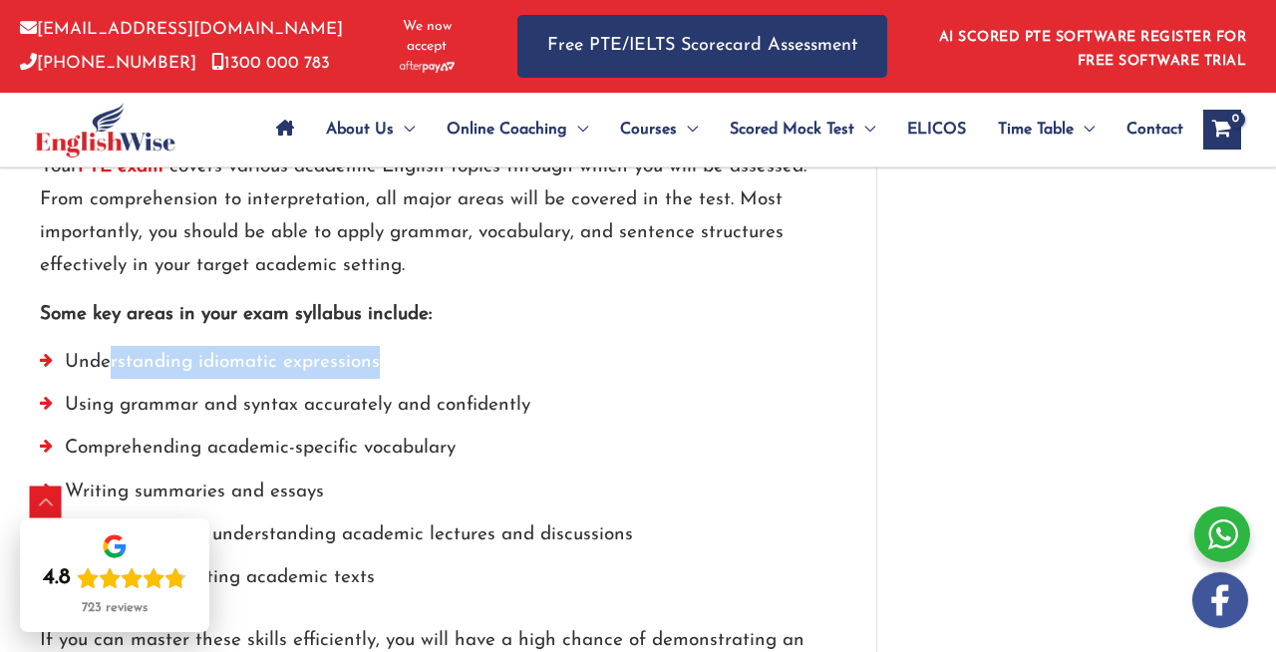
drag, startPoint x: 107, startPoint y: 359, endPoint x: 432, endPoint y: 359, distance: 324.9
click at [432, 359] on li "Understanding idiomatic expressions" at bounding box center [428, 367] width 776 height 43
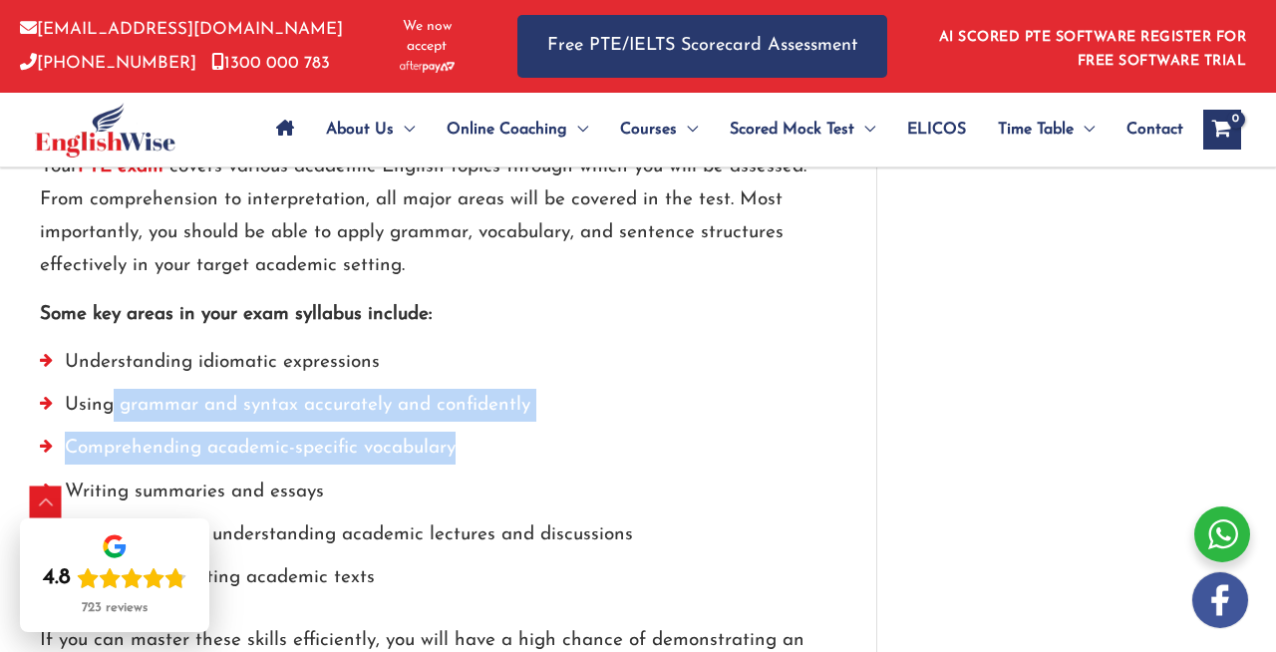
drag, startPoint x: 110, startPoint y: 396, endPoint x: 525, endPoint y: 459, distance: 420.5
click at [525, 459] on ul "Understanding idiomatic expressions Using grammar and syntax accurately and con…" at bounding box center [428, 475] width 776 height 259
click at [525, 459] on li "Comprehending academic-specific vocabulary" at bounding box center [428, 453] width 776 height 43
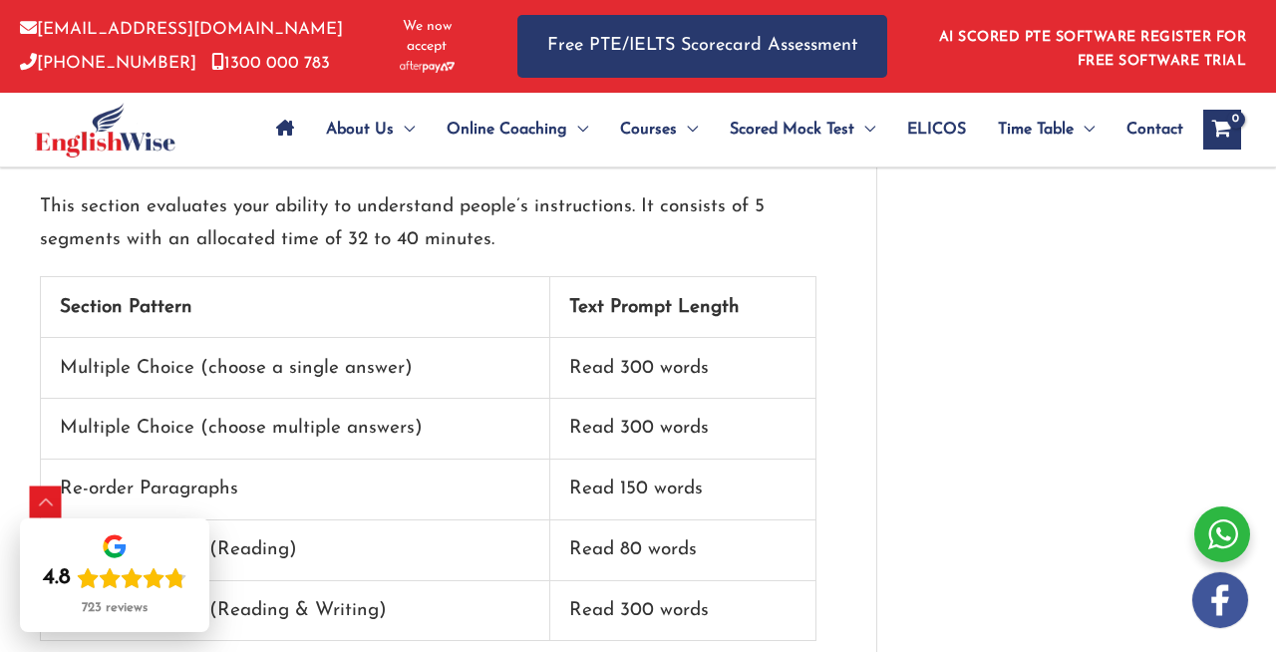
scroll to position [3181, 0]
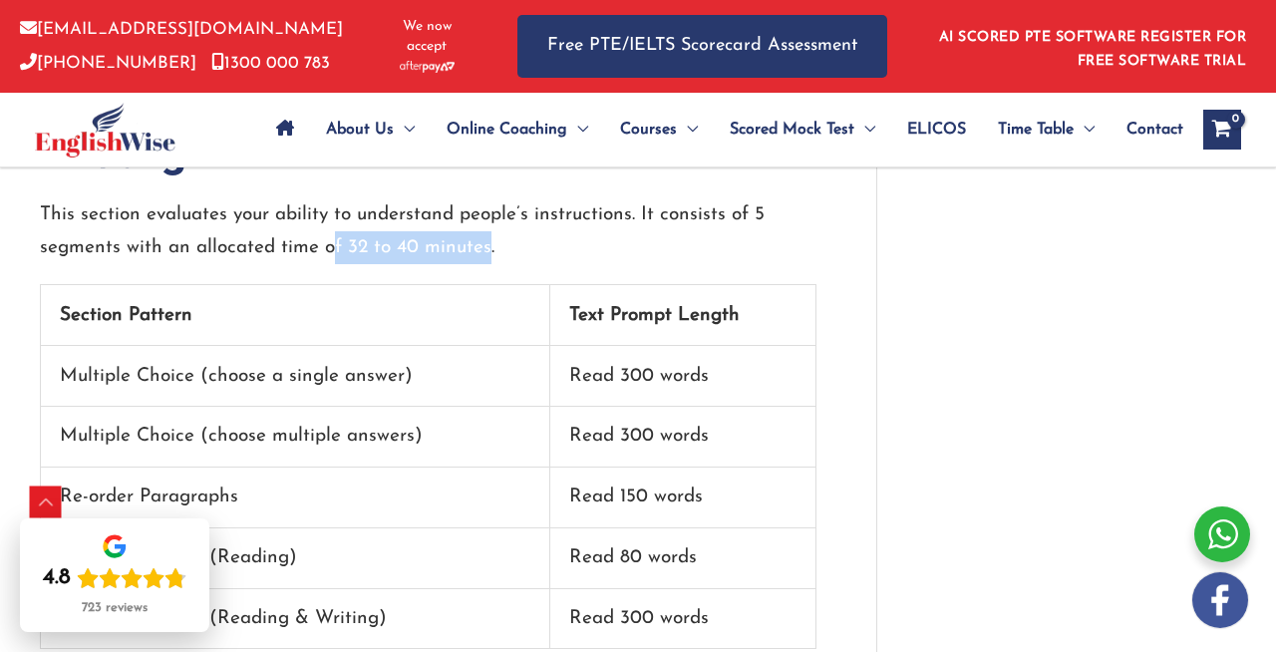
drag, startPoint x: 326, startPoint y: 244, endPoint x: 486, endPoint y: 244, distance: 160.5
click at [486, 244] on p "This section evaluates your ability to understand people’s instructions. It con…" at bounding box center [428, 231] width 776 height 67
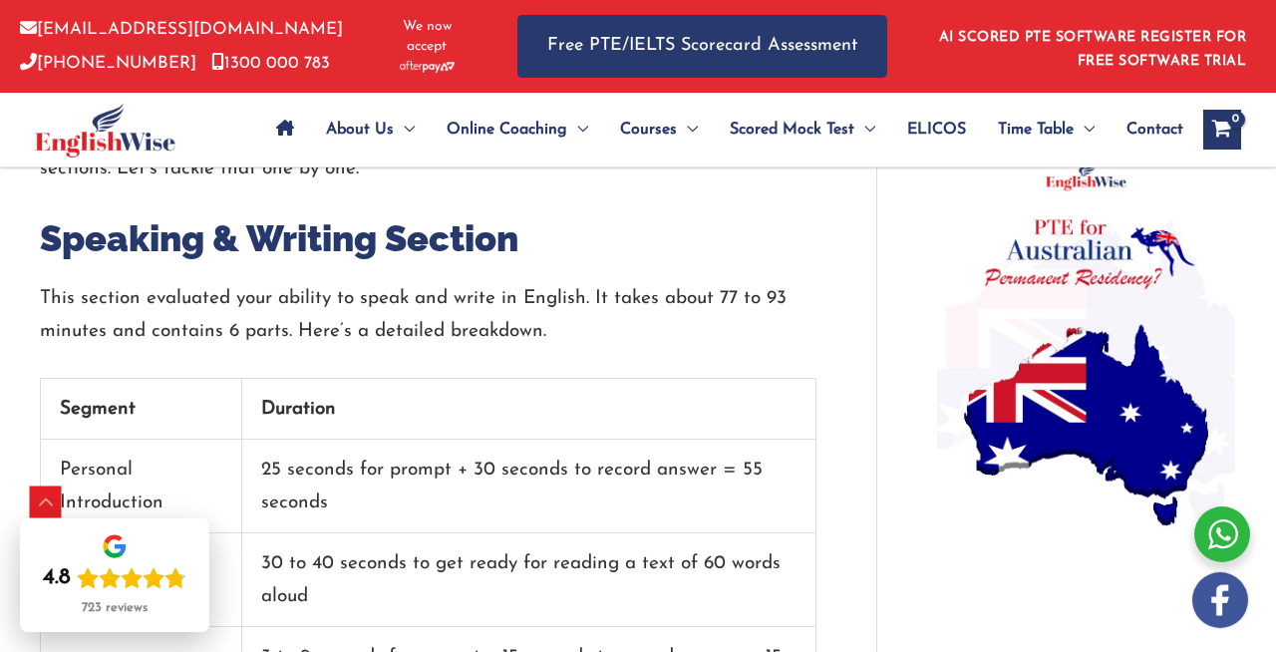
scroll to position [1532, 0]
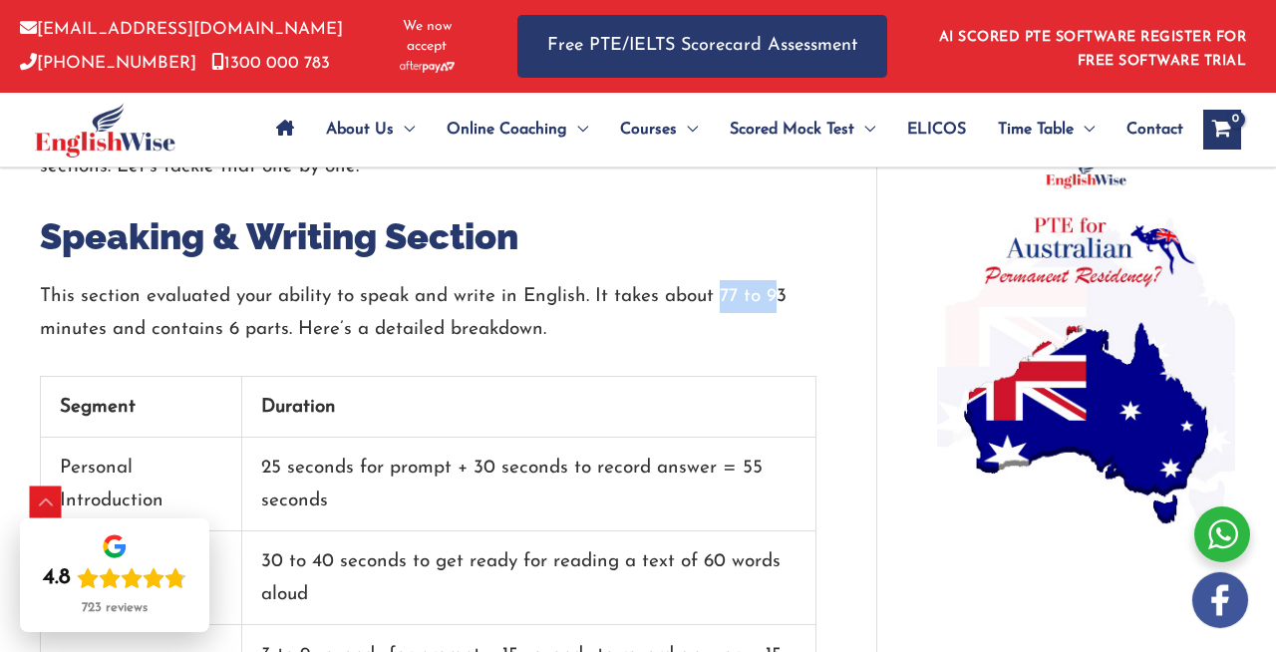
drag, startPoint x: 719, startPoint y: 293, endPoint x: 773, endPoint y: 293, distance: 54.8
click at [773, 293] on p "This section evaluated your ability to speak and write in English. It takes abo…" at bounding box center [428, 313] width 776 height 67
click at [785, 297] on p "This section evaluated your ability to speak and write in English. It takes abo…" at bounding box center [428, 313] width 776 height 67
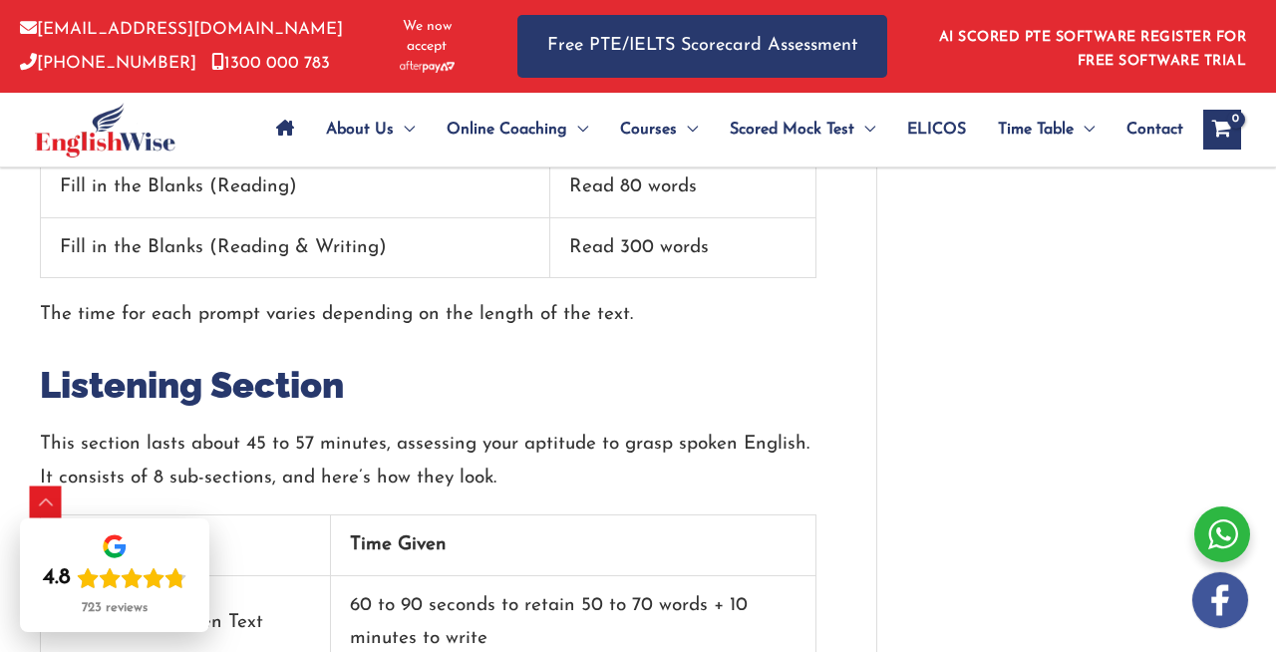
scroll to position [3659, 0]
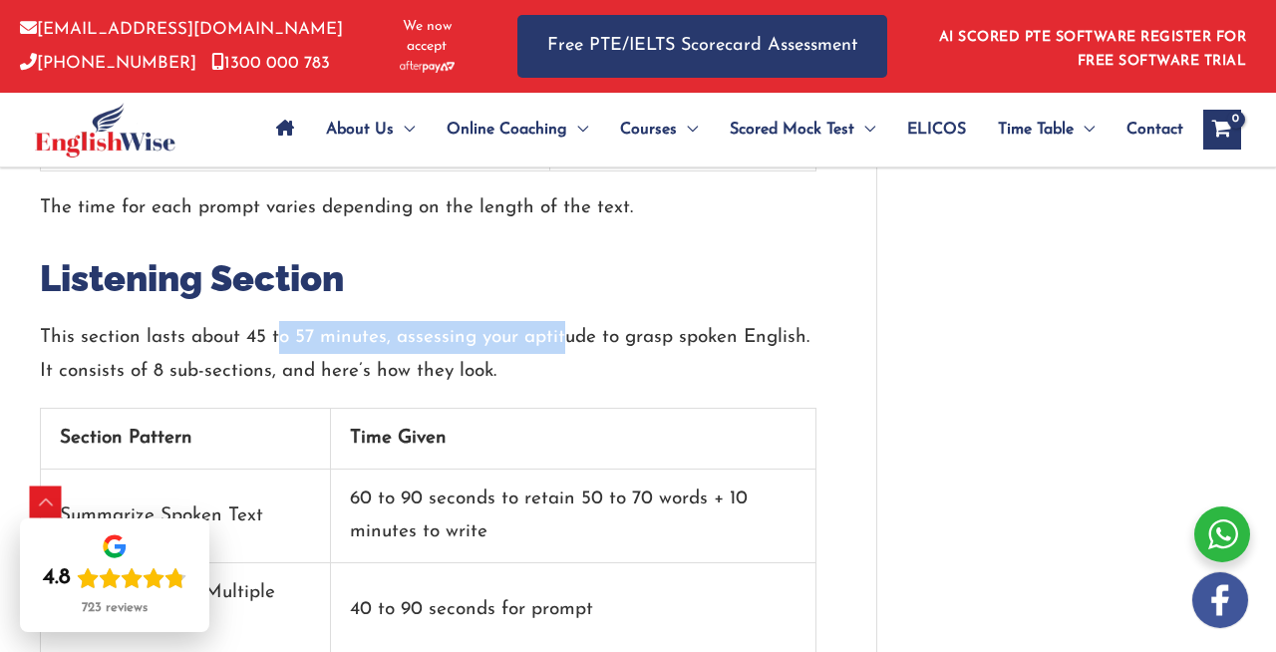
drag, startPoint x: 274, startPoint y: 335, endPoint x: 562, endPoint y: 328, distance: 288.1
click at [562, 328] on p "This section lasts about 45 to 57 minutes, assessing your aptitude to grasp spo…" at bounding box center [428, 354] width 776 height 67
click at [576, 378] on p "This section lasts about 45 to 57 minutes, assessing your aptitude to grasp spo…" at bounding box center [428, 354] width 776 height 67
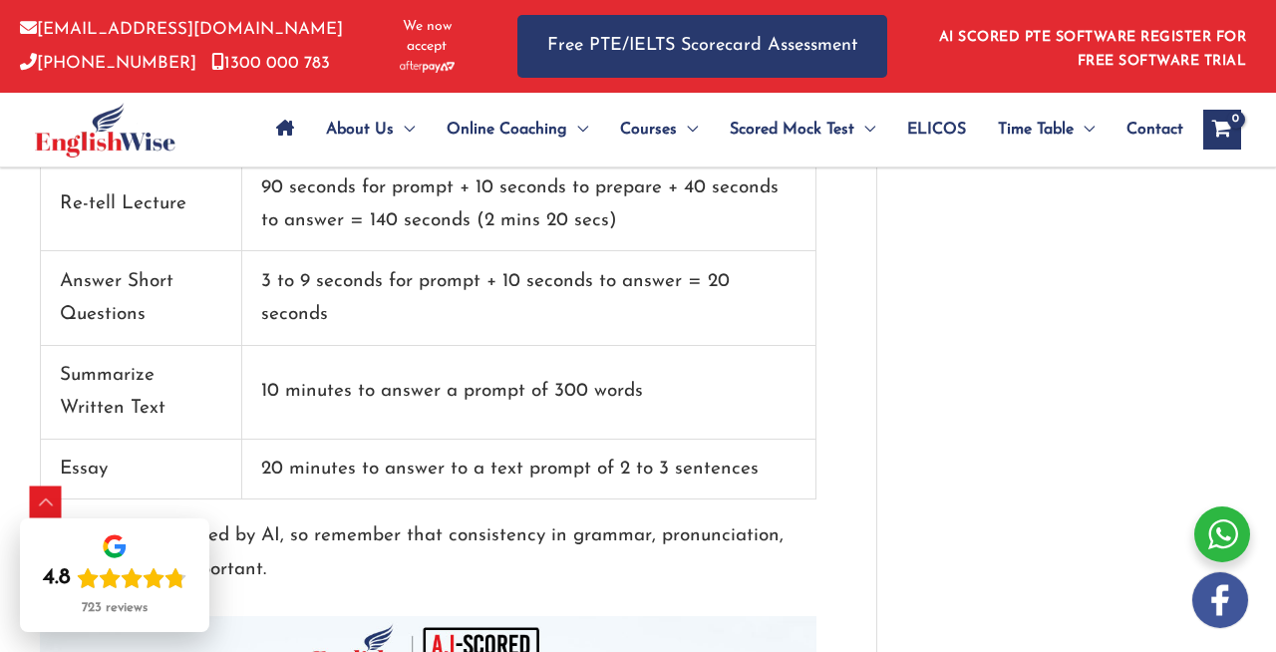
scroll to position [2157, 0]
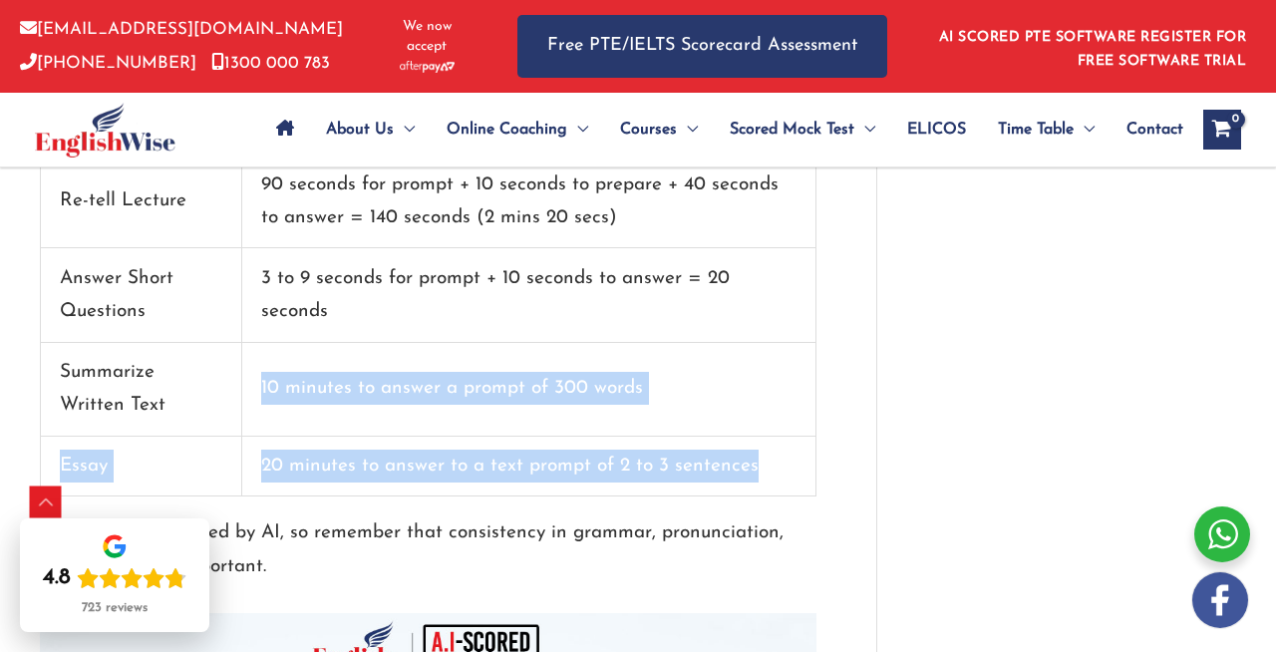
drag, startPoint x: 259, startPoint y: 386, endPoint x: 312, endPoint y: 482, distance: 110.2
click at [316, 485] on tbody "Segment Duration Personal Introduction 25 seconds for prompt + 30 seconds to re…" at bounding box center [428, 124] width 775 height 744
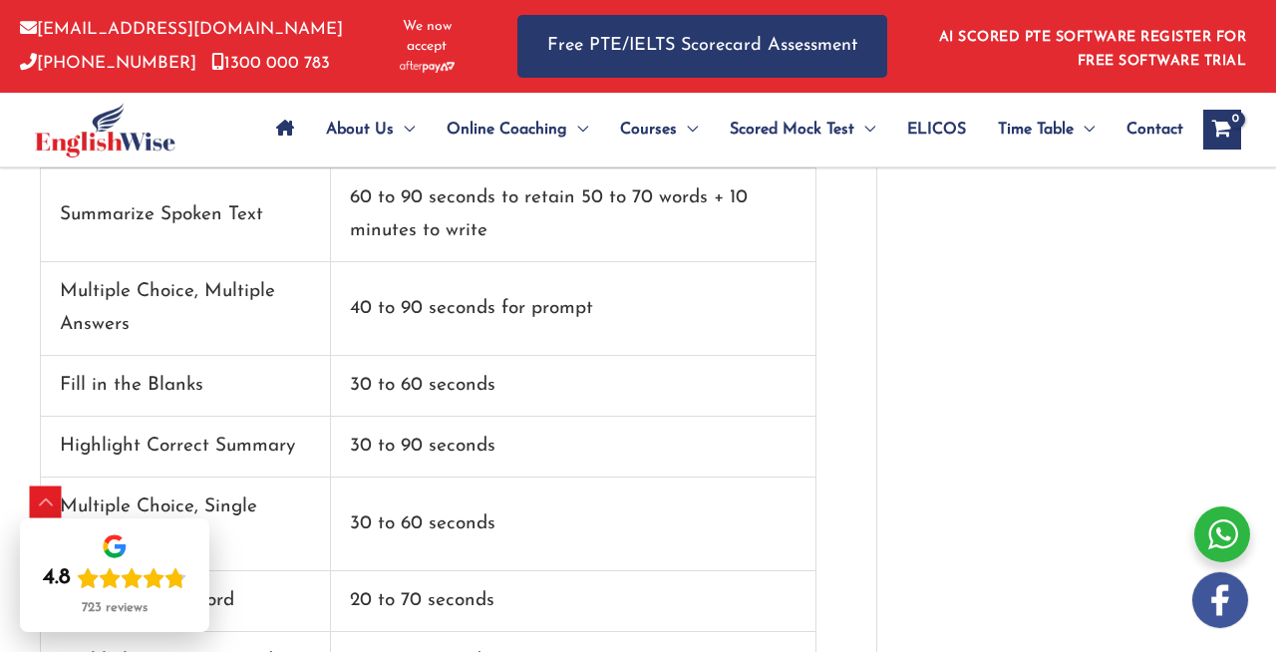
scroll to position [3967, 0]
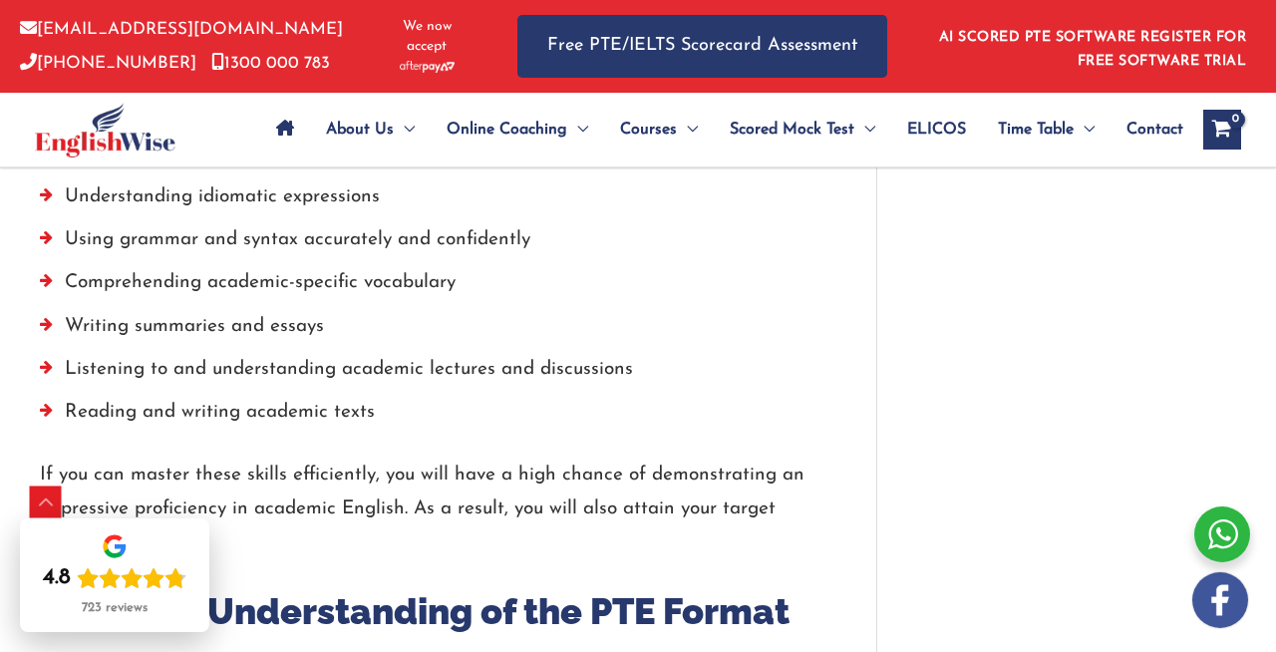
scroll to position [5096, 0]
